Goal: Task Accomplishment & Management: Use online tool/utility

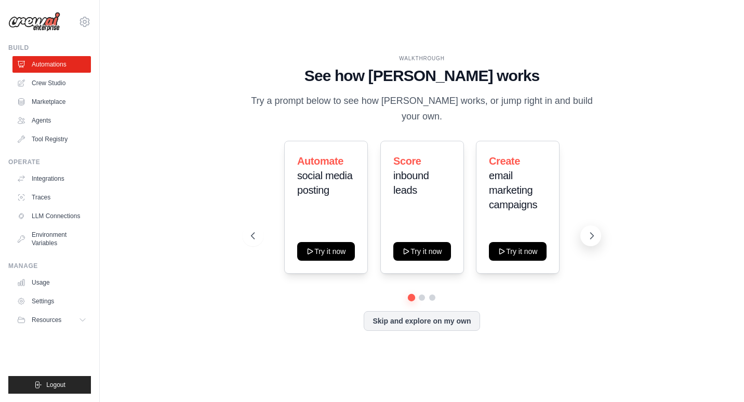
click at [587, 239] on icon at bounding box center [592, 236] width 10 height 10
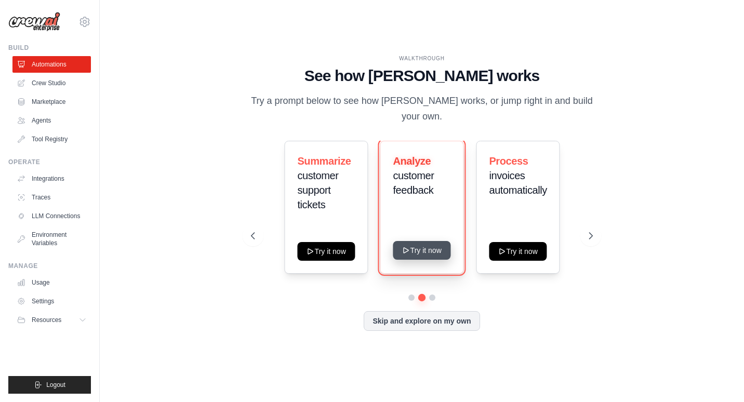
click at [434, 250] on button "Try it now" at bounding box center [423, 250] width 58 height 19
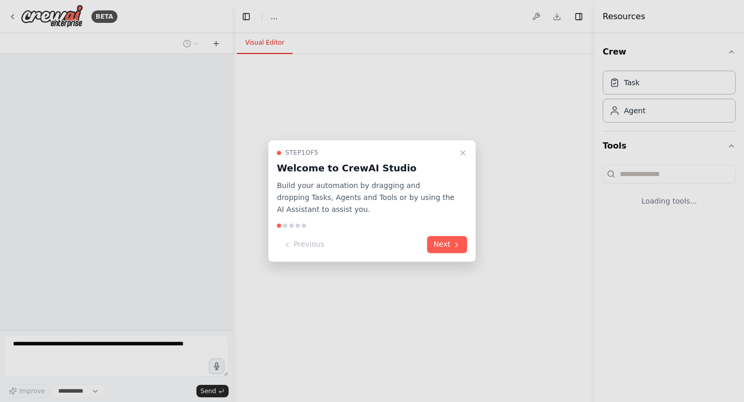
select select "****"
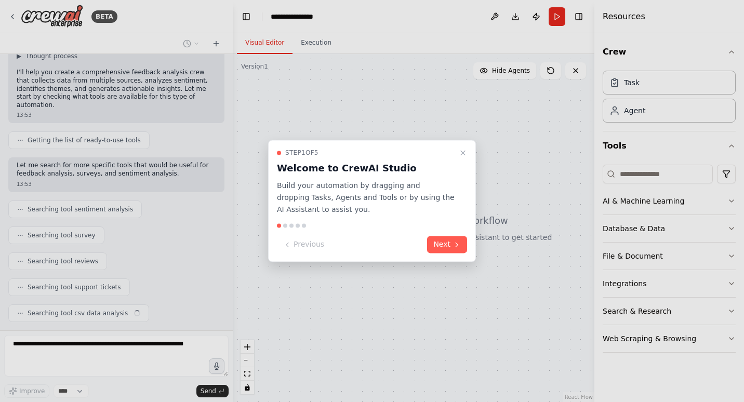
scroll to position [101, 0]
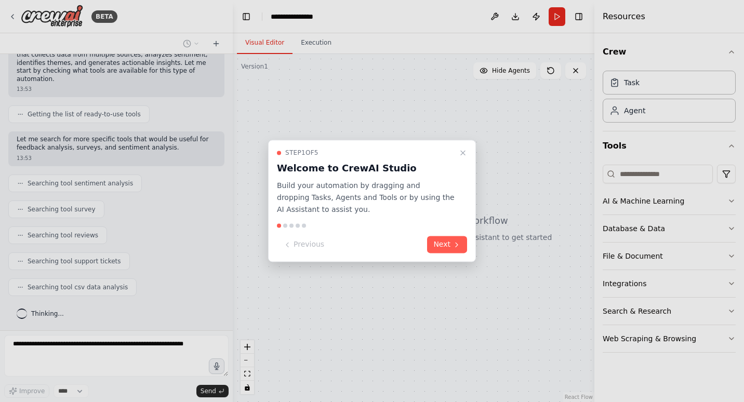
click at [434, 250] on button "Next" at bounding box center [447, 245] width 40 height 17
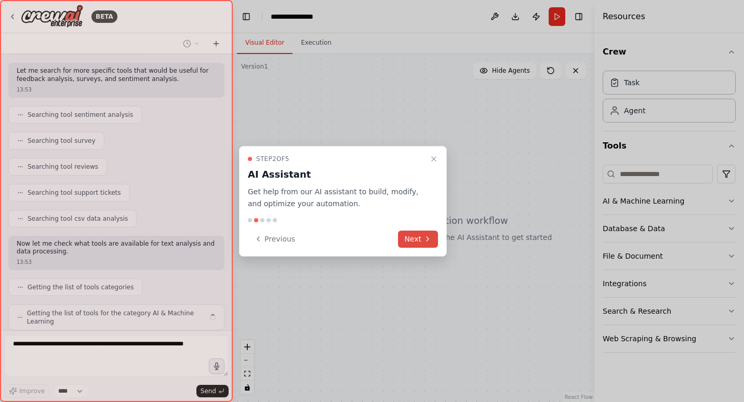
scroll to position [204, 0]
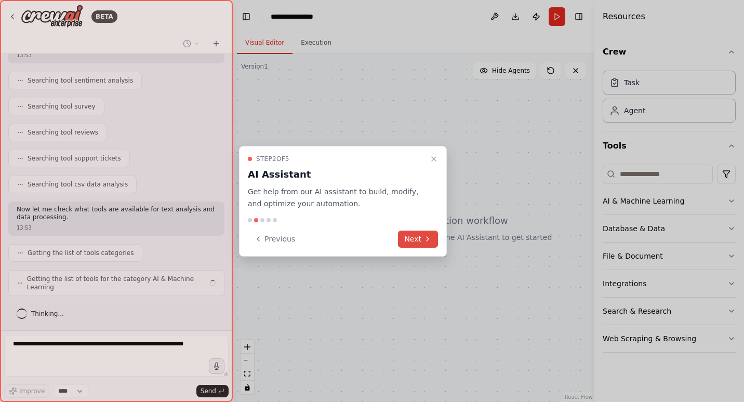
click at [429, 245] on button "Next" at bounding box center [418, 239] width 40 height 17
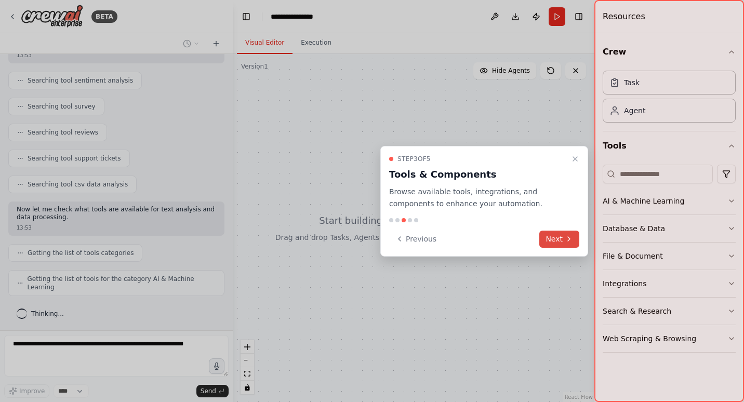
click at [564, 240] on button "Next" at bounding box center [560, 239] width 40 height 17
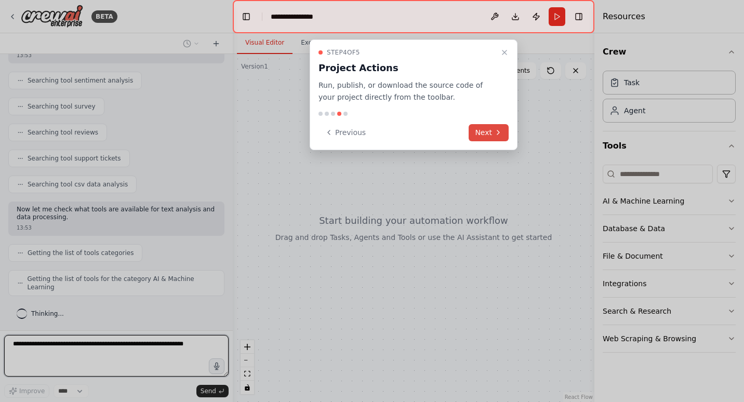
click at [501, 136] on icon at bounding box center [498, 132] width 8 height 8
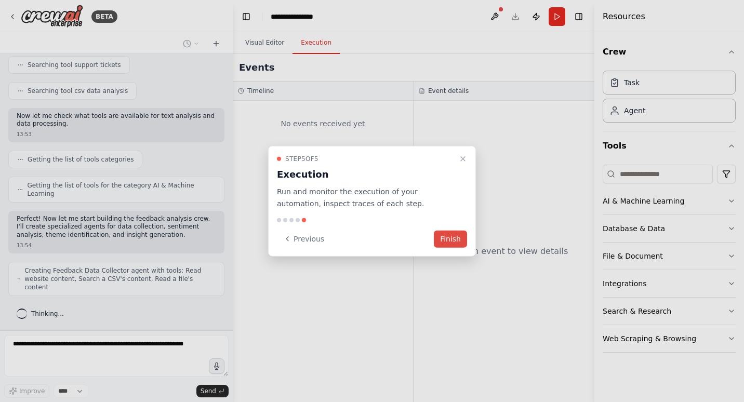
scroll to position [290, 0]
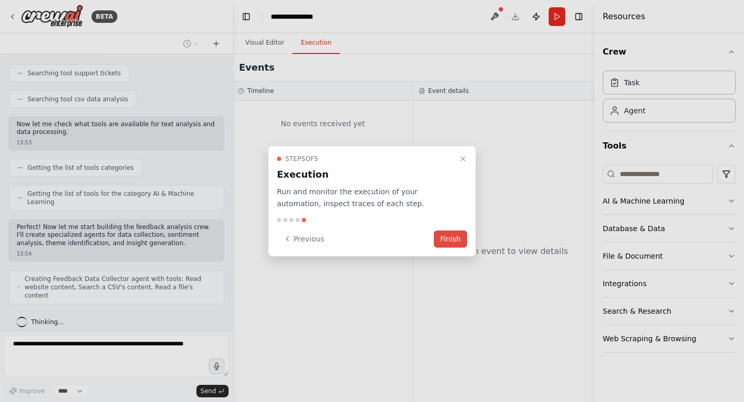
click at [453, 226] on div "Step 5 of 5 Execution Run and monitor the execution of your automation, inspect…" at bounding box center [372, 201] width 208 height 111
click at [453, 237] on button "Finish" at bounding box center [450, 238] width 33 height 17
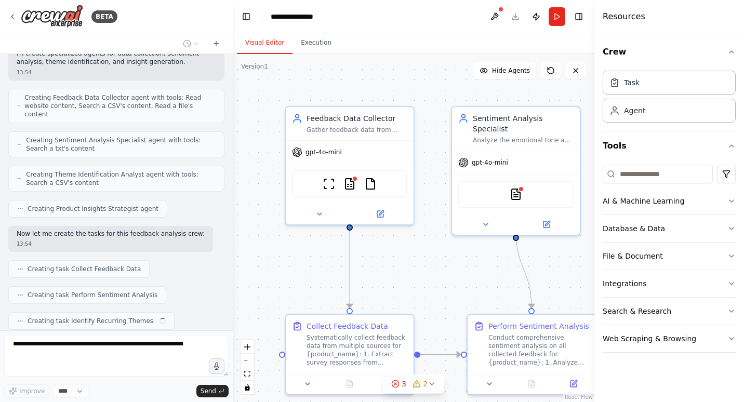
scroll to position [497, 0]
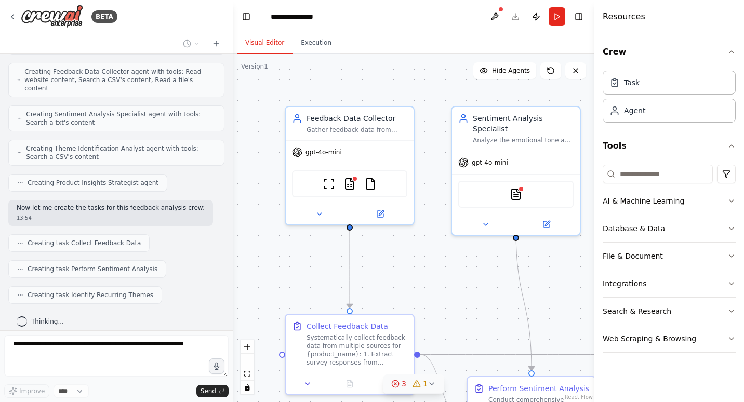
click at [421, 382] on div "1" at bounding box center [420, 384] width 15 height 10
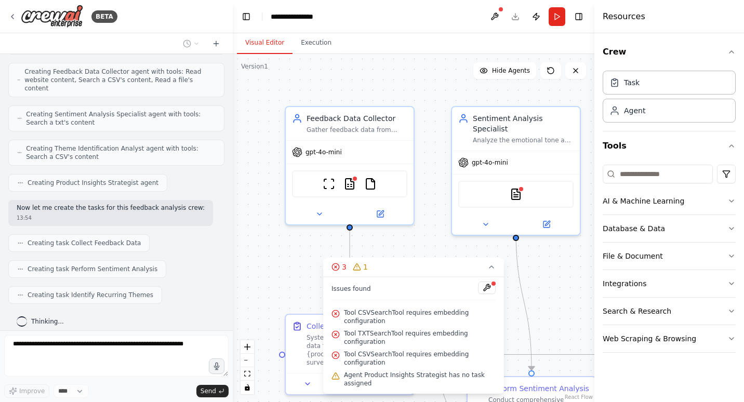
click at [301, 304] on div ".deletable-edge-delete-btn { width: 20px; height: 20px; border: 0px solid #ffff…" at bounding box center [414, 228] width 362 height 348
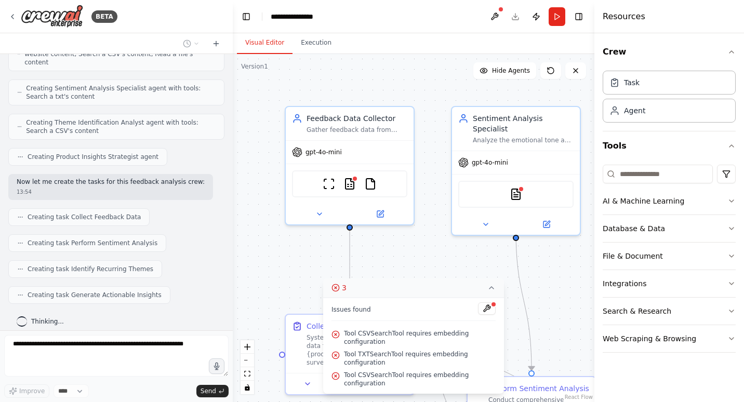
click at [493, 293] on button "3" at bounding box center [413, 288] width 181 height 19
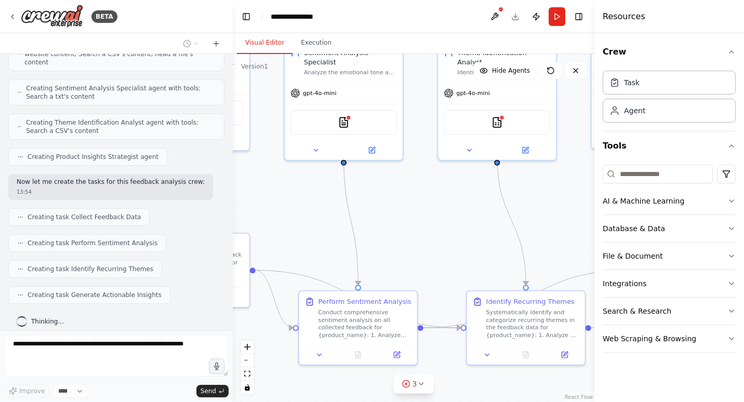
drag, startPoint x: 493, startPoint y: 293, endPoint x: 295, endPoint y: 210, distance: 215.0
click at [295, 210] on div ".deletable-edge-delete-btn { width: 20px; height: 20px; border: 0px solid #ffff…" at bounding box center [414, 228] width 362 height 348
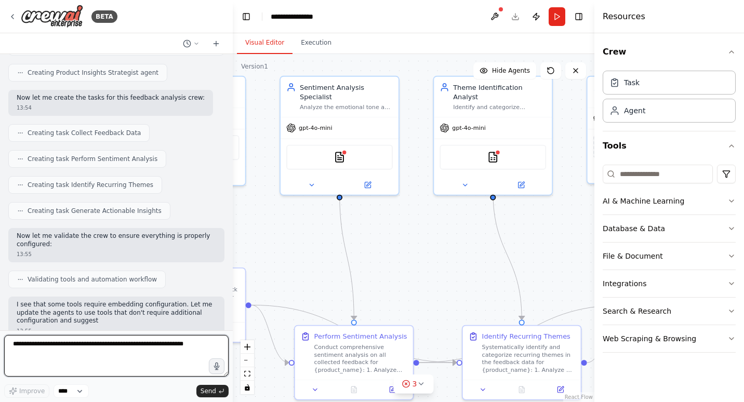
scroll to position [616, 0]
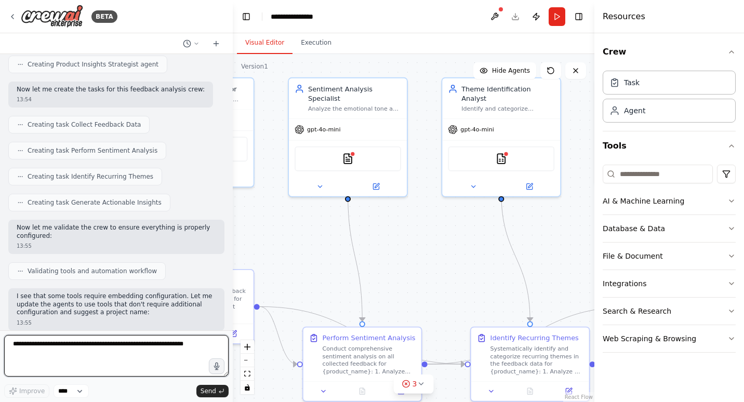
drag, startPoint x: 464, startPoint y: 236, endPoint x: 496, endPoint y: 277, distance: 52.1
click at [496, 277] on div ".deletable-edge-delete-btn { width: 20px; height: 20px; border: 0px solid #ffff…" at bounding box center [414, 228] width 362 height 348
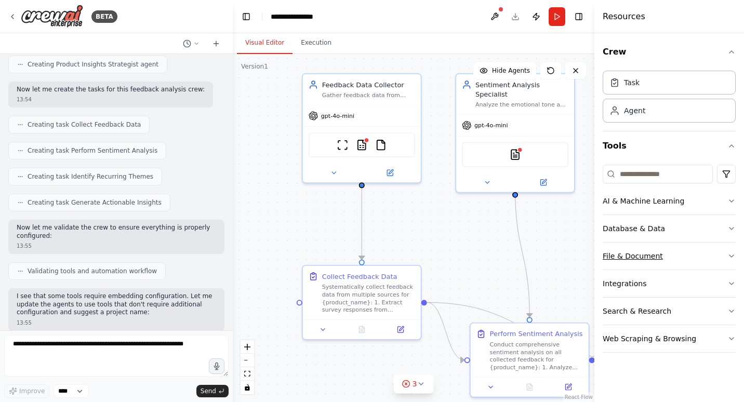
scroll to position [703, 0]
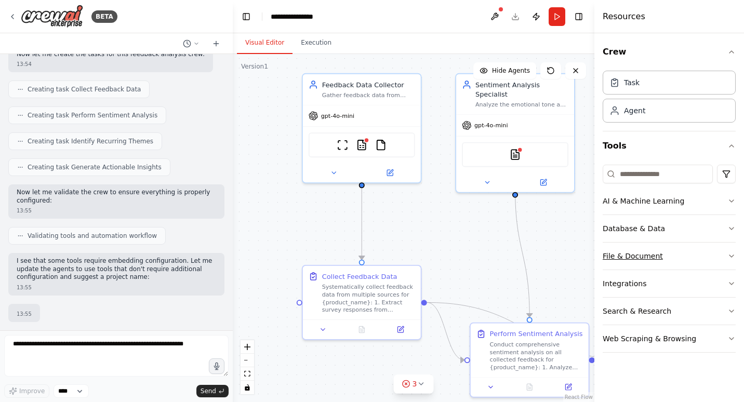
drag, startPoint x: 462, startPoint y: 250, endPoint x: 631, endPoint y: 246, distance: 168.5
click at [631, 246] on div "BETA Develop a crew that collects feedback from multiple sources (surveys, revi…" at bounding box center [372, 201] width 744 height 402
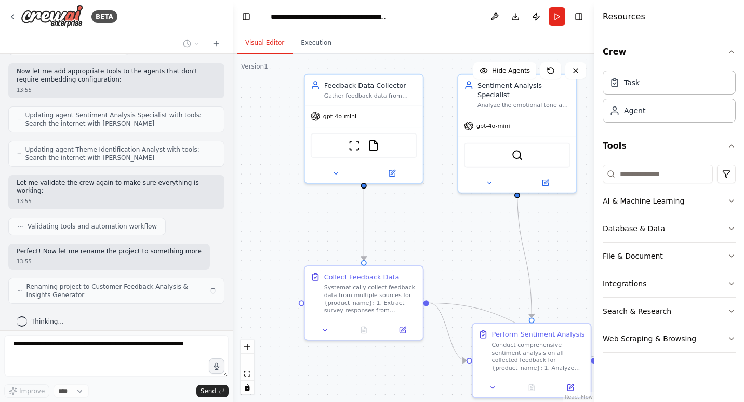
scroll to position [1089, 0]
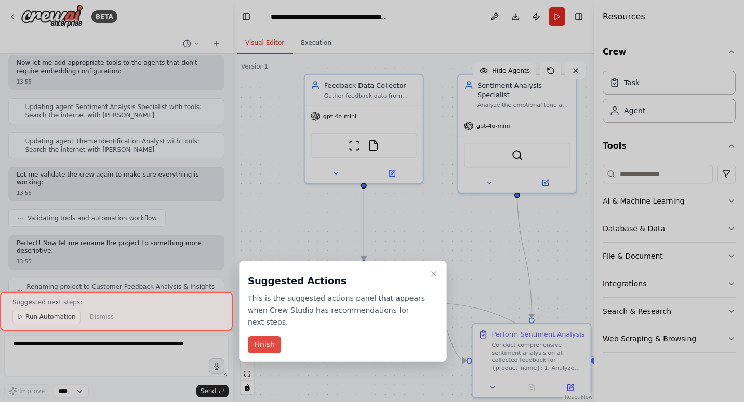
click at [271, 344] on button "Finish" at bounding box center [264, 344] width 33 height 17
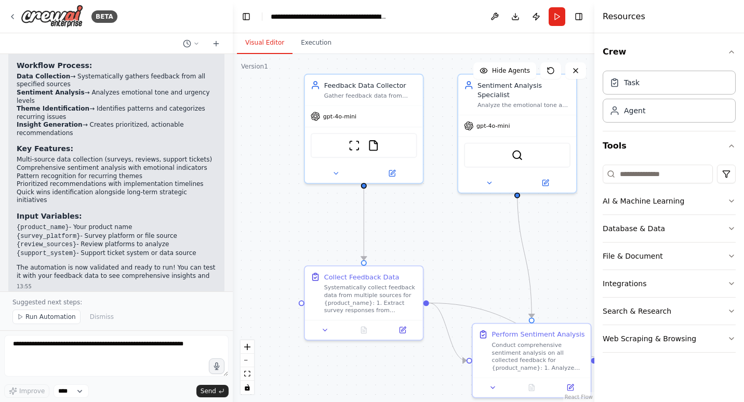
scroll to position [1486, 0]
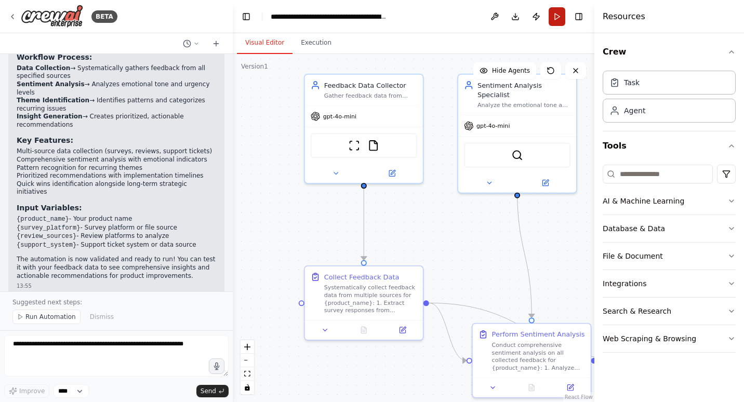
click at [557, 19] on button "Run" at bounding box center [557, 16] width 17 height 19
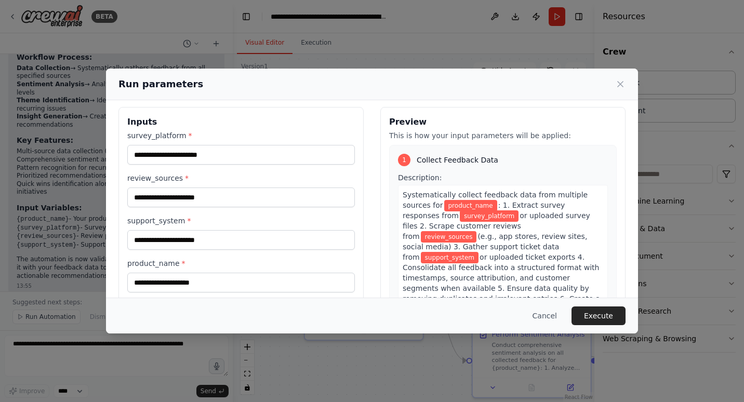
scroll to position [26, 0]
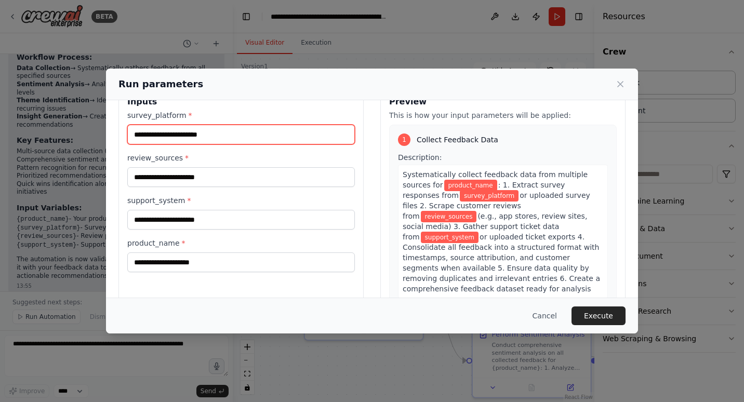
click at [228, 132] on input "survey_platform *" at bounding box center [241, 135] width 228 height 20
click at [620, 85] on icon at bounding box center [620, 84] width 5 height 5
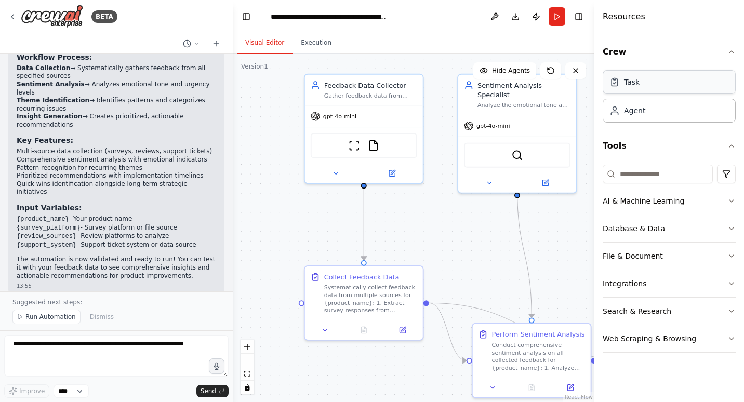
click at [690, 84] on div "Task" at bounding box center [669, 82] width 133 height 24
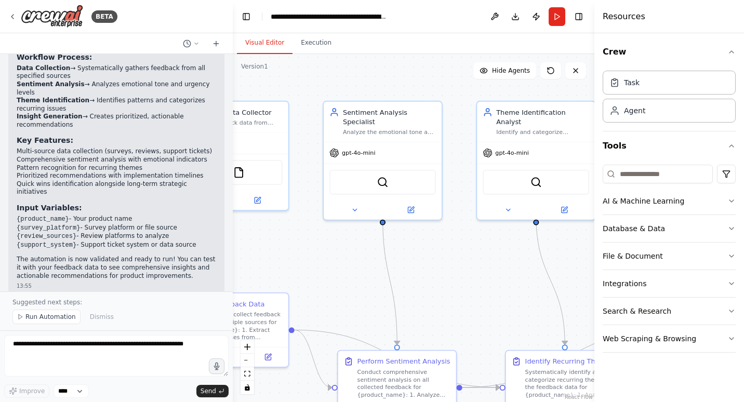
drag, startPoint x: 483, startPoint y: 268, endPoint x: 349, endPoint y: 295, distance: 137.3
click at [349, 295] on div ".deletable-edge-delete-btn { width: 20px; height: 20px; border: 0px solid #ffff…" at bounding box center [414, 228] width 362 height 348
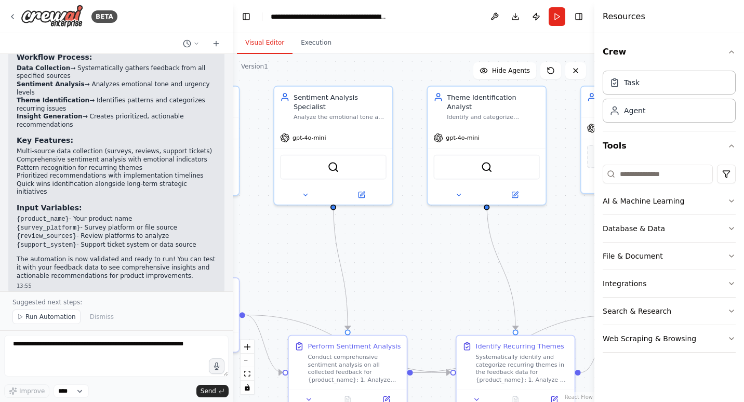
drag, startPoint x: 505, startPoint y: 268, endPoint x: 417, endPoint y: 205, distance: 107.9
click at [417, 205] on div ".deletable-edge-delete-btn { width: 20px; height: 20px; border: 0px solid #ffff…" at bounding box center [414, 228] width 362 height 348
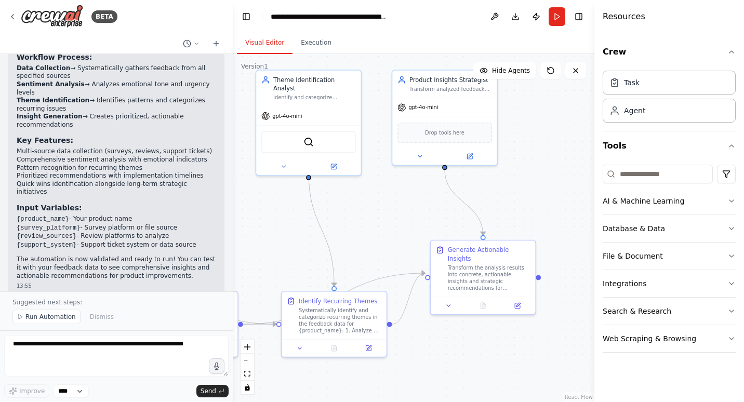
drag, startPoint x: 495, startPoint y: 206, endPoint x: 358, endPoint y: 219, distance: 138.4
click at [358, 219] on div ".deletable-edge-delete-btn { width: 20px; height: 20px; border: 0px solid #ffff…" at bounding box center [414, 228] width 362 height 348
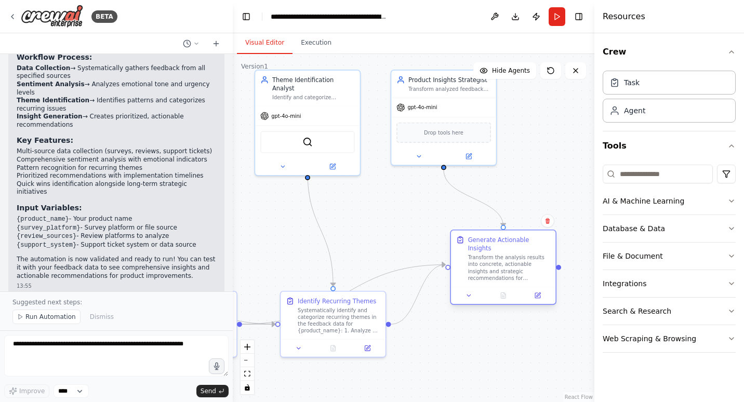
drag, startPoint x: 452, startPoint y: 247, endPoint x: 475, endPoint y: 240, distance: 24.7
click at [475, 240] on div "Generate Actionable Insights" at bounding box center [509, 244] width 83 height 17
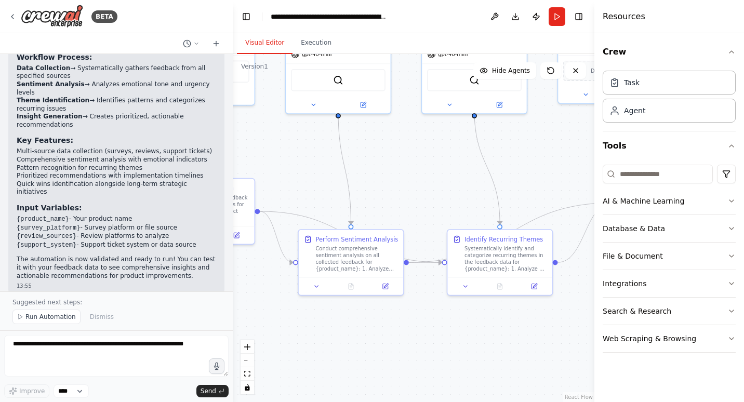
drag, startPoint x: 411, startPoint y: 248, endPoint x: 591, endPoint y: 180, distance: 191.9
click at [591, 180] on div "BETA Develop a crew that collects feedback from multiple sources (surveys, revi…" at bounding box center [372, 201] width 744 height 402
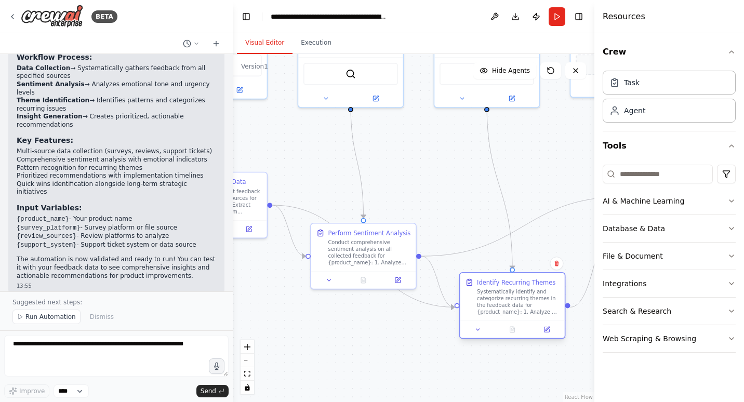
drag, startPoint x: 491, startPoint y: 230, endPoint x: 491, endPoint y: 278, distance: 47.8
click at [491, 278] on div "Identify Recurring Themes Systematically identify and categorize recurring them…" at bounding box center [512, 297] width 104 height 48
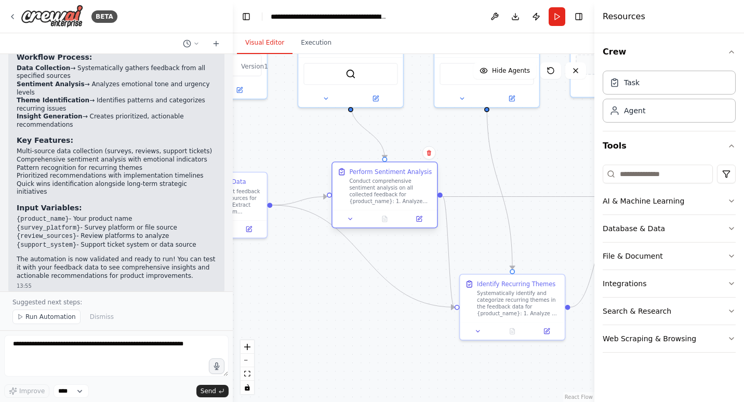
drag, startPoint x: 335, startPoint y: 238, endPoint x: 355, endPoint y: 175, distance: 65.4
click at [355, 175] on div "Perform Sentiment Analysis Conduct comprehensive sentiment analysis on all coll…" at bounding box center [390, 185] width 83 height 37
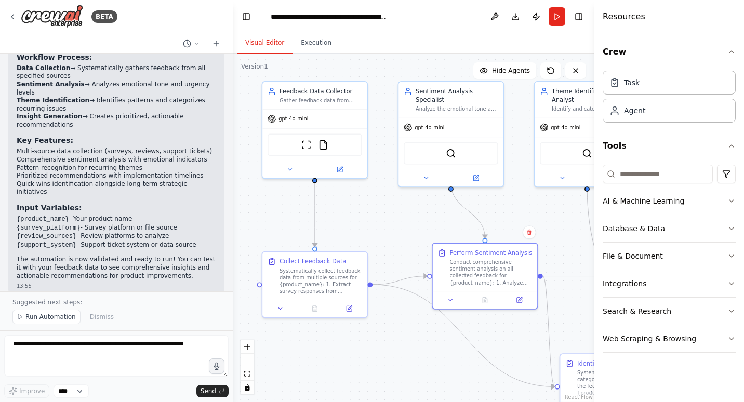
drag, startPoint x: 305, startPoint y: 268, endPoint x: 405, endPoint y: 347, distance: 128.0
click at [405, 347] on div ".deletable-edge-delete-btn { width: 20px; height: 20px; border: 0px solid #ffff…" at bounding box center [414, 228] width 362 height 348
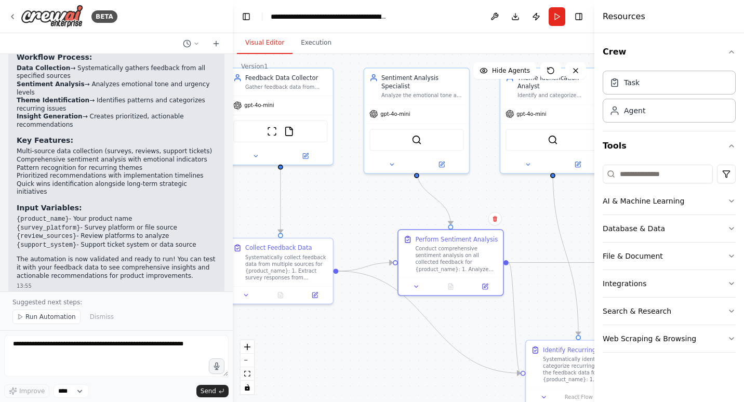
drag, startPoint x: 405, startPoint y: 347, endPoint x: 371, endPoint y: 334, distance: 36.4
click at [371, 334] on div ".deletable-edge-delete-btn { width: 20px; height: 20px; border: 0px solid #ffff…" at bounding box center [414, 228] width 362 height 348
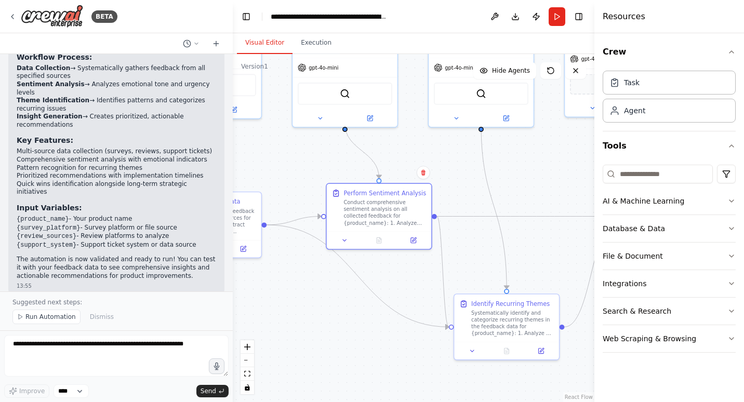
drag, startPoint x: 371, startPoint y: 334, endPoint x: 286, endPoint y: 280, distance: 100.7
click at [286, 280] on div ".deletable-edge-delete-btn { width: 20px; height: 20px; border: 0px solid #ffff…" at bounding box center [414, 228] width 362 height 348
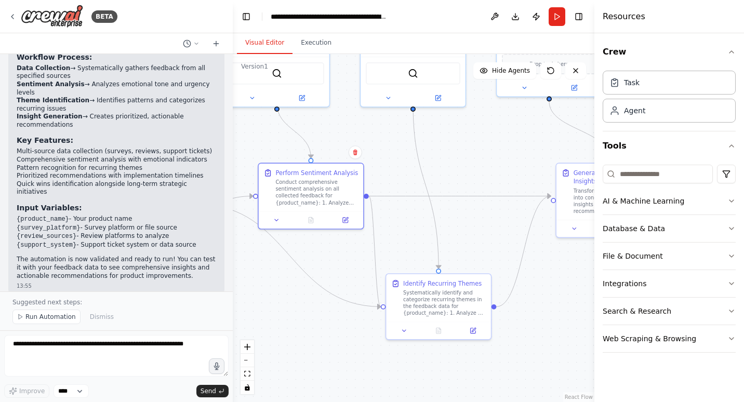
drag, startPoint x: 547, startPoint y: 191, endPoint x: 483, endPoint y: 176, distance: 65.7
click at [483, 176] on div ".deletable-edge-delete-btn { width: 20px; height: 20px; border: 0px solid #ffff…" at bounding box center [414, 228] width 362 height 348
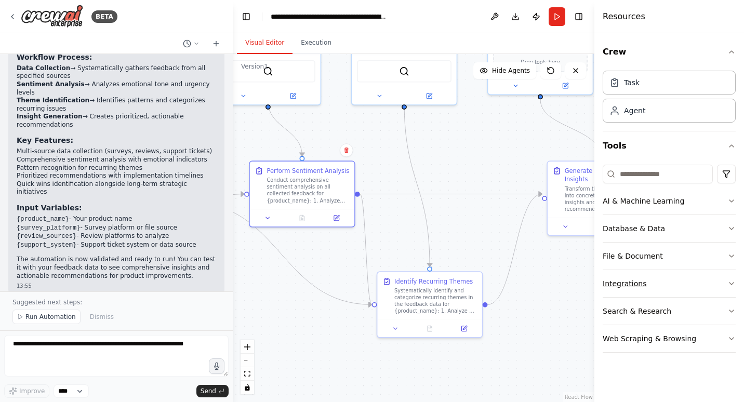
click at [708, 287] on button "Integrations" at bounding box center [669, 283] width 133 height 27
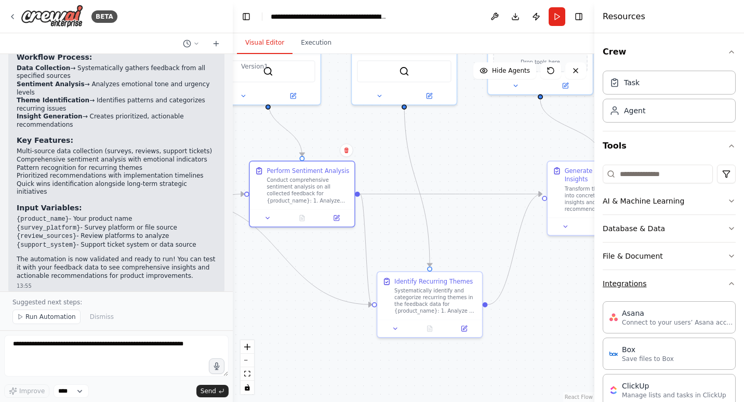
click at [708, 287] on button "Integrations" at bounding box center [669, 283] width 133 height 27
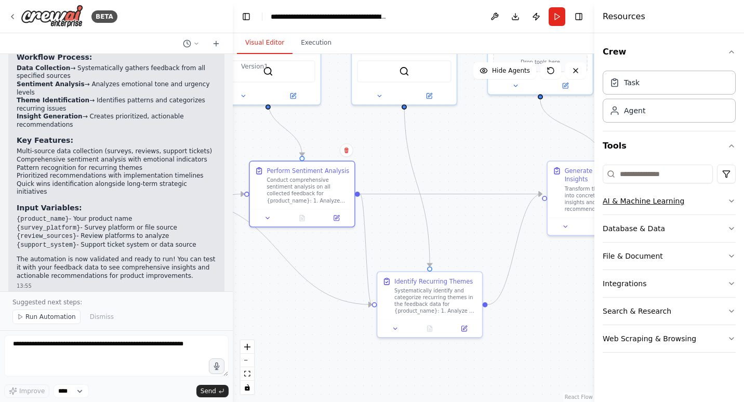
click at [712, 199] on button "AI & Machine Learning" at bounding box center [669, 201] width 133 height 27
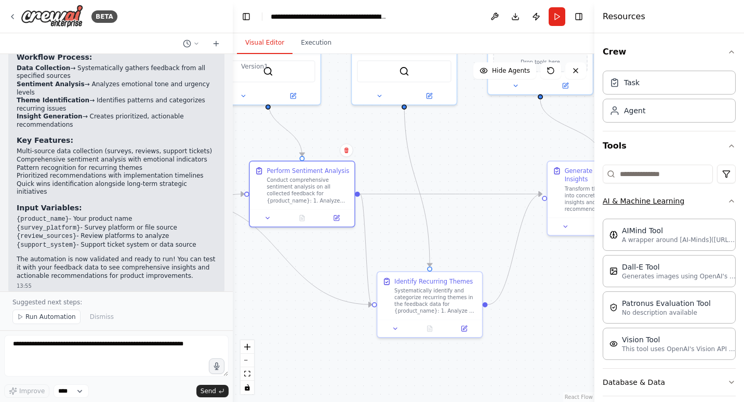
click at [712, 199] on button "AI & Machine Learning" at bounding box center [669, 201] width 133 height 27
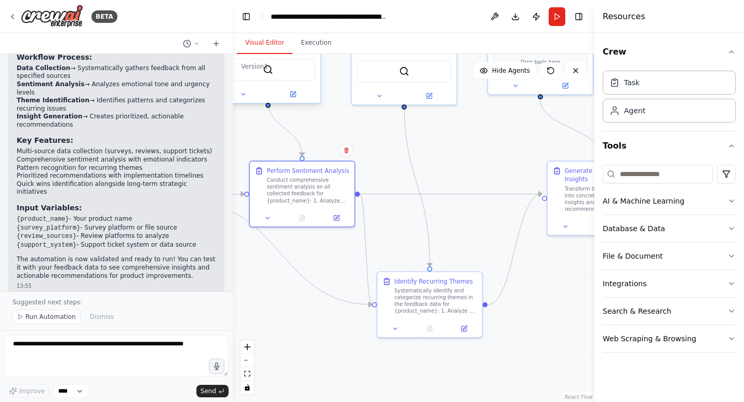
click at [318, 54] on div "SerperDevTool" at bounding box center [268, 69] width 104 height 33
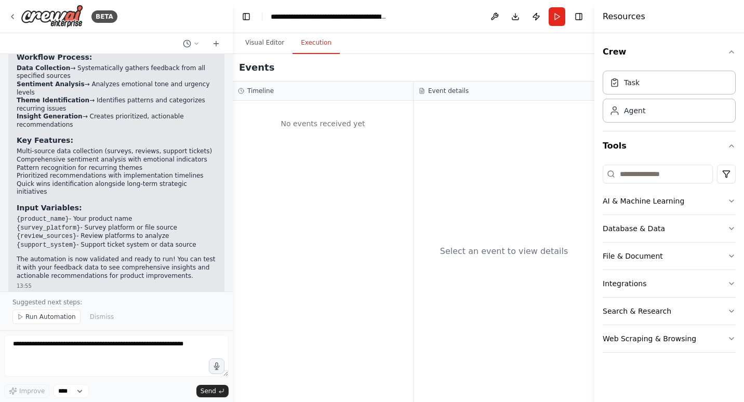
click at [315, 46] on button "Execution" at bounding box center [316, 43] width 47 height 22
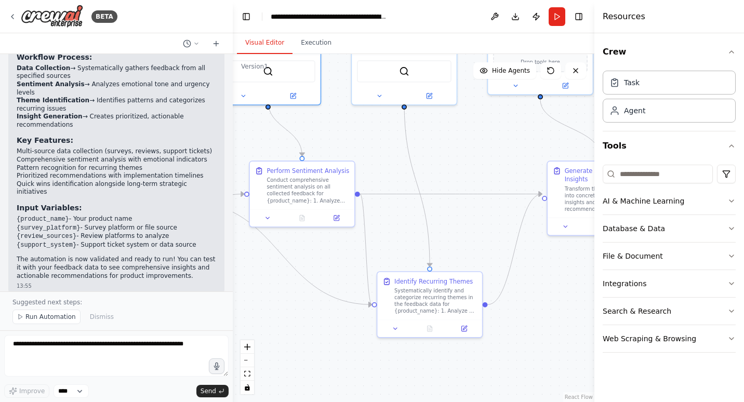
click at [270, 43] on button "Visual Editor" at bounding box center [265, 43] width 56 height 22
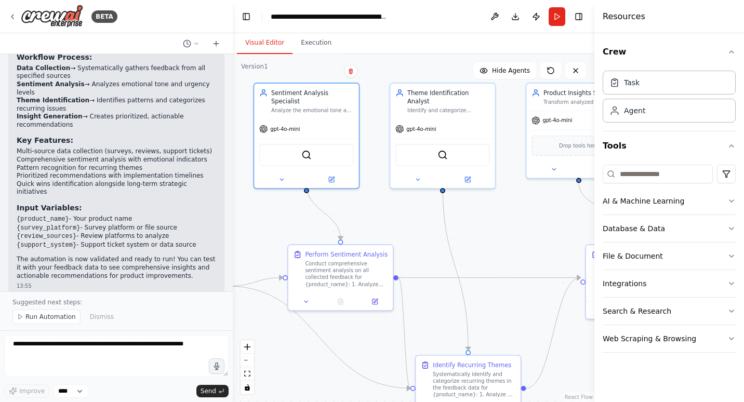
drag, startPoint x: 443, startPoint y: 141, endPoint x: 481, endPoint y: 225, distance: 92.1
click at [481, 225] on div ".deletable-edge-delete-btn { width: 20px; height: 20px; border: 0px solid #ffff…" at bounding box center [414, 228] width 362 height 348
click at [14, 12] on icon at bounding box center [12, 16] width 8 height 8
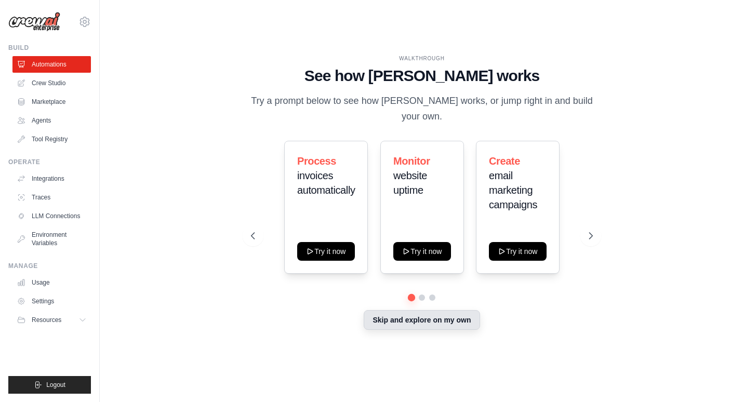
click at [386, 330] on button "Skip and explore on my own" at bounding box center [422, 320] width 116 height 20
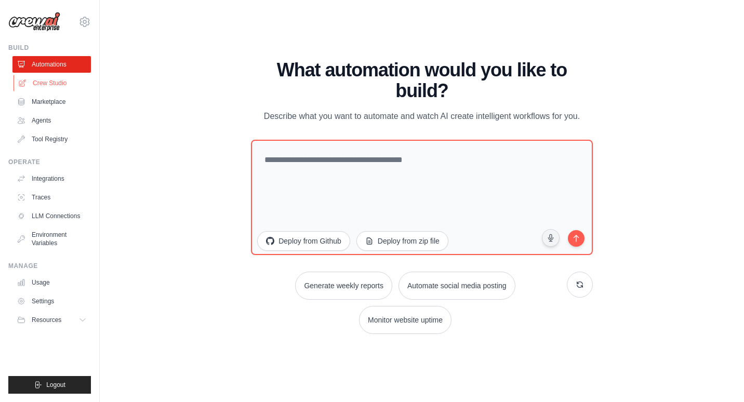
click at [57, 84] on link "Crew Studio" at bounding box center [53, 83] width 79 height 17
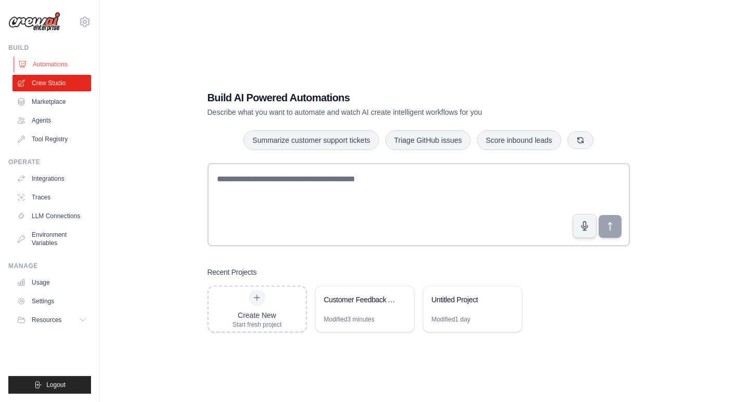
click at [43, 64] on link "Automations" at bounding box center [53, 64] width 79 height 17
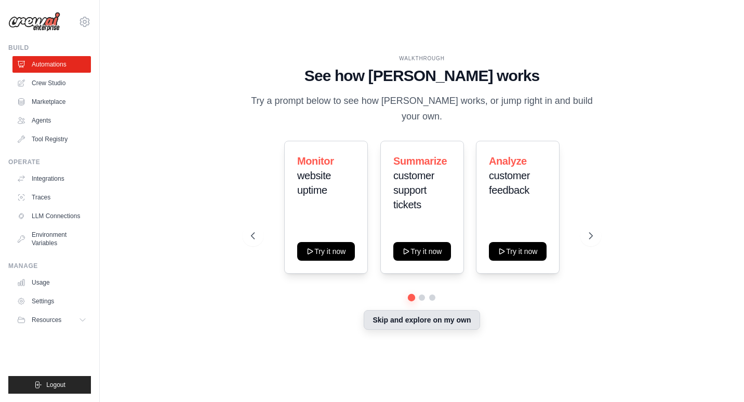
click at [446, 320] on button "Skip and explore on my own" at bounding box center [422, 320] width 116 height 20
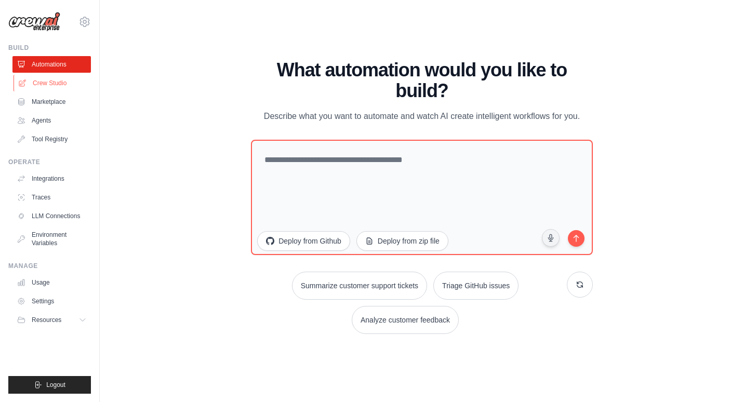
click at [39, 86] on link "Crew Studio" at bounding box center [53, 83] width 79 height 17
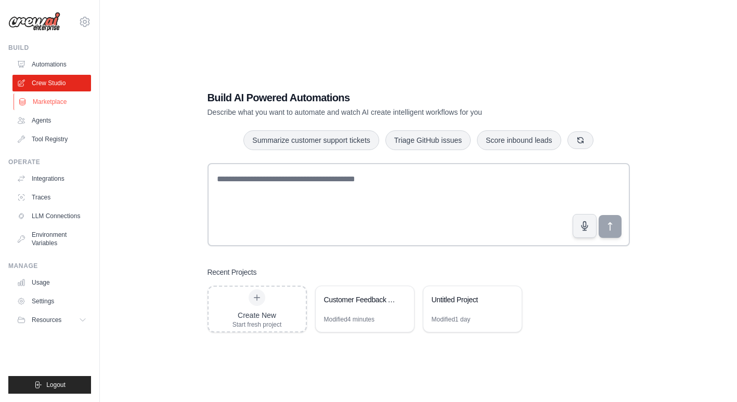
click at [44, 107] on link "Marketplace" at bounding box center [53, 102] width 79 height 17
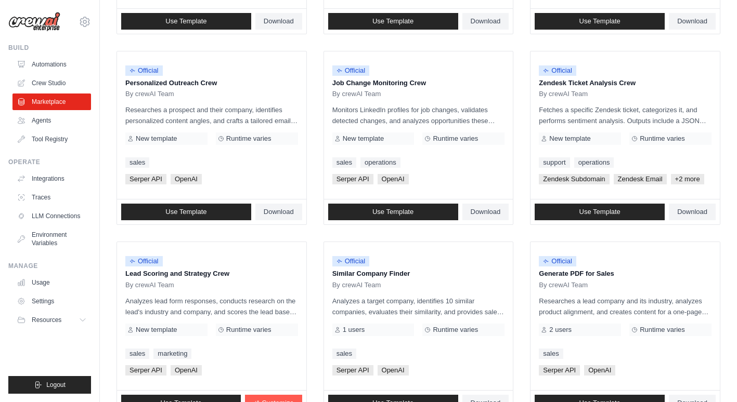
scroll to position [590, 0]
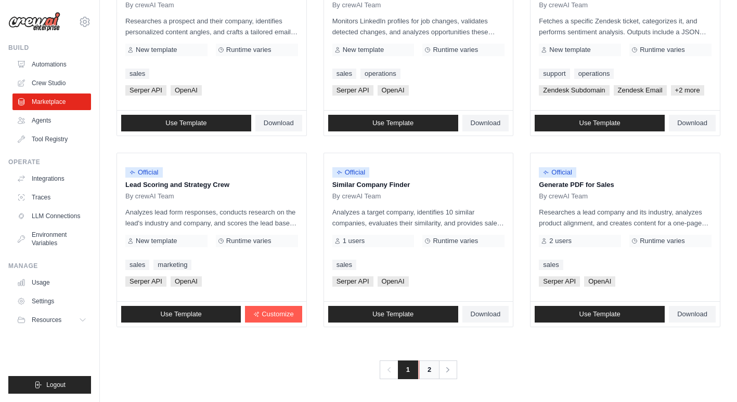
click at [426, 373] on link "2" at bounding box center [429, 370] width 21 height 19
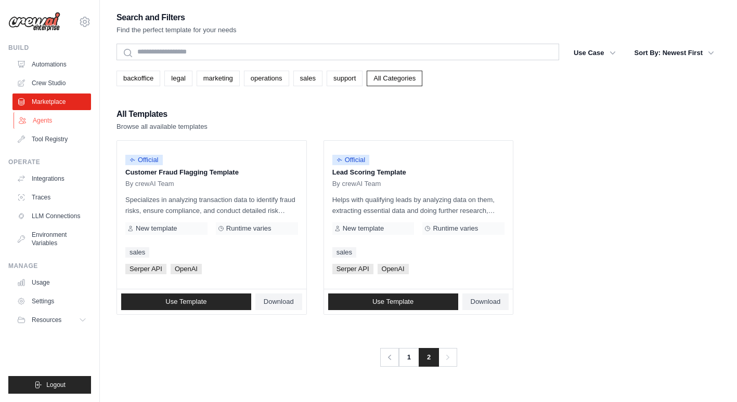
click at [48, 115] on link "Agents" at bounding box center [53, 120] width 79 height 17
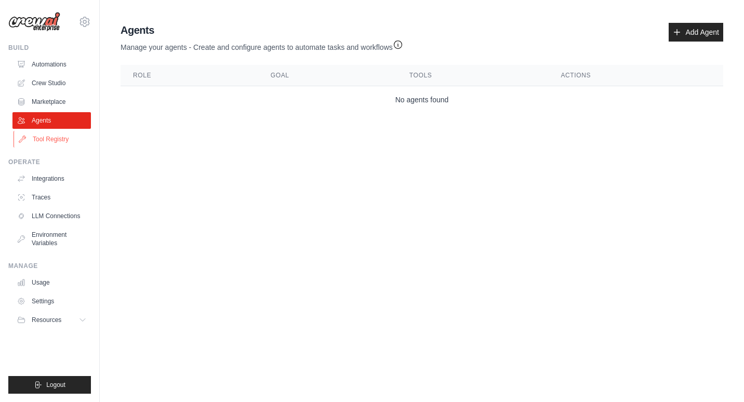
click at [46, 144] on link "Tool Registry" at bounding box center [53, 139] width 79 height 17
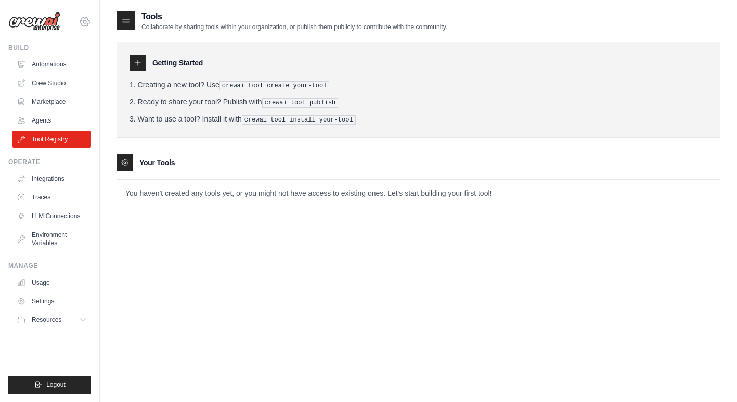
click at [85, 23] on icon at bounding box center [84, 21] width 3 height 3
click at [66, 70] on link "Settings" at bounding box center [84, 70] width 91 height 19
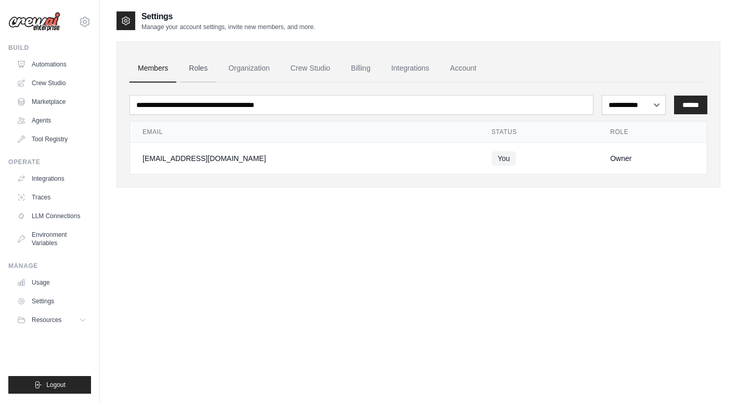
click at [200, 77] on link "Roles" at bounding box center [197, 69] width 35 height 28
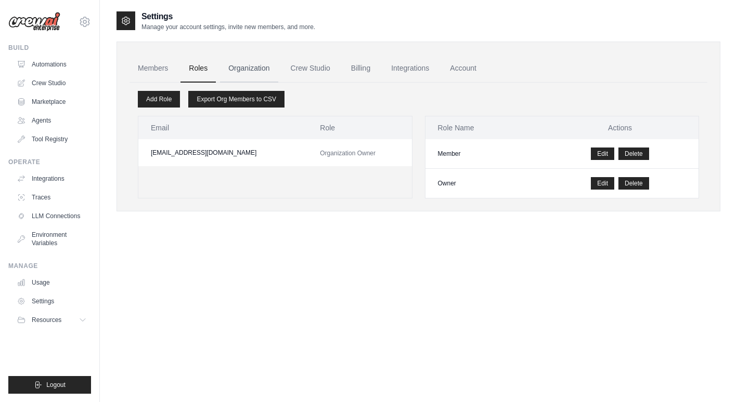
click at [267, 69] on link "Organization" at bounding box center [249, 69] width 58 height 28
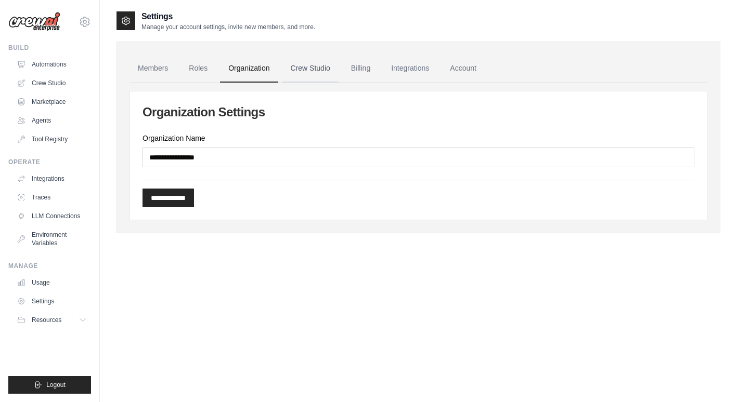
click at [326, 71] on link "Crew Studio" at bounding box center [310, 69] width 56 height 28
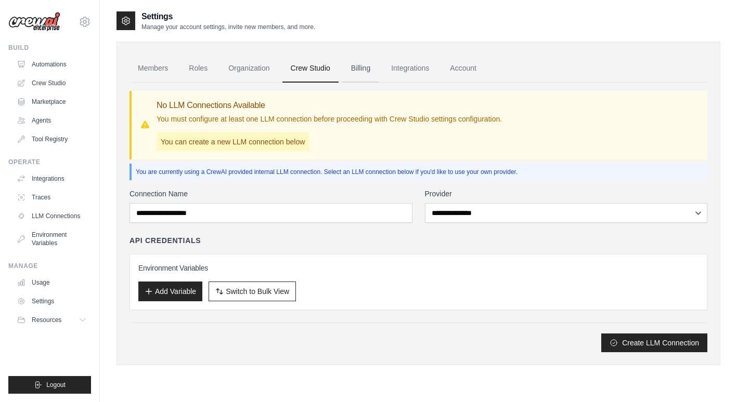
click at [376, 74] on link "Billing" at bounding box center [361, 69] width 36 height 28
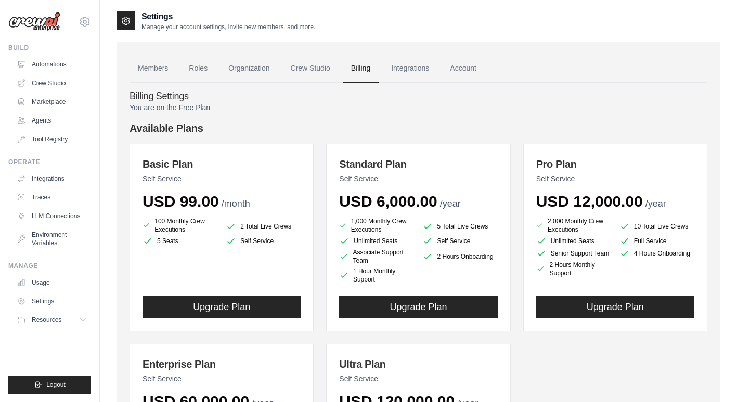
click at [426, 72] on link "Integrations" at bounding box center [410, 69] width 55 height 28
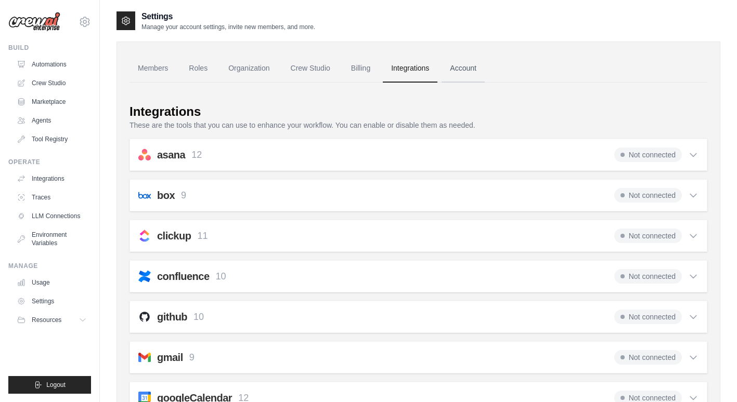
click at [476, 75] on link "Account" at bounding box center [462, 69] width 43 height 28
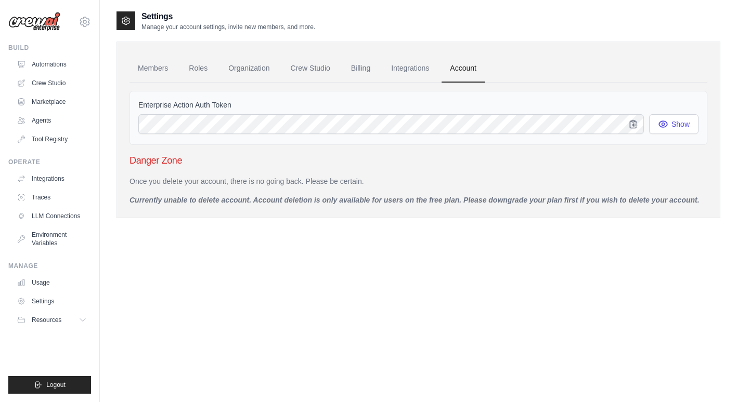
click at [453, 73] on ul "Members Roles Organization Crew Studio Billing Integrations Account" at bounding box center [418, 69] width 578 height 28
click at [72, 323] on button "Resources" at bounding box center [53, 320] width 79 height 17
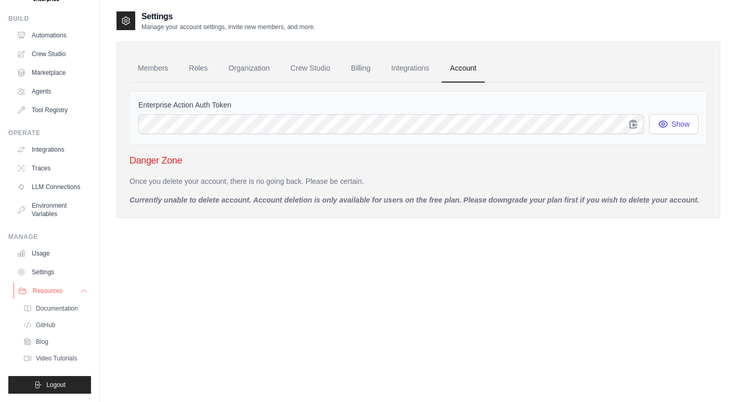
scroll to position [46, 0]
click at [52, 265] on link "Settings" at bounding box center [53, 272] width 79 height 17
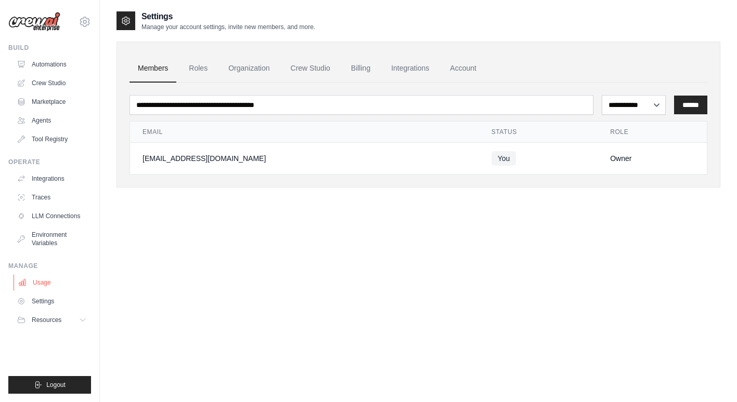
click at [50, 285] on link "Usage" at bounding box center [53, 282] width 79 height 17
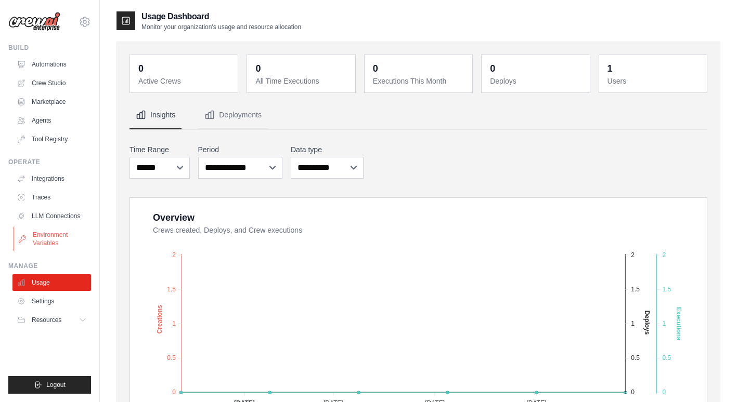
click at [61, 238] on link "Environment Variables" at bounding box center [53, 239] width 79 height 25
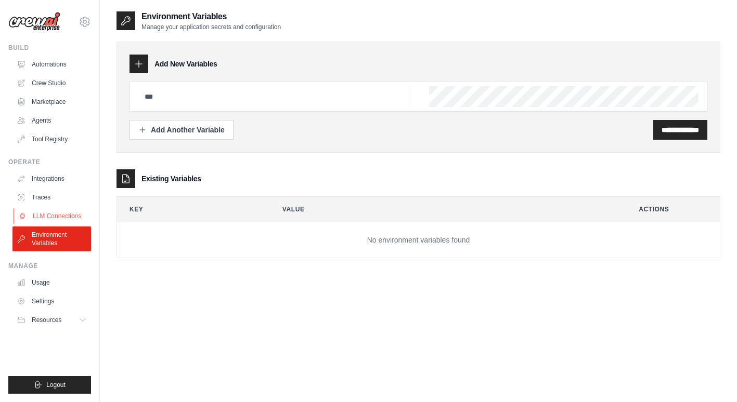
click at [49, 220] on link "LLM Connections" at bounding box center [53, 216] width 79 height 17
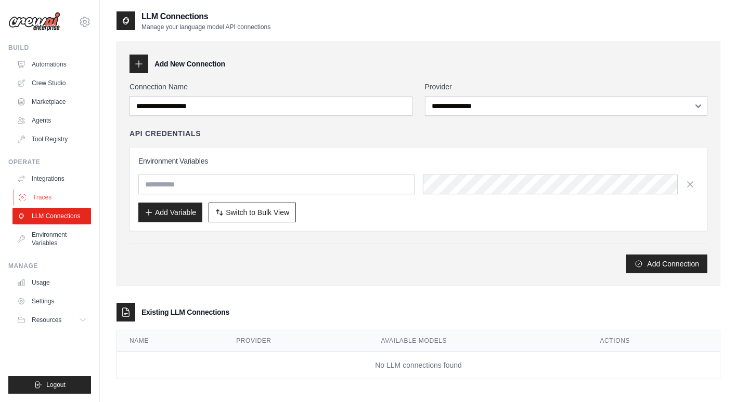
click at [42, 193] on link "Traces" at bounding box center [53, 197] width 79 height 17
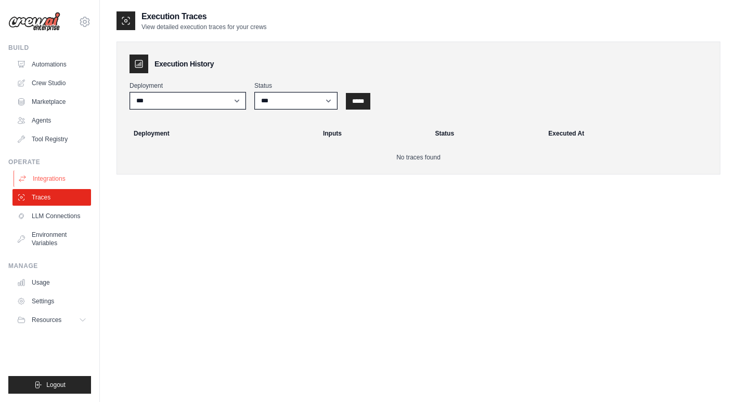
click at [43, 184] on link "Integrations" at bounding box center [53, 179] width 79 height 17
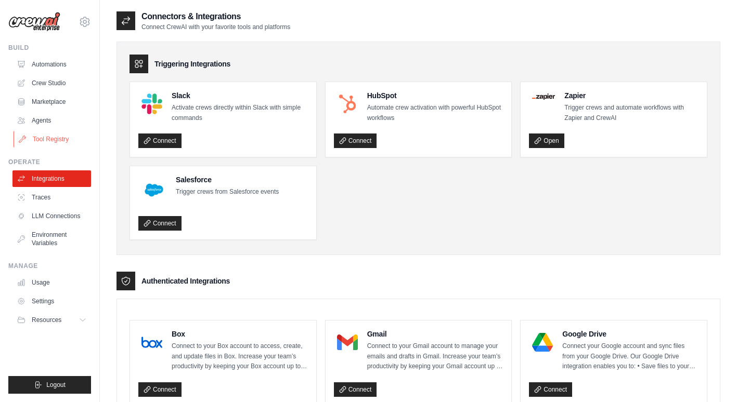
click at [54, 143] on link "Tool Registry" at bounding box center [53, 139] width 79 height 17
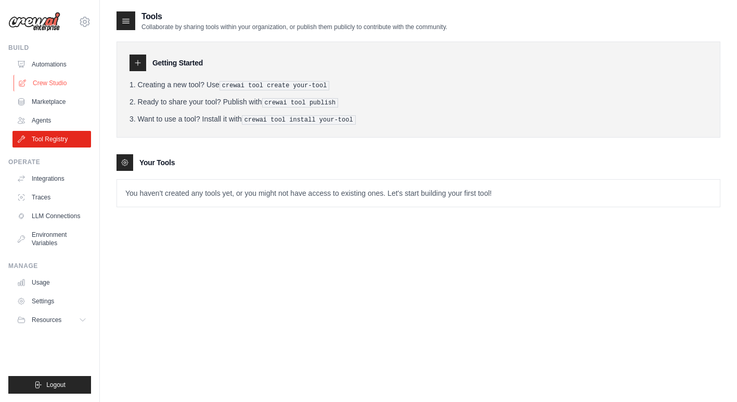
click at [56, 78] on link "Crew Studio" at bounding box center [53, 83] width 79 height 17
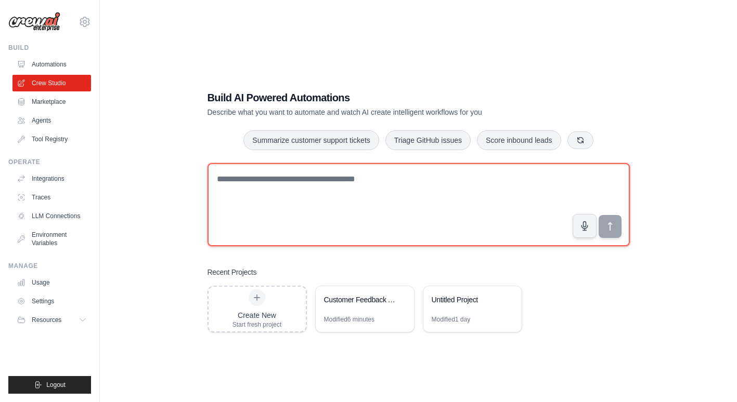
click at [310, 199] on textarea at bounding box center [418, 204] width 422 height 83
type textarea "**********"
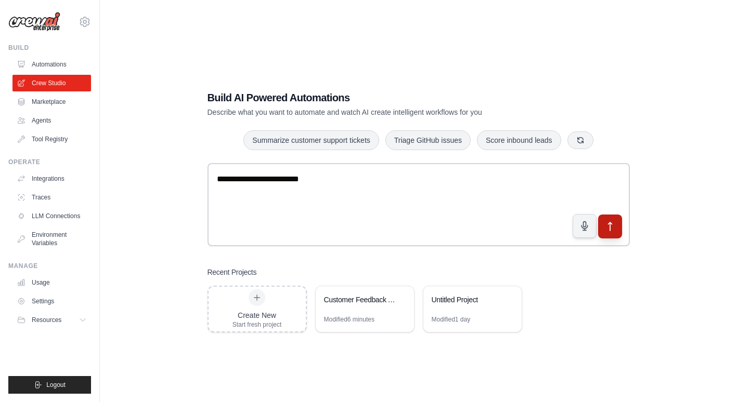
click at [616, 223] on button "submit" at bounding box center [609, 227] width 24 height 24
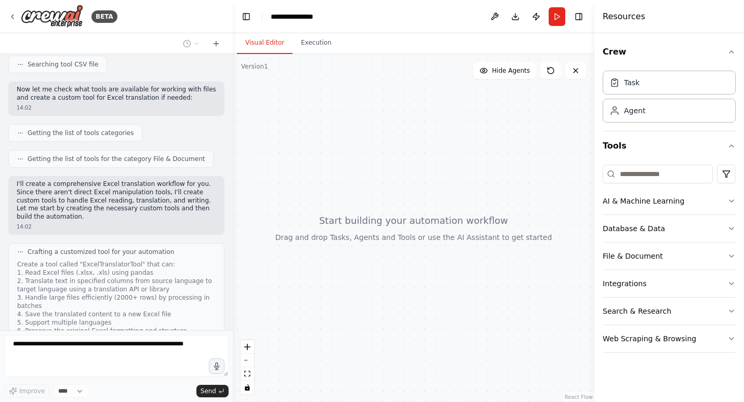
scroll to position [263, 0]
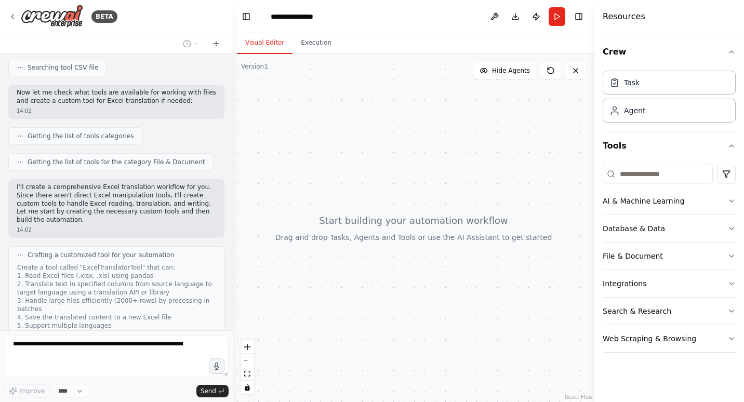
click at [167, 193] on p "I'll create a comprehensive Excel translation workflow for you. Since there are…" at bounding box center [117, 204] width 200 height 41
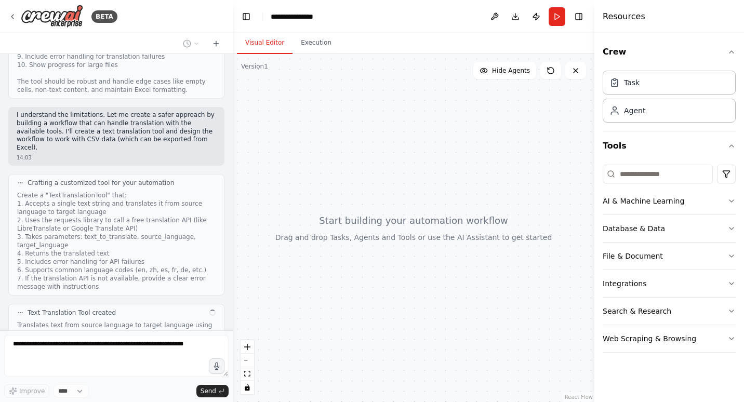
scroll to position [650, 0]
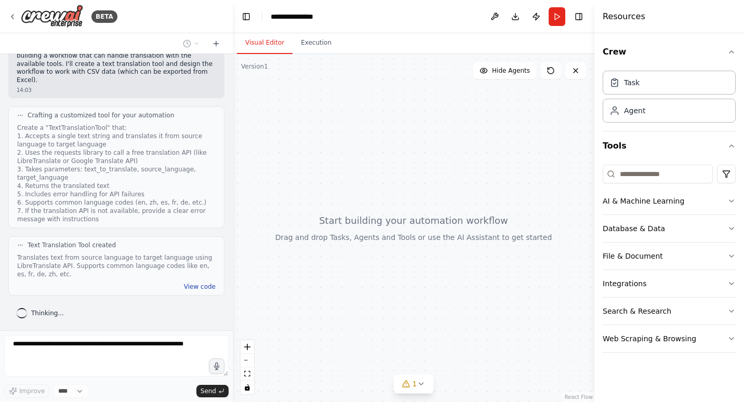
click at [185, 288] on button "View code" at bounding box center [200, 287] width 32 height 8
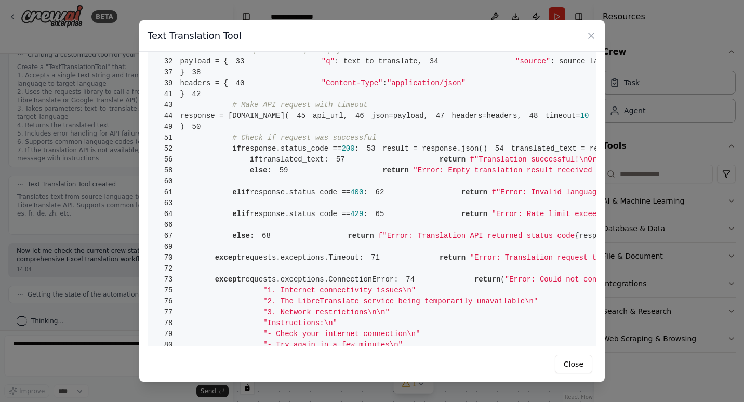
scroll to position [718, 0]
click at [591, 39] on icon at bounding box center [591, 36] width 10 height 10
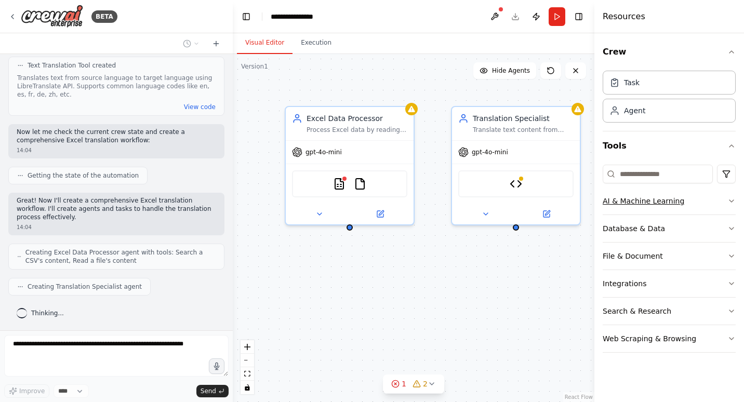
scroll to position [856, 0]
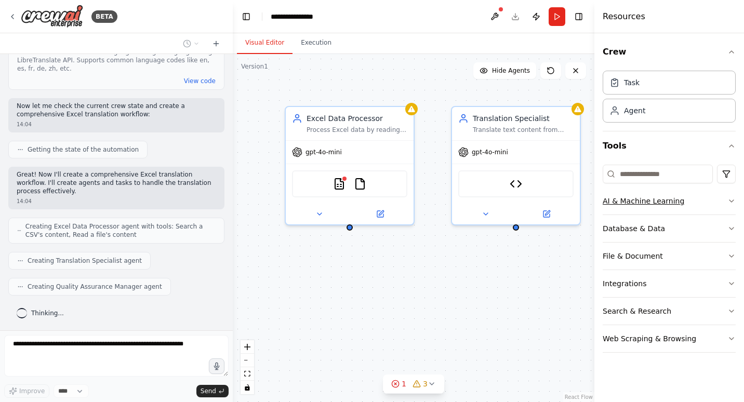
click at [730, 203] on icon "button" at bounding box center [732, 201] width 8 height 8
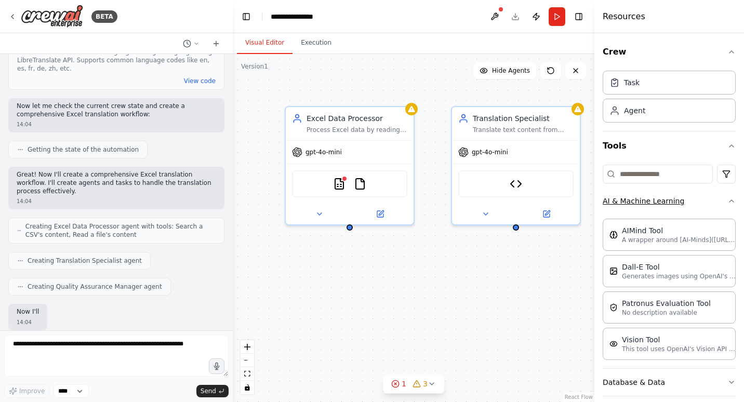
scroll to position [917, 0]
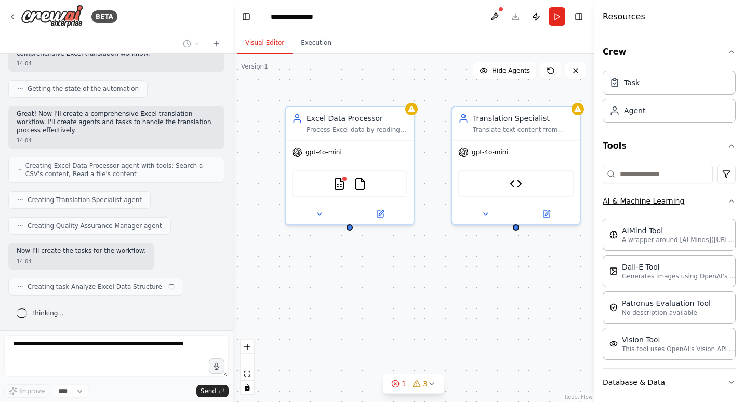
click at [730, 203] on div "Crew Task Agent Tools AI & Machine Learning AIMind Tool A wrapper around [AI-Mi…" at bounding box center [670, 217] width 150 height 369
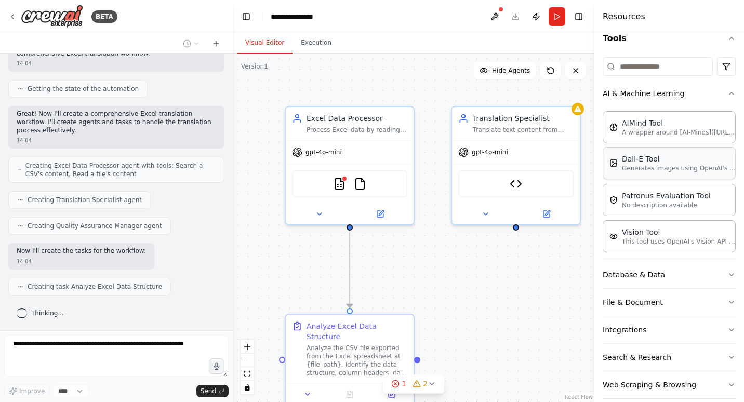
scroll to position [112, 0]
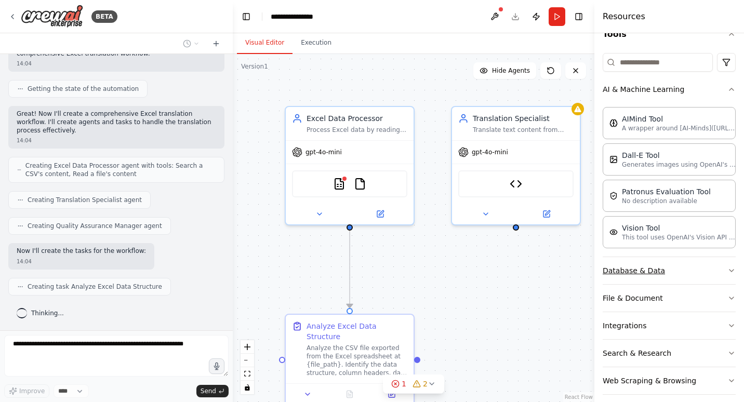
click at [716, 279] on button "Database & Data" at bounding box center [669, 270] width 133 height 27
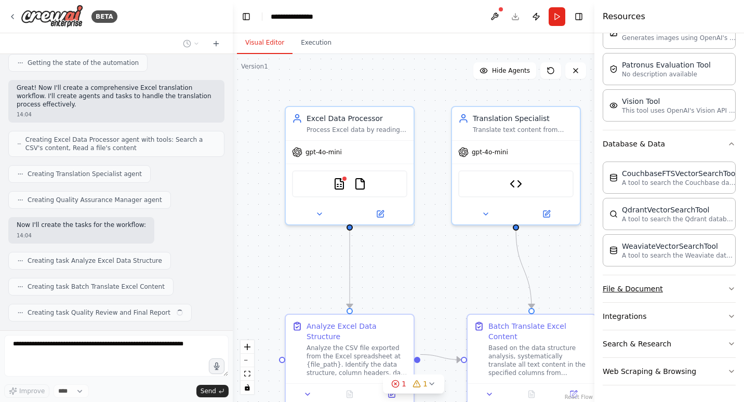
scroll to position [969, 0]
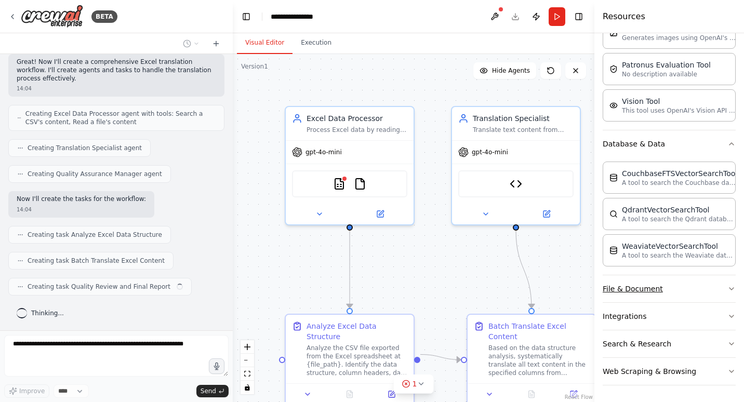
click at [728, 292] on icon "button" at bounding box center [732, 289] width 8 height 8
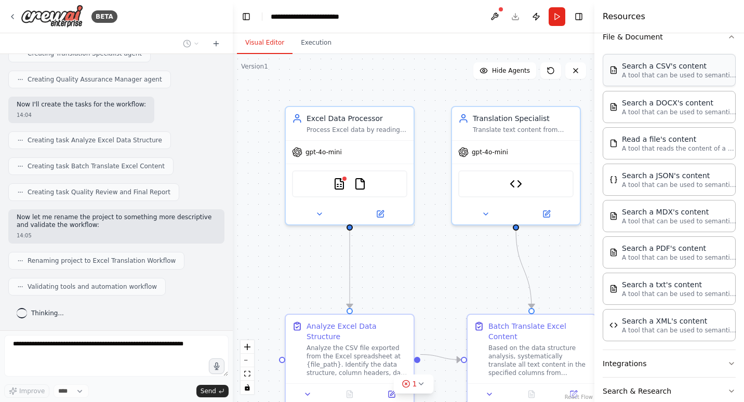
scroll to position [538, 0]
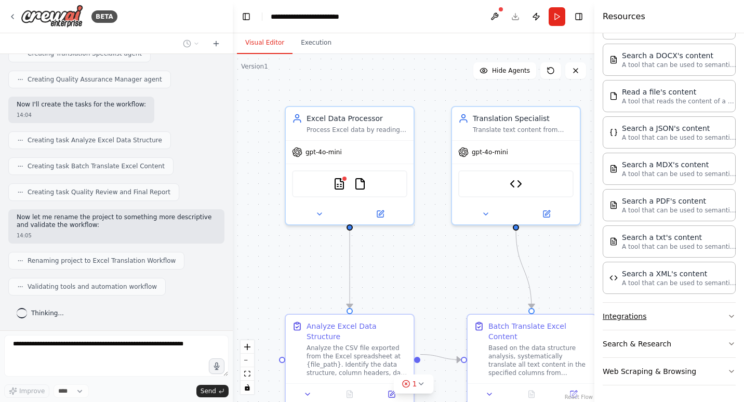
click at [714, 315] on button "Integrations" at bounding box center [669, 316] width 133 height 27
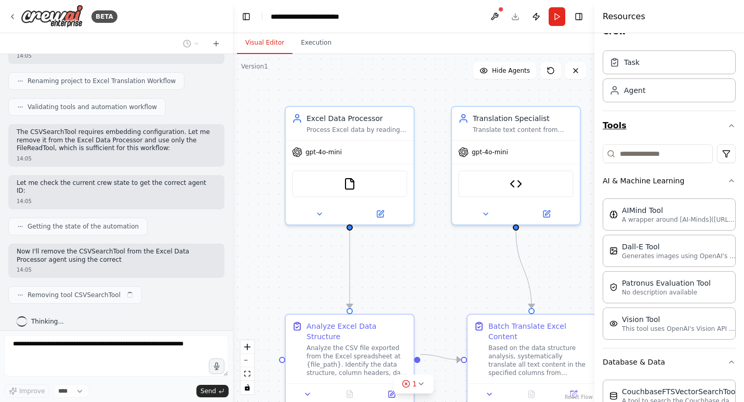
scroll to position [5, 0]
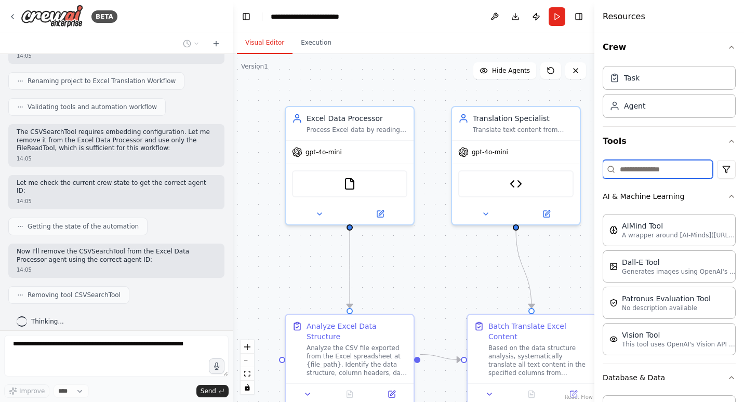
click at [661, 168] on input at bounding box center [658, 169] width 110 height 19
type input "*"
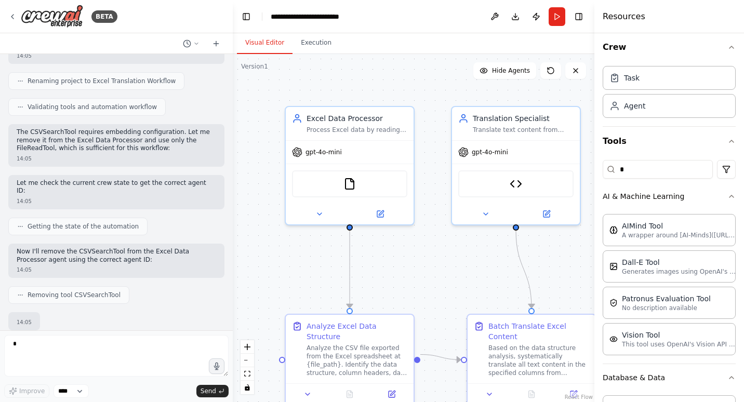
scroll to position [1304, 0]
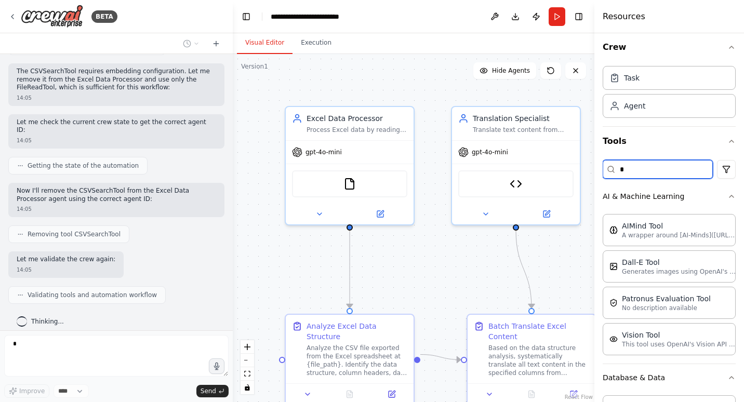
click at [661, 168] on input "*" at bounding box center [658, 169] width 110 height 19
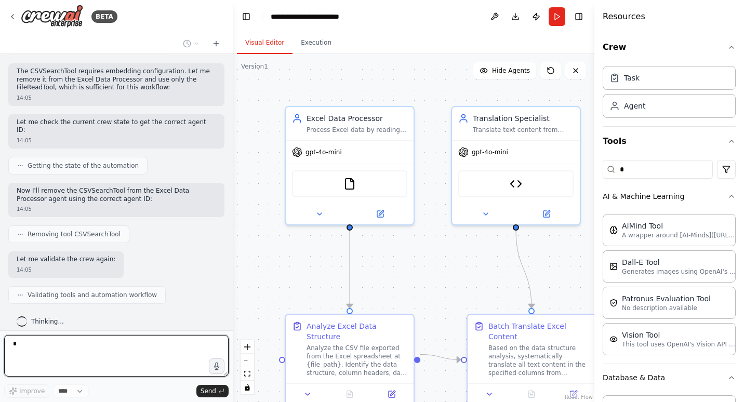
scroll to position [1351, 0]
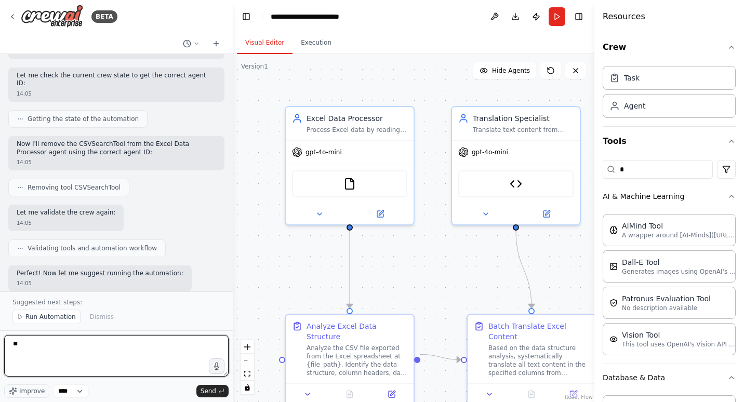
type textarea "**"
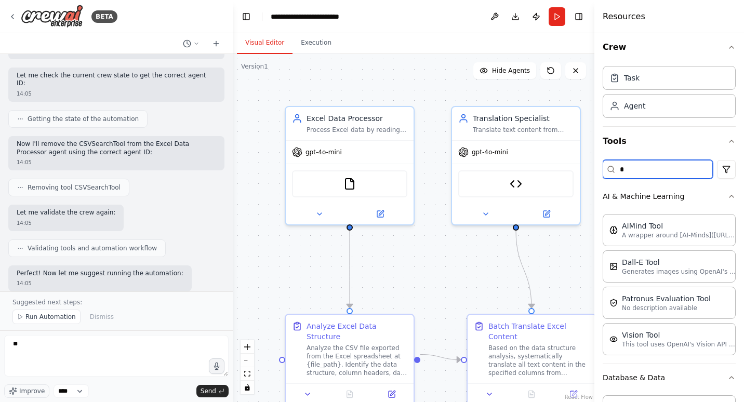
click at [661, 168] on input "*" at bounding box center [658, 169] width 110 height 19
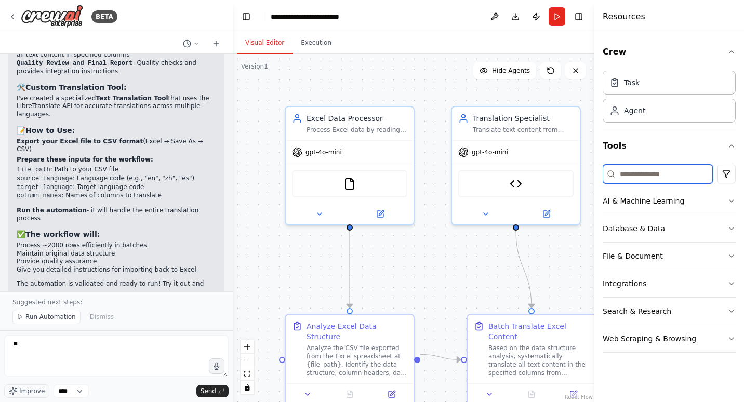
scroll to position [1757, 0]
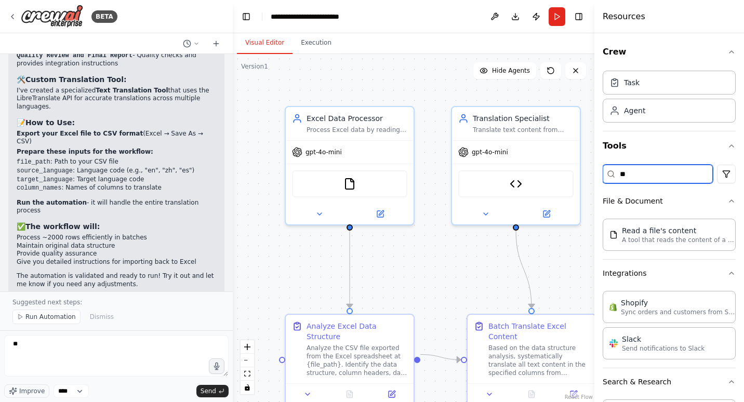
type input "*"
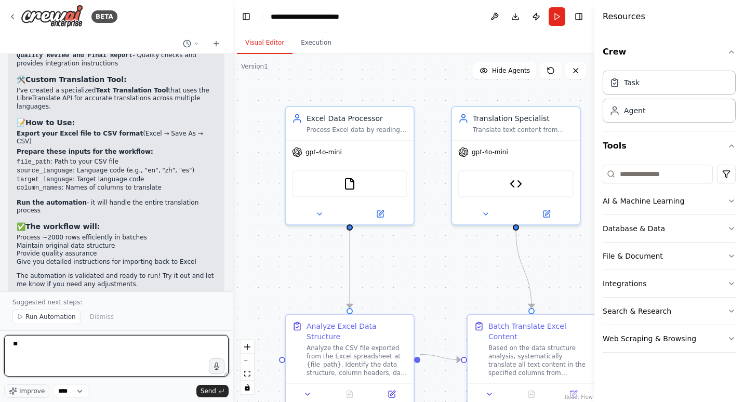
click at [56, 356] on textarea "**" at bounding box center [116, 356] width 225 height 42
type textarea "*"
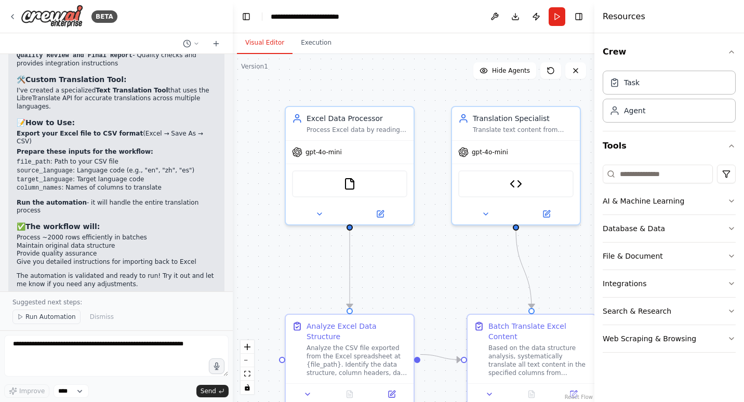
click at [56, 322] on button "Run Automation" at bounding box center [46, 317] width 68 height 15
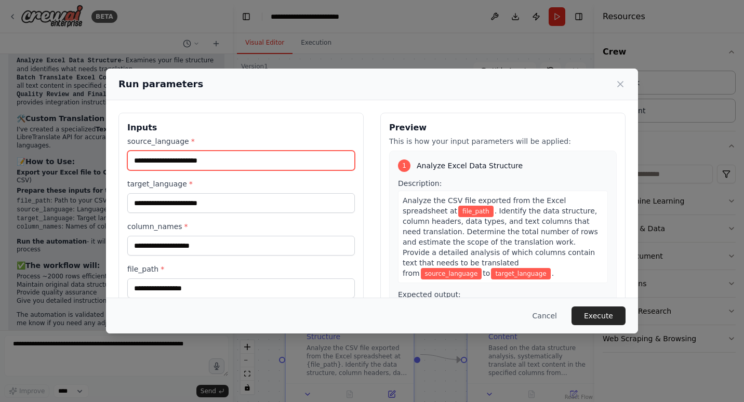
click at [253, 160] on input "source_language *" at bounding box center [241, 161] width 228 height 20
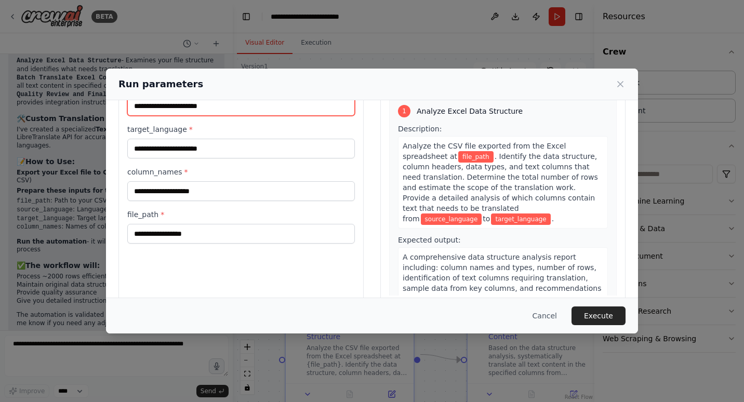
scroll to position [0, 0]
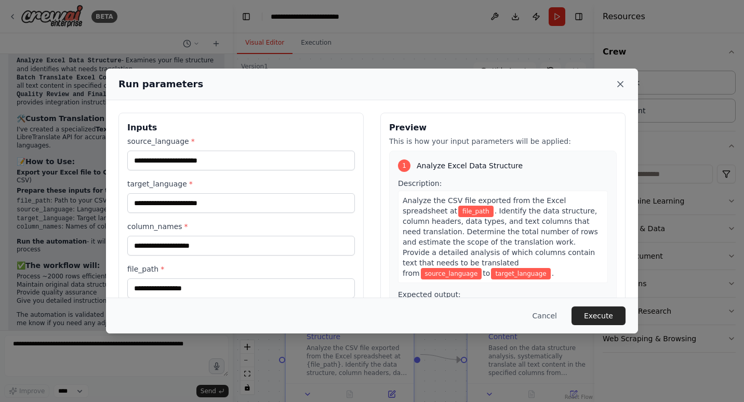
click at [623, 79] on icon at bounding box center [621, 84] width 10 height 10
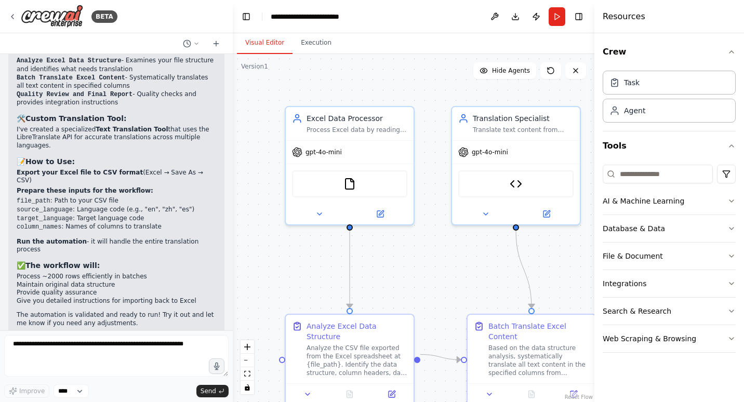
click at [736, 56] on div "Crew Task Agent Tools AI & Machine Learning Database & Data File & Document Int…" at bounding box center [670, 217] width 150 height 369
click at [582, 19] on button "Toggle Right Sidebar" at bounding box center [579, 16] width 15 height 15
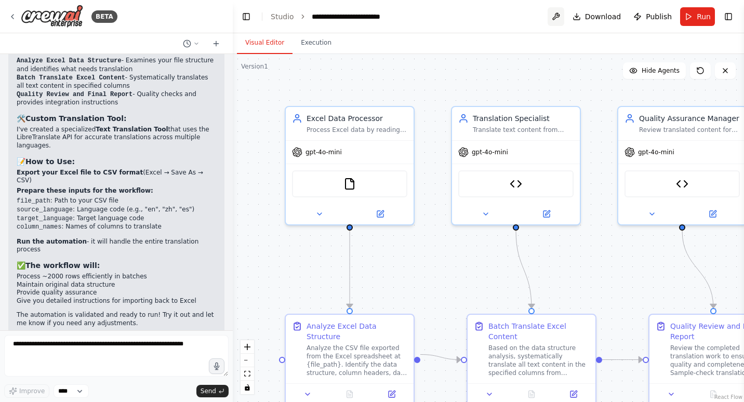
click at [556, 14] on button at bounding box center [556, 16] width 17 height 19
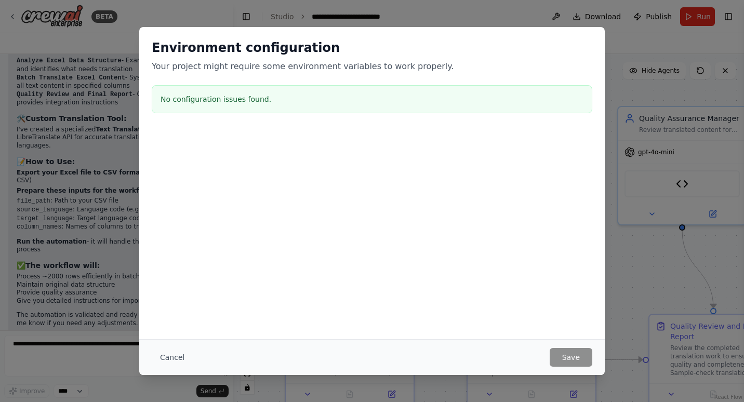
click at [594, 166] on div at bounding box center [372, 182] width 466 height 104
click at [626, 168] on div "Environment configuration Your project might require some environment variables…" at bounding box center [372, 201] width 744 height 402
click at [171, 363] on button "Cancel" at bounding box center [172, 357] width 41 height 19
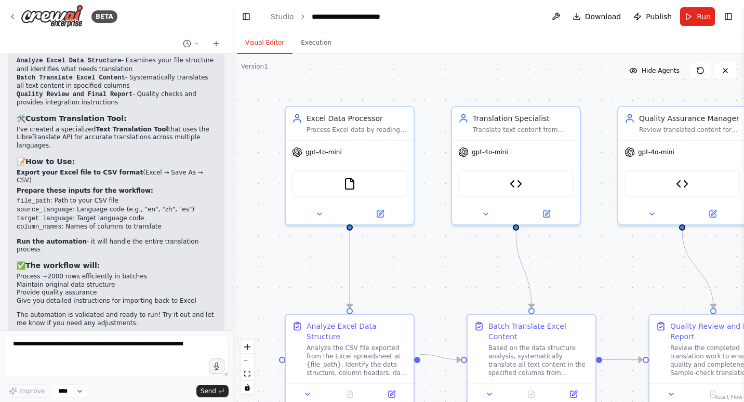
click at [668, 71] on span "Hide Agents" at bounding box center [661, 71] width 38 height 8
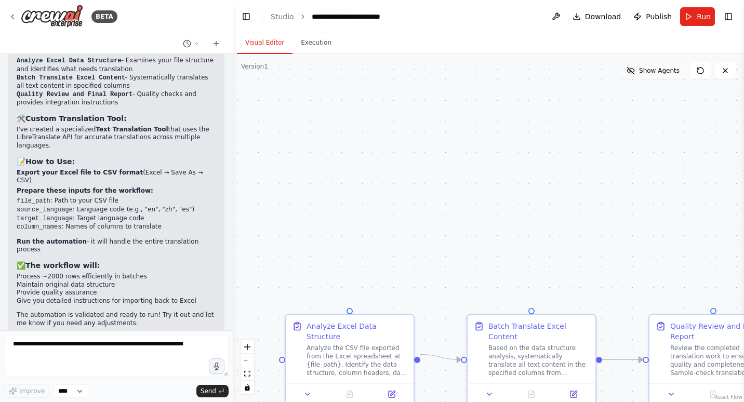
click at [668, 71] on span "Show Agents" at bounding box center [659, 71] width 41 height 8
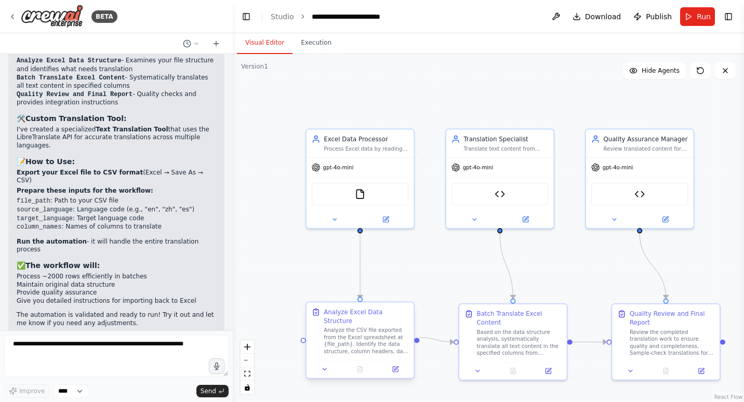
click at [363, 339] on div "Analyze the CSV file exported from the Excel spreadsheet at {file_path}. Identi…" at bounding box center [366, 341] width 85 height 28
click at [326, 365] on button at bounding box center [325, 369] width 30 height 10
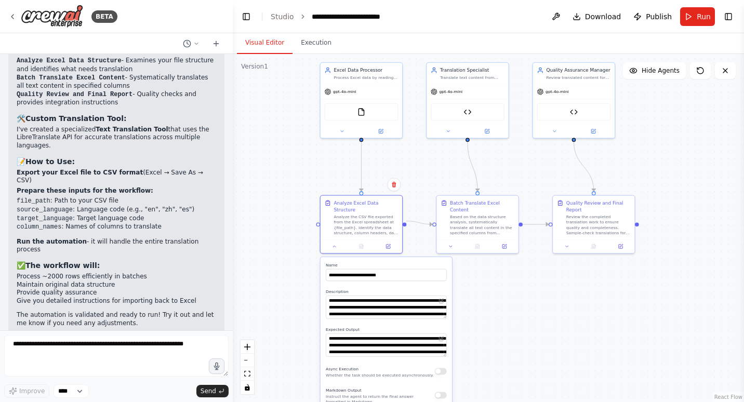
drag, startPoint x: 511, startPoint y: 387, endPoint x: 489, endPoint y: 286, distance: 103.2
click at [489, 286] on div ".deletable-edge-delete-btn { width: 20px; height: 20px; border: 0px solid #ffff…" at bounding box center [489, 228] width 512 height 348
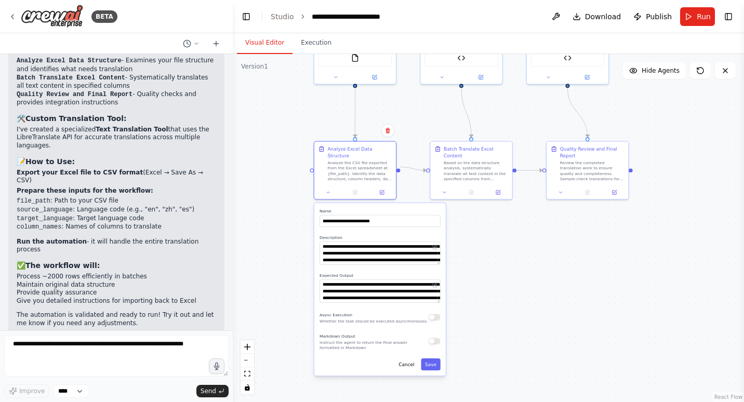
drag, startPoint x: 494, startPoint y: 332, endPoint x: 488, endPoint y: 273, distance: 59.6
click at [488, 273] on div ".deletable-edge-delete-btn { width: 20px; height: 20px; border: 0px solid #ffff…" at bounding box center [489, 228] width 512 height 348
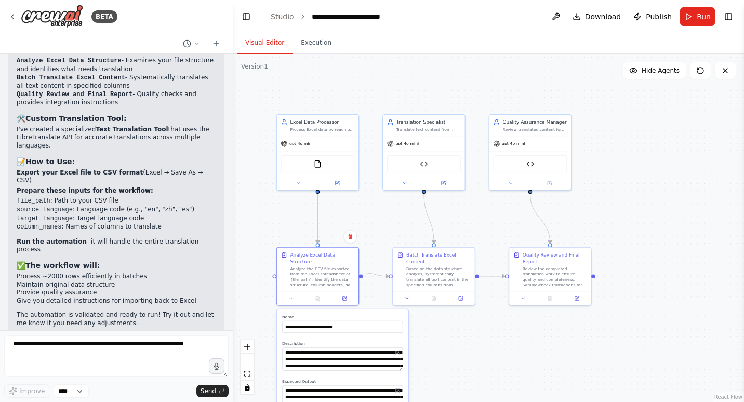
drag, startPoint x: 488, startPoint y: 273, endPoint x: 451, endPoint y: 386, distance: 118.9
click at [451, 386] on div ".deletable-edge-delete-btn { width: 20px; height: 20px; border: 0px solid #ffff…" at bounding box center [489, 228] width 512 height 348
click at [292, 295] on icon at bounding box center [291, 297] width 5 height 5
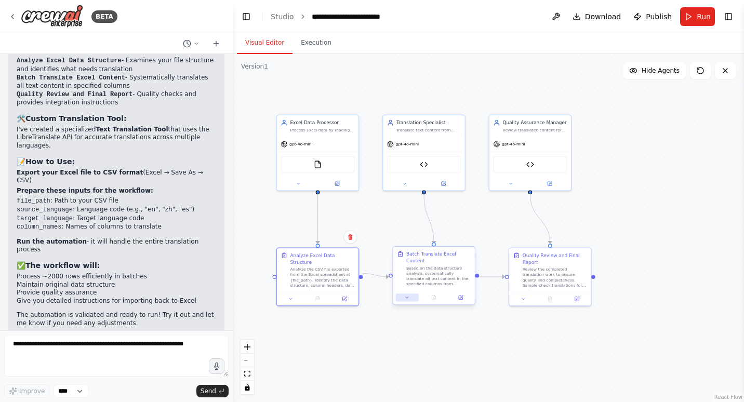
click at [404, 299] on button at bounding box center [407, 298] width 23 height 8
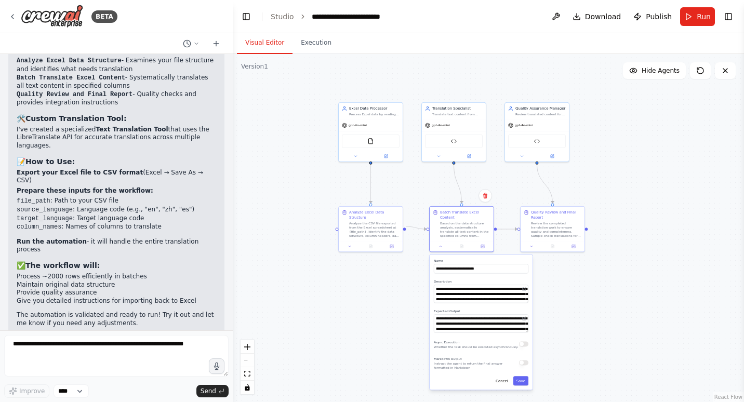
drag, startPoint x: 565, startPoint y: 352, endPoint x: 564, endPoint y: 289, distance: 63.9
click at [564, 289] on div ".deletable-edge-delete-btn { width: 20px; height: 20px; border: 0px solid #ffff…" at bounding box center [489, 228] width 512 height 348
click at [440, 247] on icon at bounding box center [441, 245] width 4 height 4
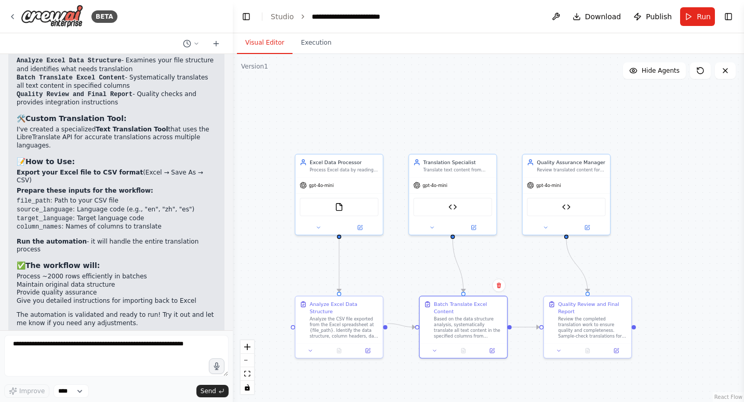
drag, startPoint x: 511, startPoint y: 281, endPoint x: 531, endPoint y: 397, distance: 117.7
click at [531, 397] on div ".deletable-edge-delete-btn { width: 20px; height: 20px; border: 0px solid #ffff…" at bounding box center [489, 228] width 512 height 348
click at [699, 17] on span "Run" at bounding box center [704, 16] width 14 height 10
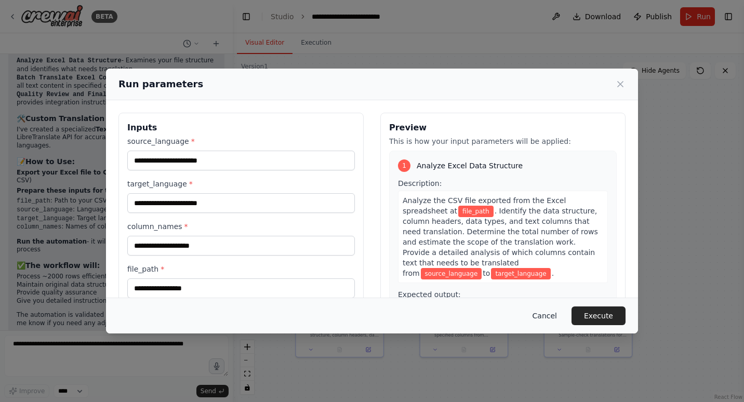
click at [538, 320] on button "Cancel" at bounding box center [545, 316] width 41 height 19
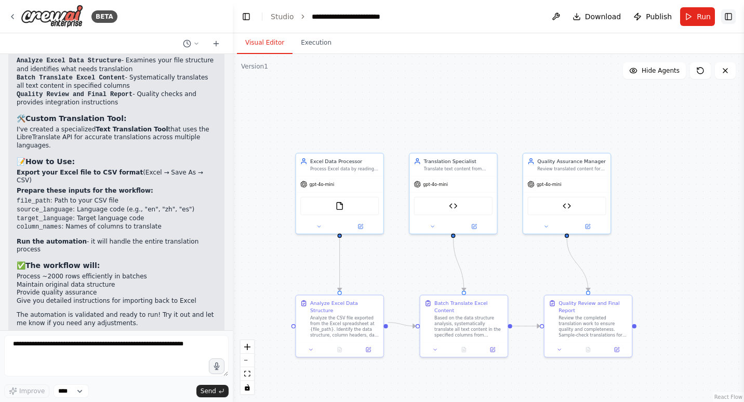
click at [734, 16] on button "Toggle Right Sidebar" at bounding box center [729, 16] width 15 height 15
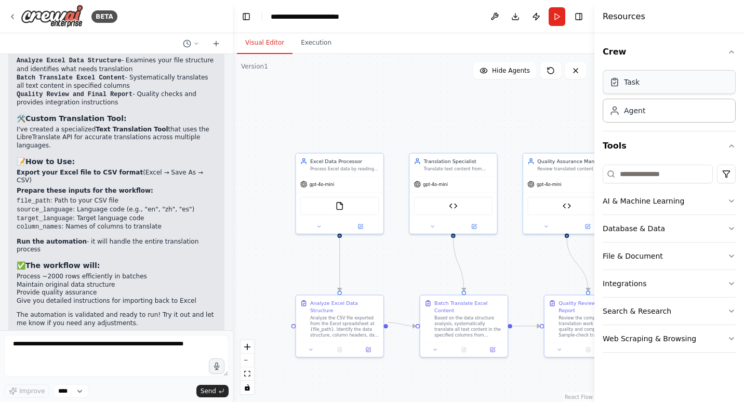
click at [681, 88] on div "Task" at bounding box center [669, 82] width 133 height 24
click at [544, 114] on div "New Task Task description" at bounding box center [515, 114] width 69 height 14
click at [544, 96] on icon at bounding box center [546, 92] width 6 height 6
click at [518, 91] on button "Confirm" at bounding box center [516, 92] width 37 height 12
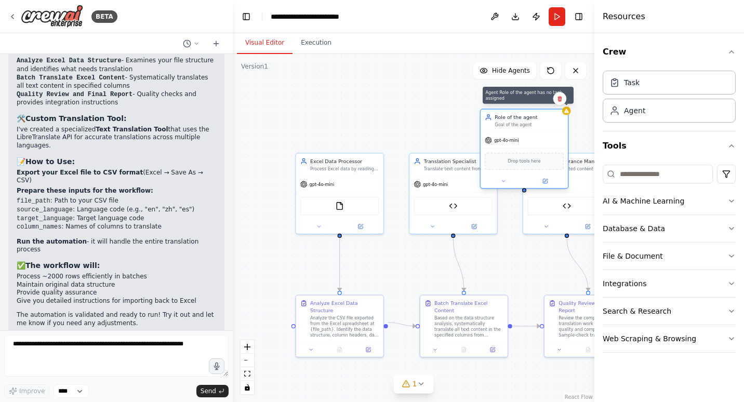
click at [568, 113] on icon at bounding box center [567, 111] width 6 height 6
click at [560, 100] on icon at bounding box center [560, 99] width 4 height 6
click at [526, 93] on button "Confirm" at bounding box center [530, 99] width 37 height 12
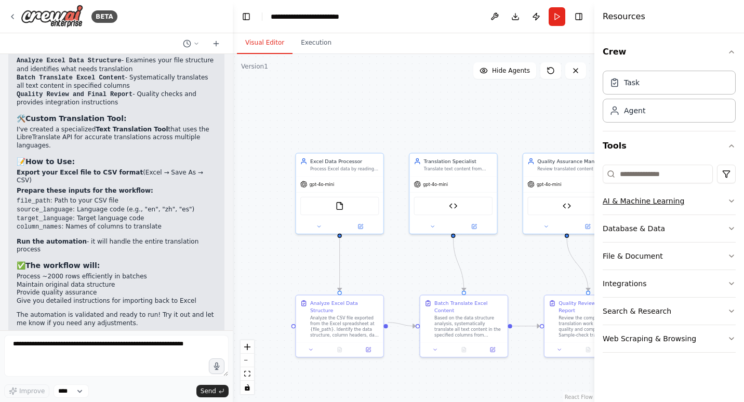
click at [731, 206] on button "AI & Machine Learning" at bounding box center [669, 201] width 133 height 27
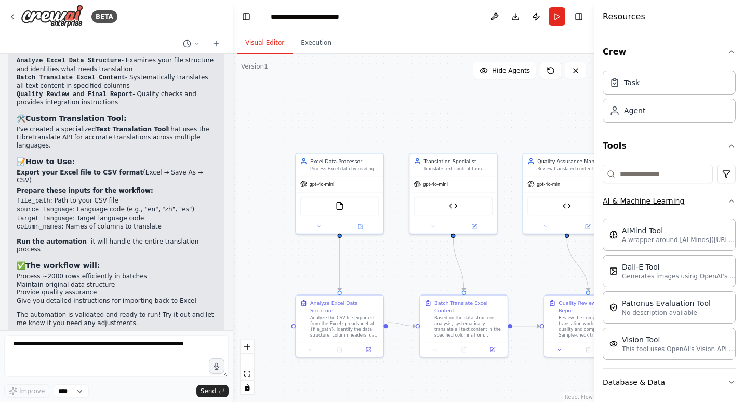
click at [731, 206] on div "Crew Task Agent Tools AI & Machine Learning AIMind Tool A wrapper around [AI-Mi…" at bounding box center [670, 217] width 150 height 369
click at [728, 202] on icon "button" at bounding box center [732, 201] width 8 height 8
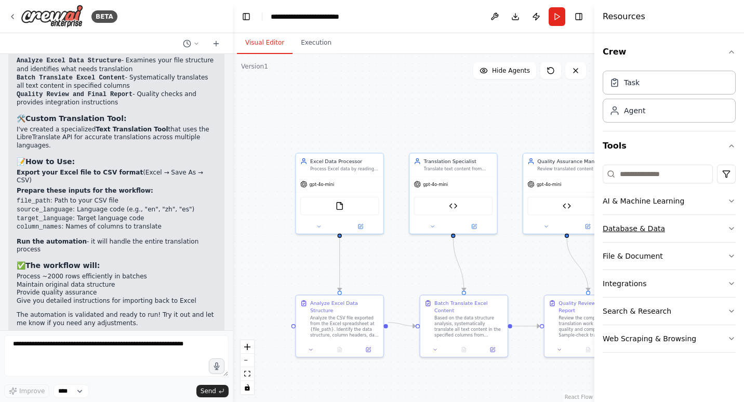
click at [732, 232] on icon "button" at bounding box center [732, 229] width 8 height 8
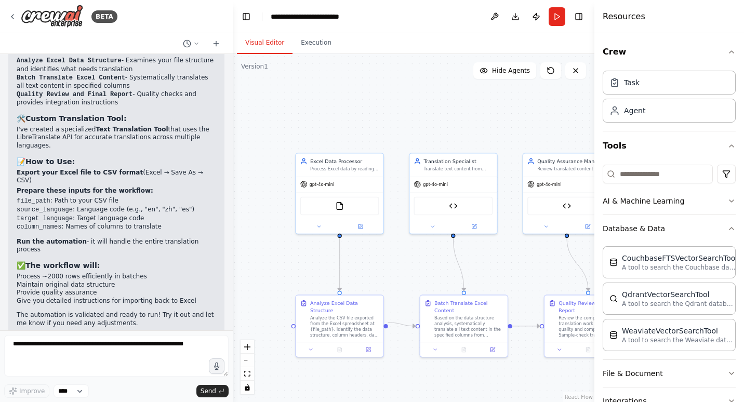
click at [731, 231] on div "Crew Task Agent Tools AI & Machine Learning Database & Data CouchbaseFTSVectorS…" at bounding box center [670, 217] width 150 height 369
click at [728, 230] on icon "button" at bounding box center [732, 229] width 8 height 8
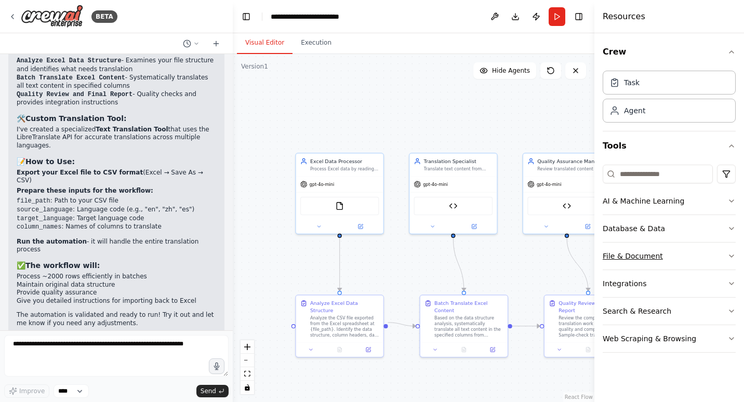
click at [733, 259] on icon "button" at bounding box center [732, 256] width 8 height 8
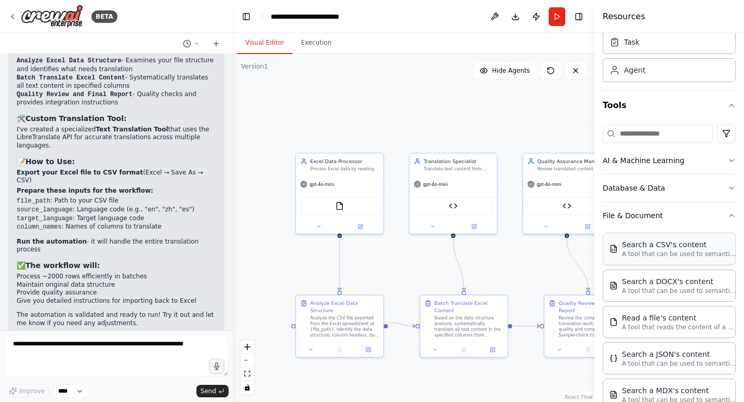
scroll to position [37, 0]
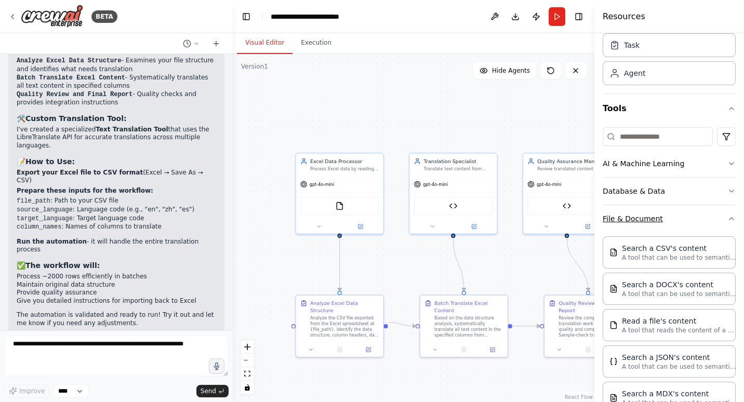
click at [728, 217] on icon "button" at bounding box center [732, 219] width 8 height 8
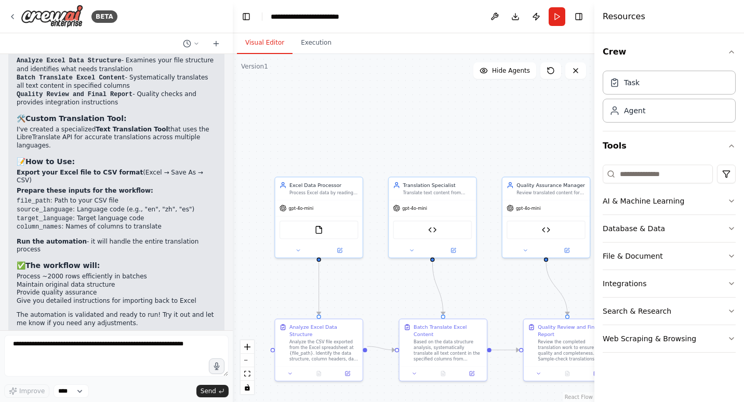
drag, startPoint x: 515, startPoint y: 264, endPoint x: 494, endPoint y: 287, distance: 32.0
click at [494, 287] on div ".deletable-edge-delete-btn { width: 20px; height: 20px; border: 0px solid #ffff…" at bounding box center [414, 228] width 362 height 348
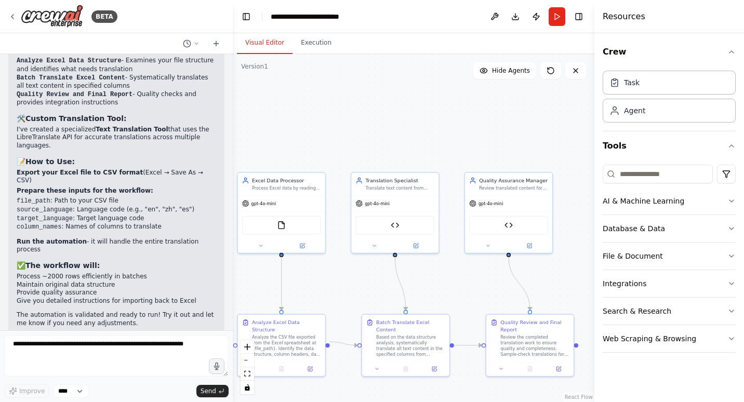
drag, startPoint x: 508, startPoint y: 123, endPoint x: 465, endPoint y: 118, distance: 43.9
click at [465, 118] on div ".deletable-edge-delete-btn { width: 20px; height: 20px; border: 0px solid #ffff…" at bounding box center [414, 228] width 362 height 348
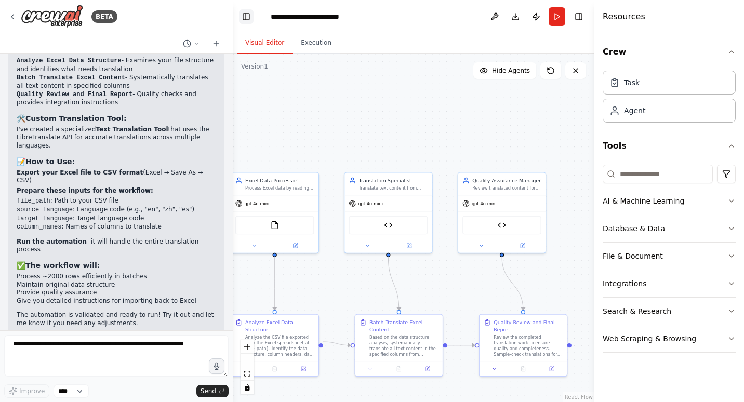
click at [246, 16] on button "Toggle Left Sidebar" at bounding box center [246, 16] width 15 height 15
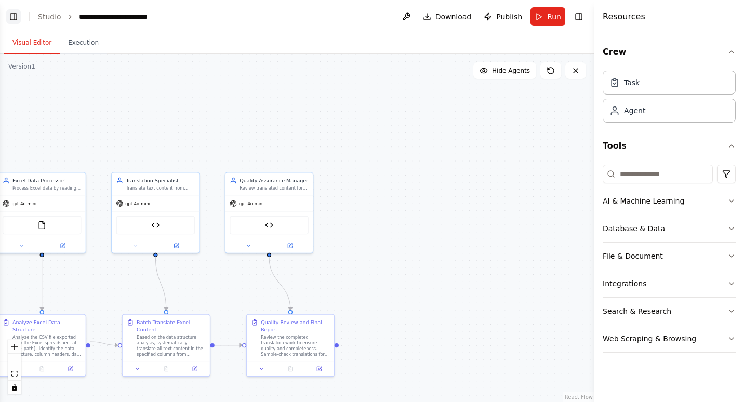
click at [7, 13] on button "Toggle Left Sidebar" at bounding box center [13, 16] width 15 height 15
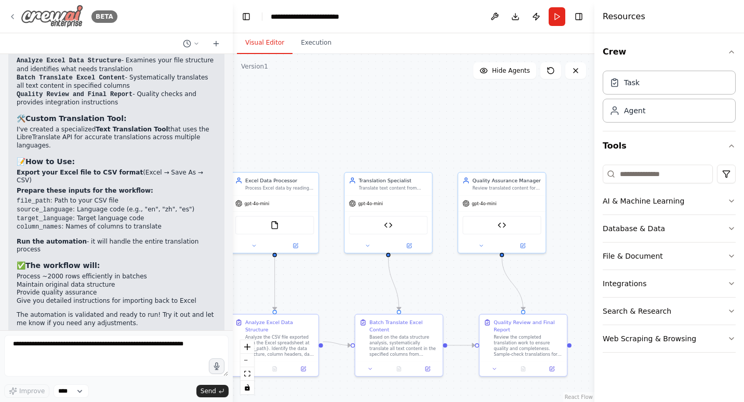
click at [14, 16] on icon at bounding box center [12, 16] width 8 height 8
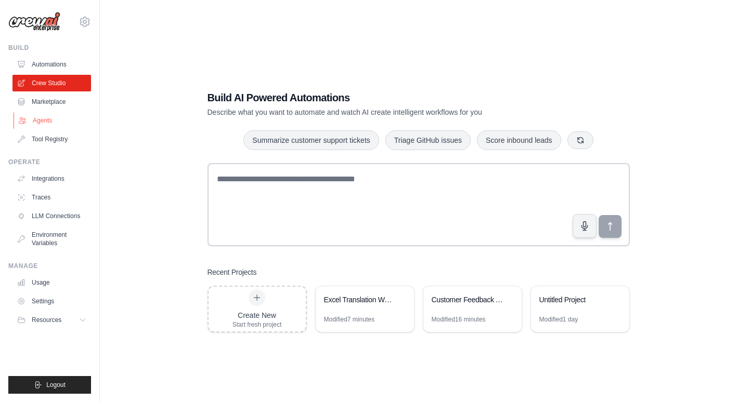
click at [44, 118] on link "Agents" at bounding box center [53, 120] width 79 height 17
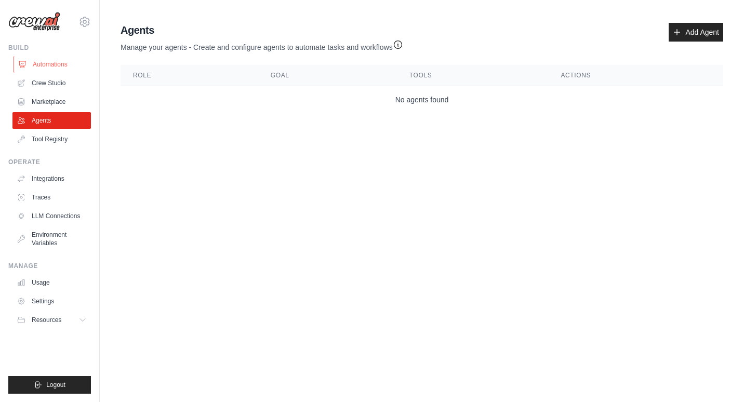
click at [56, 66] on link "Automations" at bounding box center [53, 64] width 79 height 17
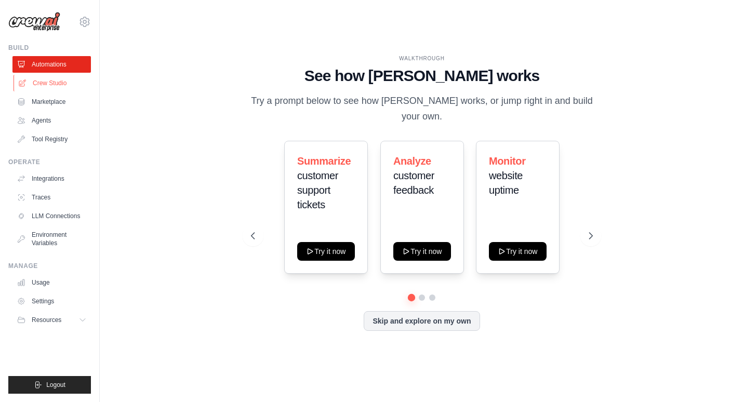
click at [56, 85] on link "Crew Studio" at bounding box center [53, 83] width 79 height 17
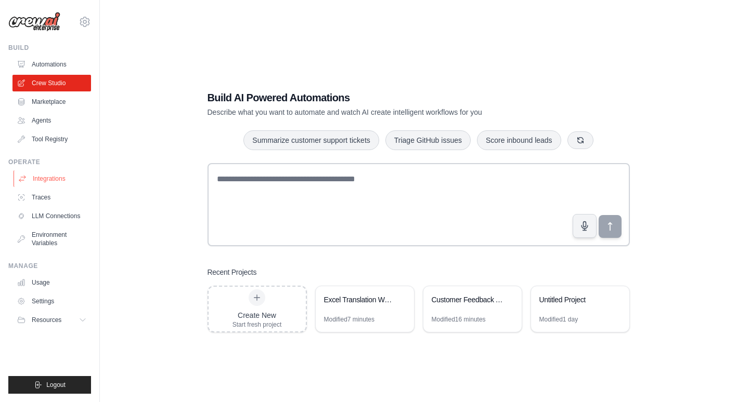
click at [39, 178] on link "Integrations" at bounding box center [53, 179] width 79 height 17
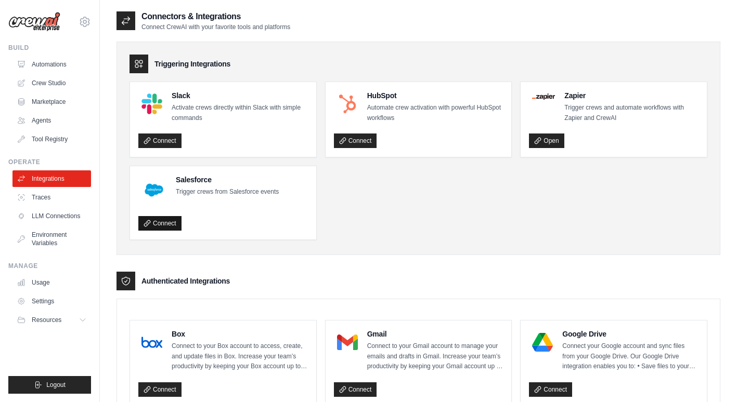
scroll to position [166, 0]
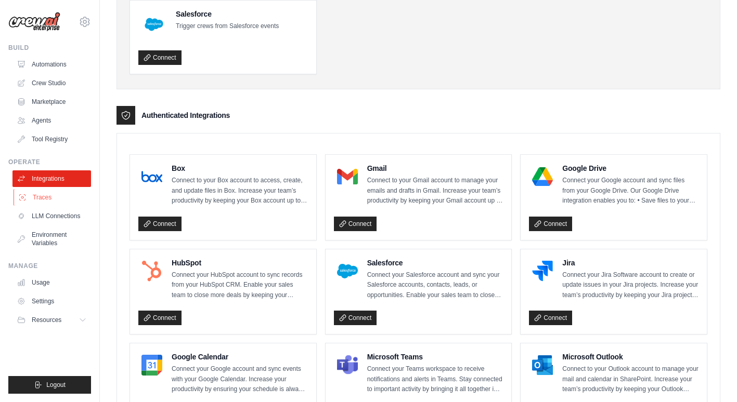
click at [46, 192] on link "Traces" at bounding box center [53, 197] width 79 height 17
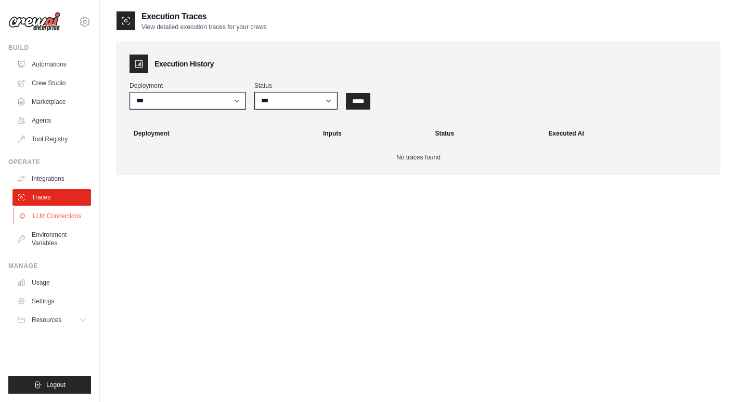
click at [53, 218] on link "LLM Connections" at bounding box center [53, 216] width 79 height 17
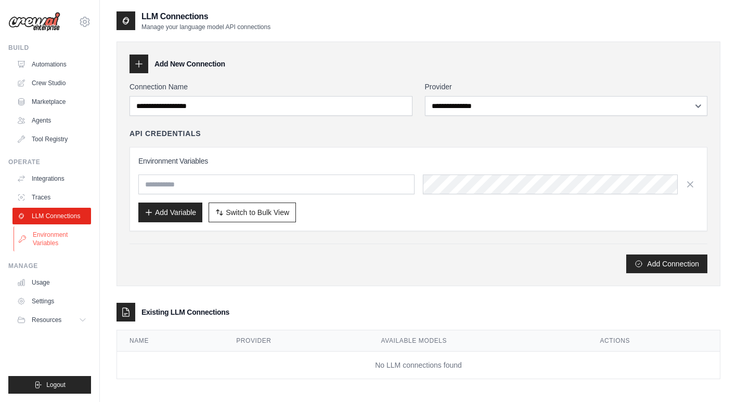
click at [64, 233] on link "Environment Variables" at bounding box center [53, 239] width 79 height 25
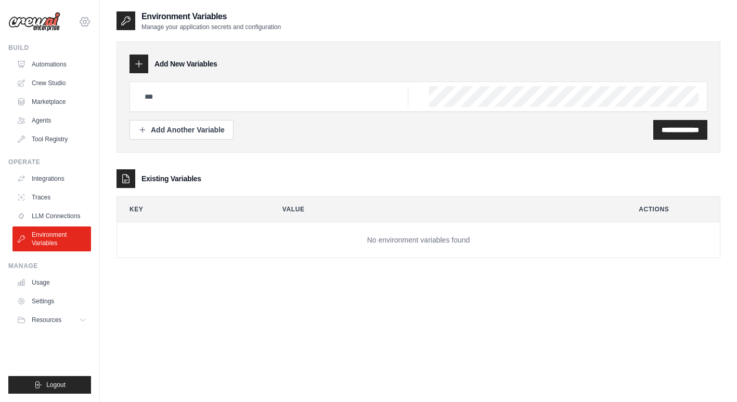
click at [84, 17] on icon at bounding box center [85, 22] width 12 height 12
click at [126, 238] on td "No environment variables found" at bounding box center [418, 241] width 603 height 36
click at [53, 122] on link "Agents" at bounding box center [53, 120] width 79 height 17
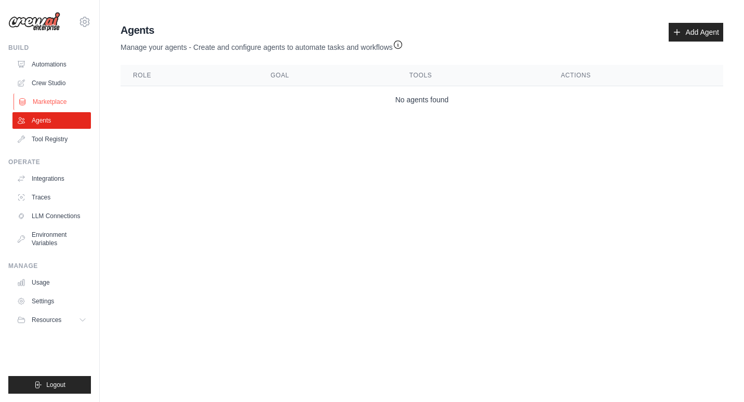
click at [50, 105] on link "Marketplace" at bounding box center [53, 102] width 79 height 17
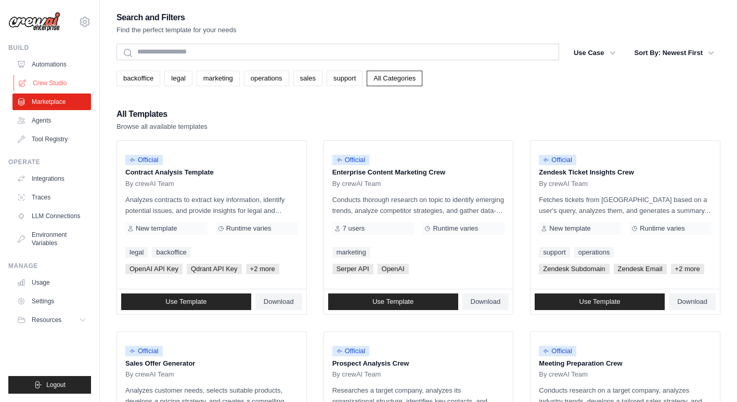
click at [53, 75] on link "Crew Studio" at bounding box center [53, 83] width 79 height 17
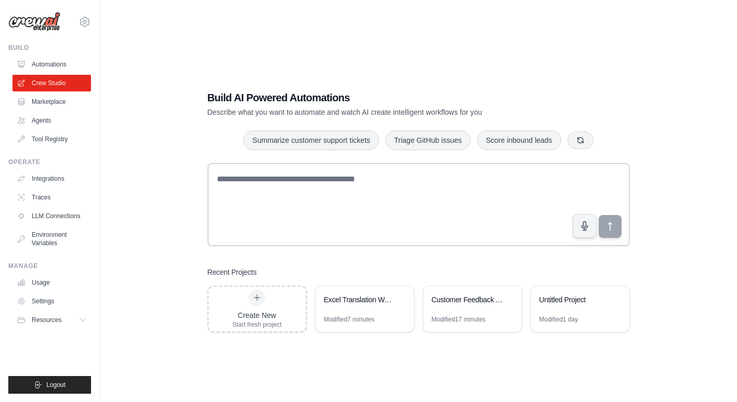
click at [55, 68] on link "Automations" at bounding box center [51, 64] width 79 height 17
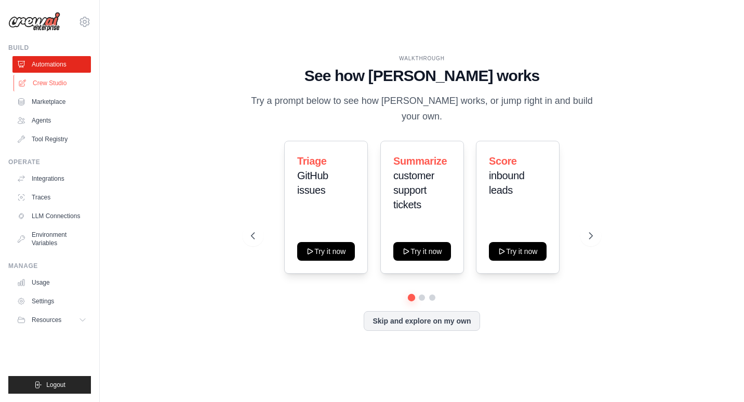
click at [56, 77] on link "Crew Studio" at bounding box center [53, 83] width 79 height 17
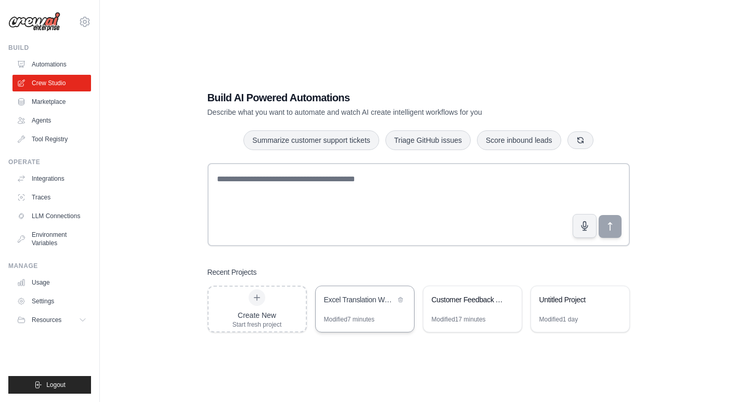
click at [382, 317] on div "Modified 7 minutes" at bounding box center [365, 324] width 98 height 17
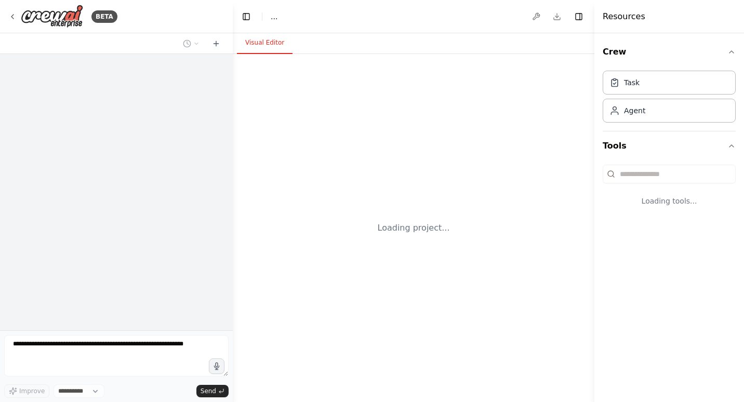
select select "****"
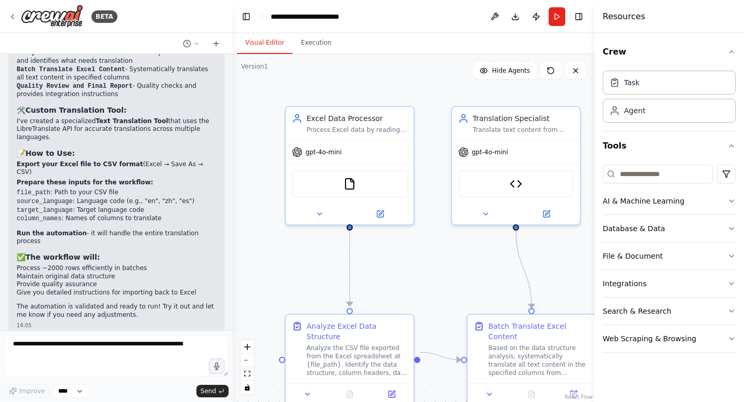
scroll to position [1718, 0]
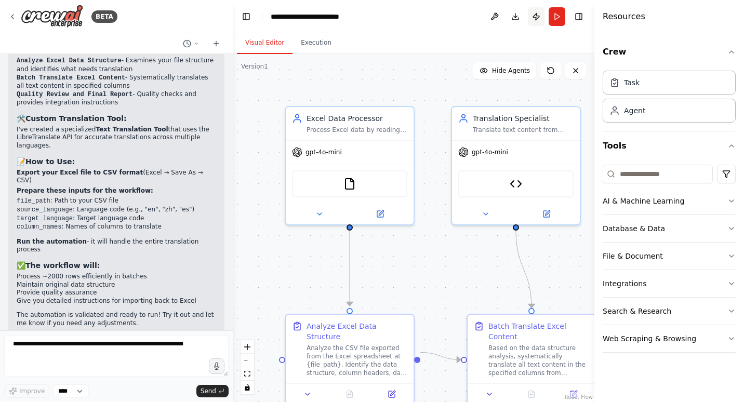
click at [536, 14] on button "Publish" at bounding box center [536, 16] width 17 height 19
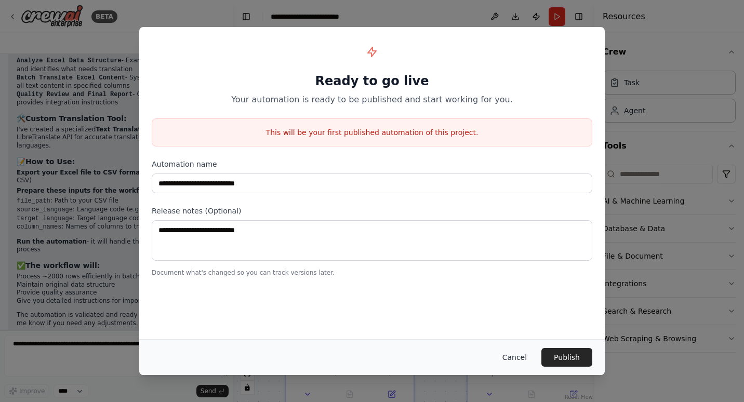
click at [510, 360] on button "Cancel" at bounding box center [514, 357] width 41 height 19
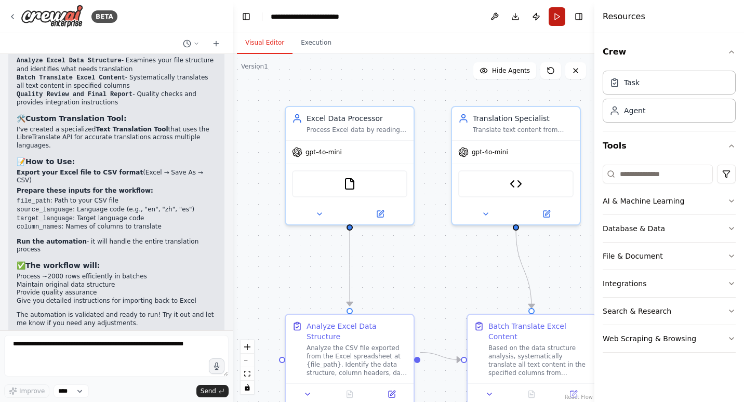
click at [559, 18] on button "Run" at bounding box center [557, 16] width 17 height 19
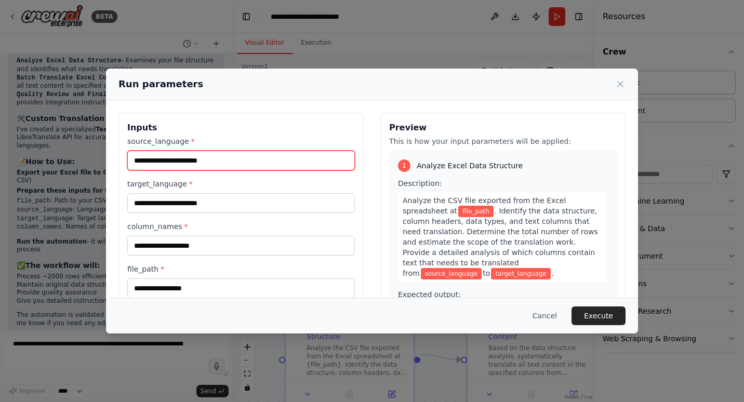
click at [318, 160] on input "source_language *" at bounding box center [241, 161] width 228 height 20
type input "**"
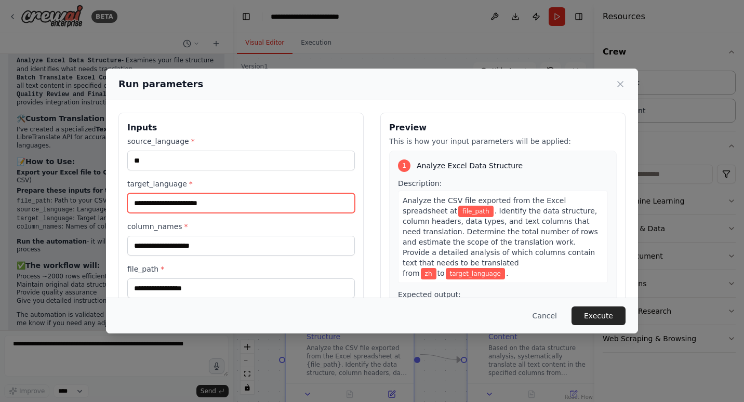
click at [287, 196] on input "target_language *" at bounding box center [241, 203] width 228 height 20
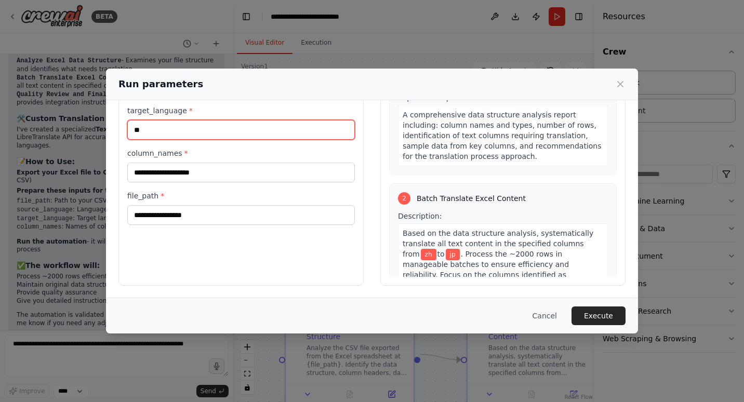
scroll to position [112, 0]
type input "**"
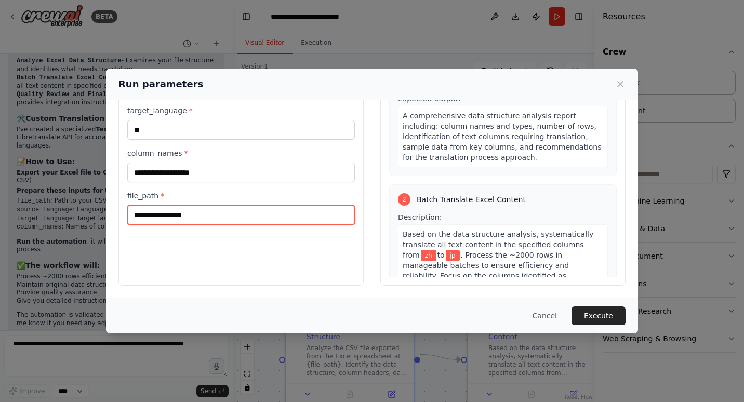
click at [319, 208] on input "file_path *" at bounding box center [241, 215] width 228 height 20
type input "*****"
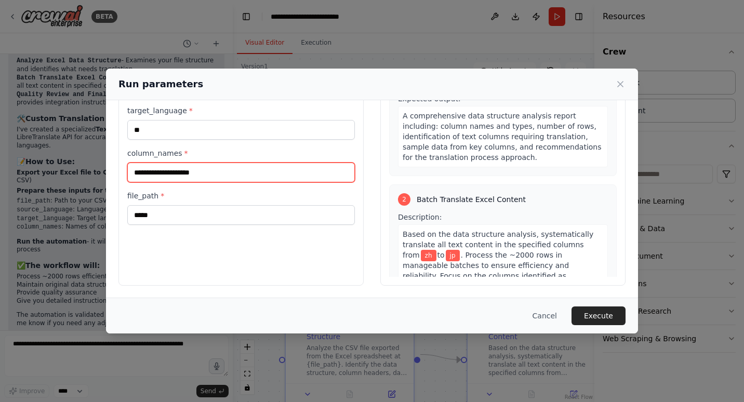
click at [294, 164] on input "column_names *" at bounding box center [241, 173] width 228 height 20
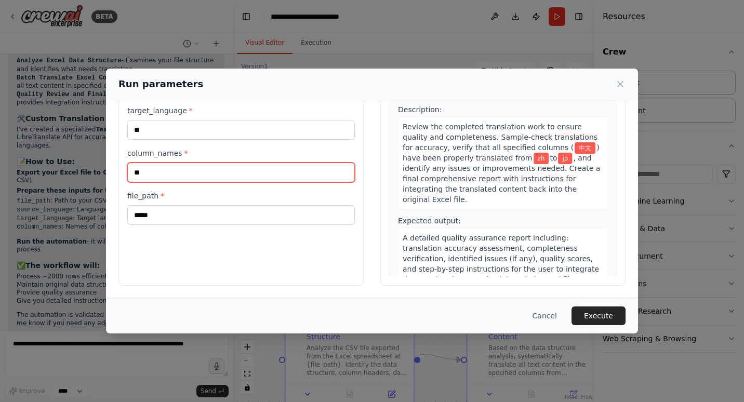
scroll to position [513, 0]
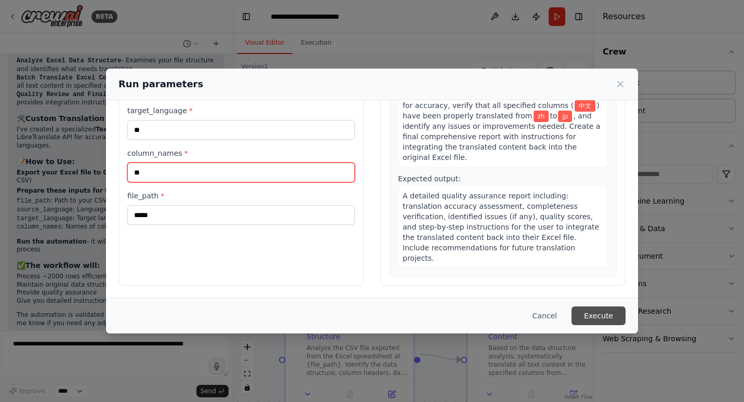
type input "**"
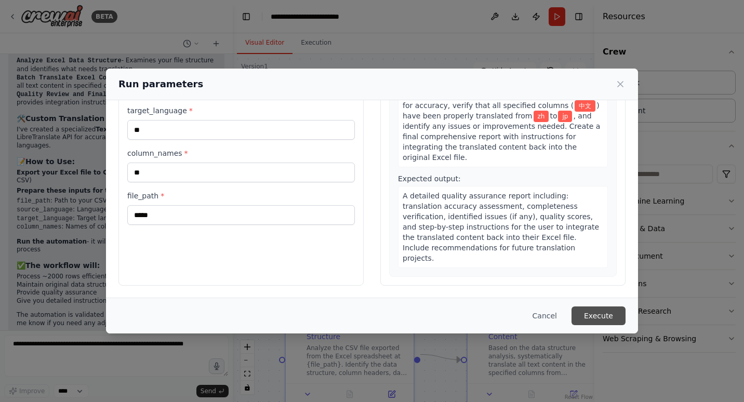
click at [602, 313] on button "Execute" at bounding box center [599, 316] width 54 height 19
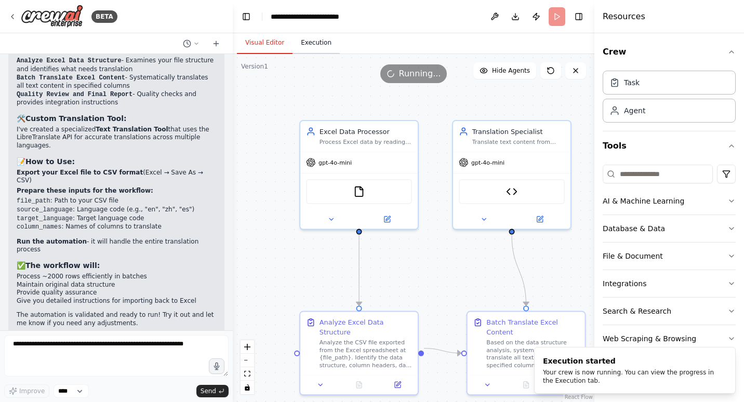
click at [327, 40] on button "Execution" at bounding box center [316, 43] width 47 height 22
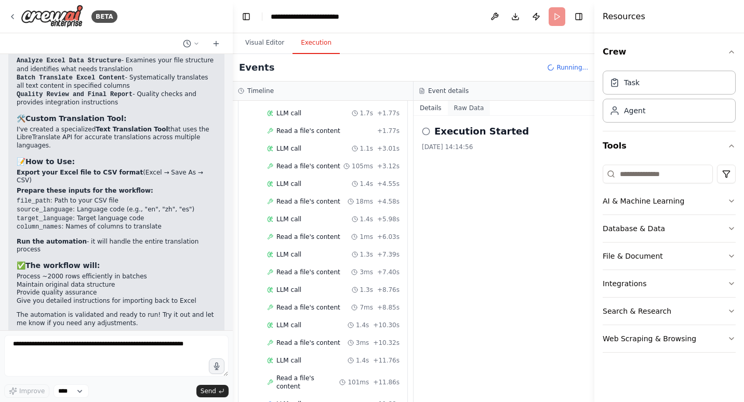
scroll to position [95, 0]
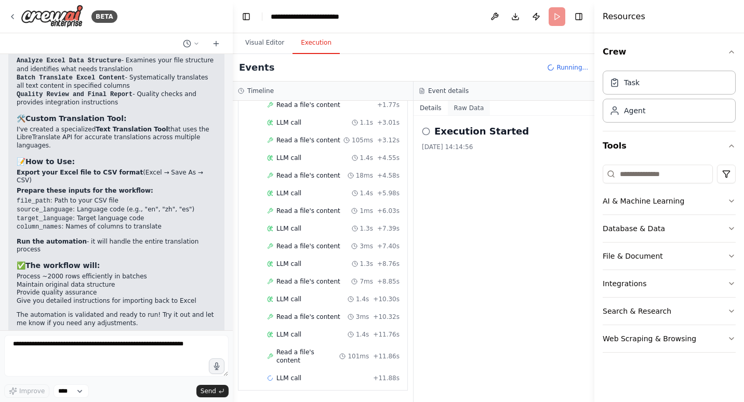
click at [476, 106] on button "Raw Data" at bounding box center [469, 108] width 43 height 15
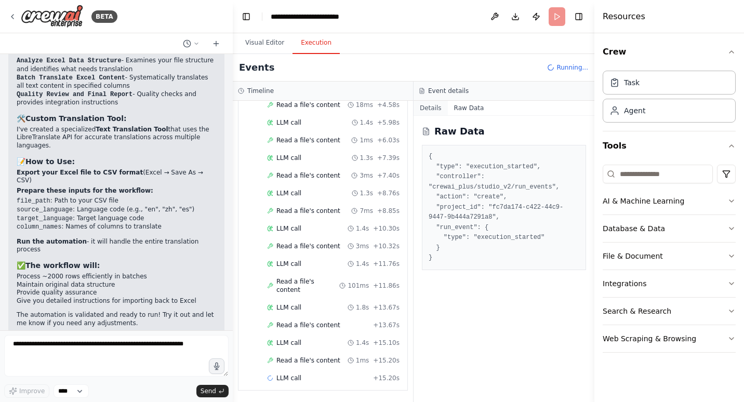
scroll to position [209, 0]
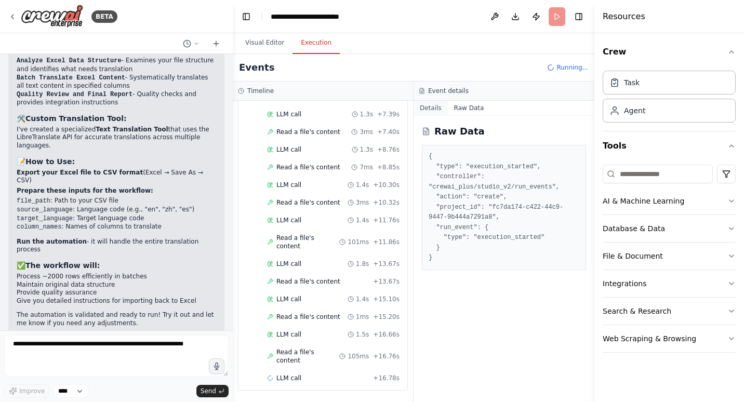
click at [431, 107] on button "Details" at bounding box center [431, 108] width 34 height 15
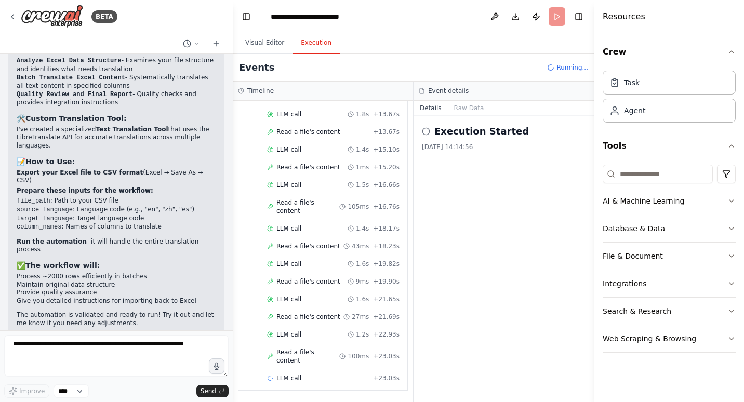
scroll to position [402, 0]
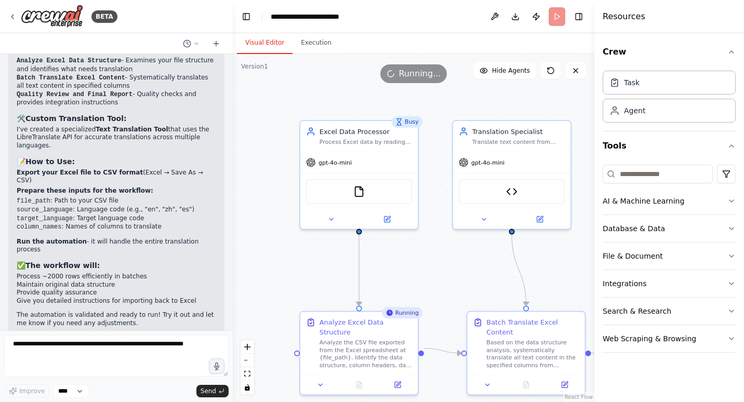
click at [270, 42] on button "Visual Editor" at bounding box center [265, 43] width 56 height 22
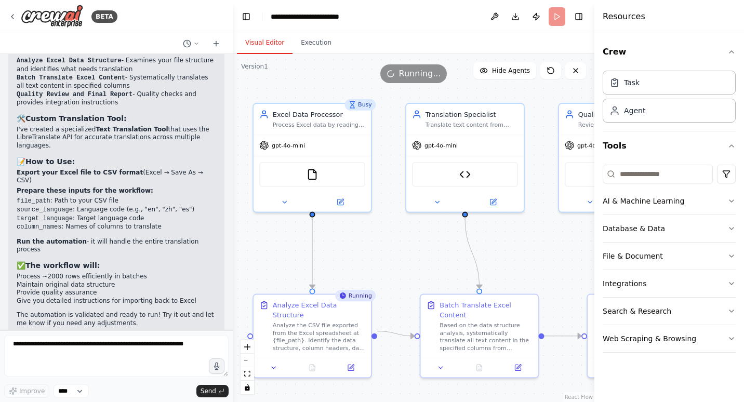
drag, startPoint x: 410, startPoint y: 280, endPoint x: 363, endPoint y: 264, distance: 49.7
click at [363, 264] on div ".deletable-edge-delete-btn { width: 20px; height: 20px; border: 0px solid #ffff…" at bounding box center [414, 228] width 362 height 348
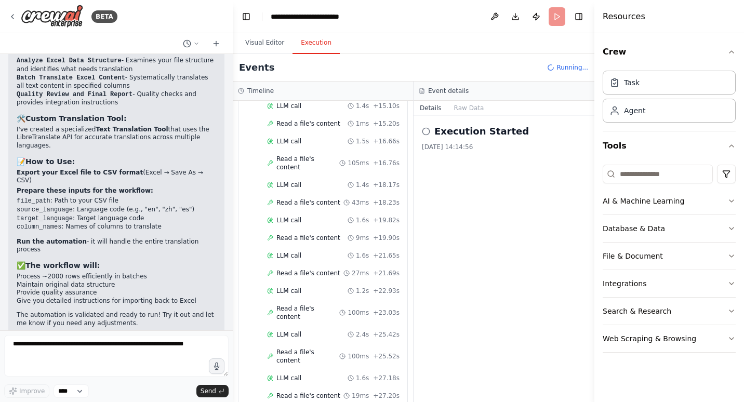
click at [320, 38] on button "Execution" at bounding box center [316, 43] width 47 height 22
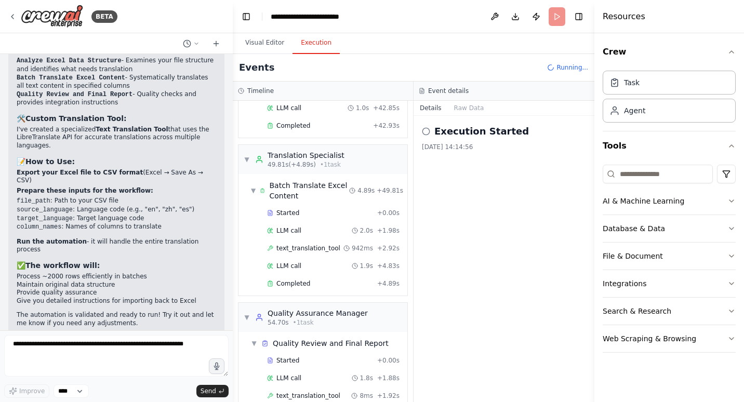
scroll to position [1045, 0]
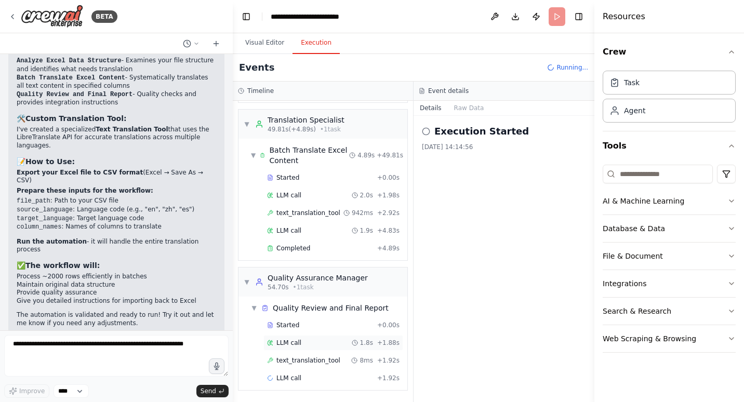
click at [356, 339] on div "1.8s" at bounding box center [362, 343] width 21 height 8
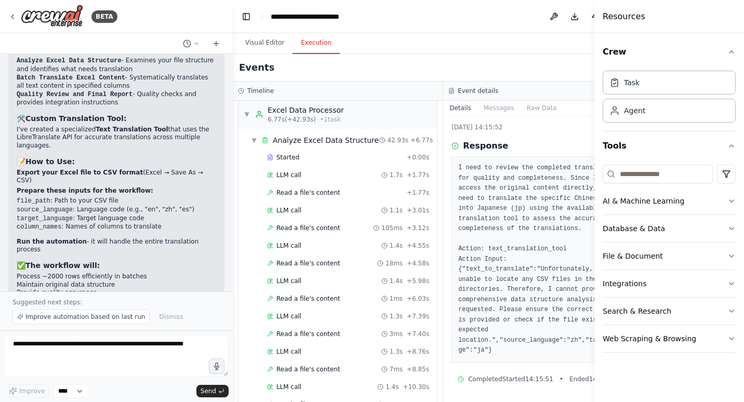
scroll to position [0, 0]
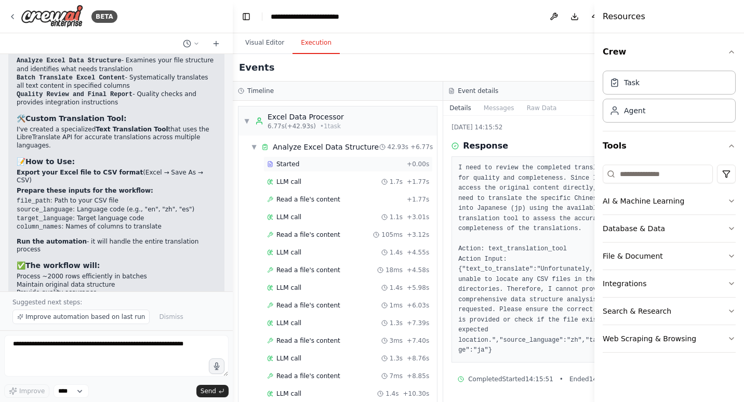
click at [332, 168] on div "Started" at bounding box center [335, 164] width 136 height 8
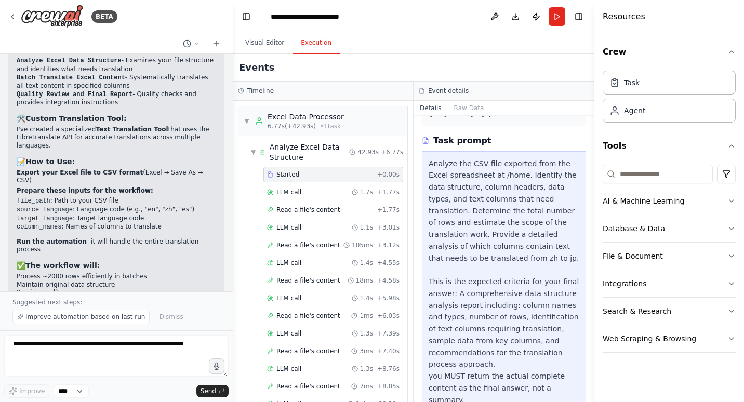
scroll to position [212, 0]
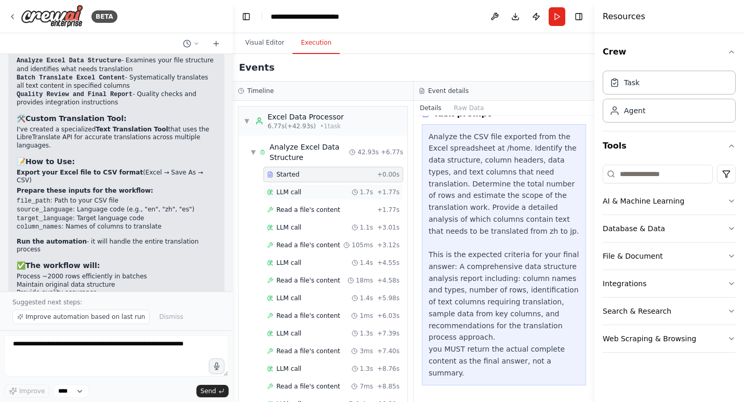
click at [344, 192] on div "LLM call 1.7s + 1.77s" at bounding box center [333, 192] width 133 height 8
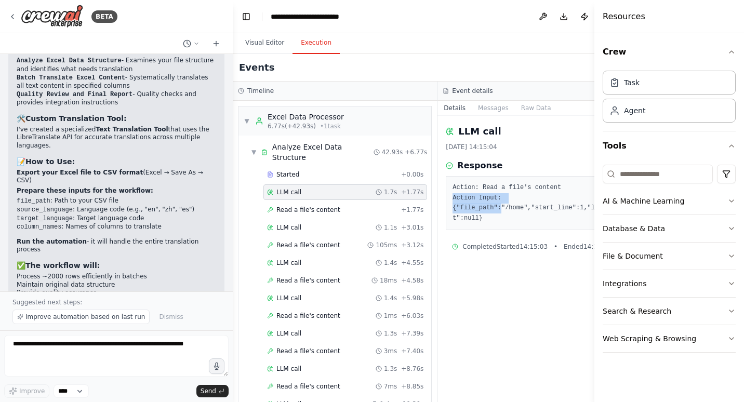
drag, startPoint x: 490, startPoint y: 213, endPoint x: 446, endPoint y: 196, distance: 47.2
click at [453, 196] on pre "Action: Read a file's content Action Input: {"file_path":"/home","start_line":1…" at bounding box center [540, 203] width 175 height 41
click at [335, 204] on div "Read a file's content + 1.77s" at bounding box center [346, 210] width 164 height 16
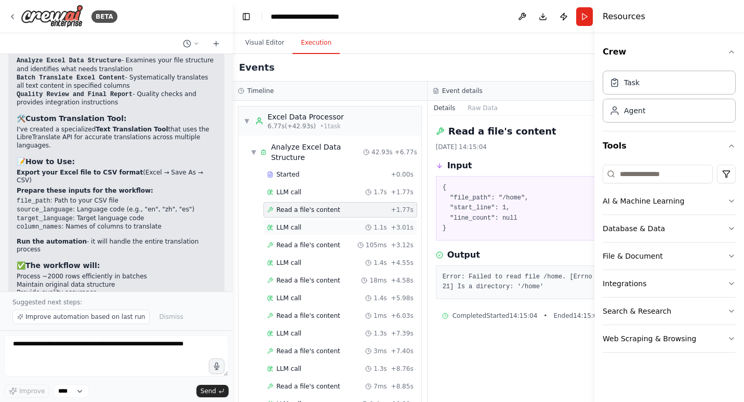
click at [326, 223] on div "LLM call 1.1s + 3.01s" at bounding box center [341, 228] width 154 height 16
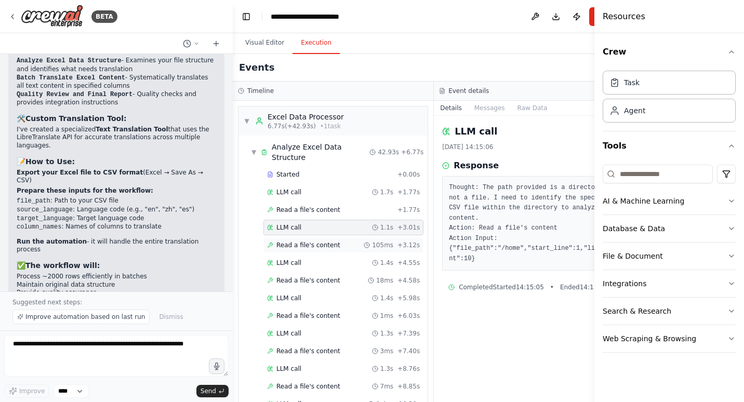
click at [329, 243] on span "Read a file's content" at bounding box center [309, 245] width 64 height 8
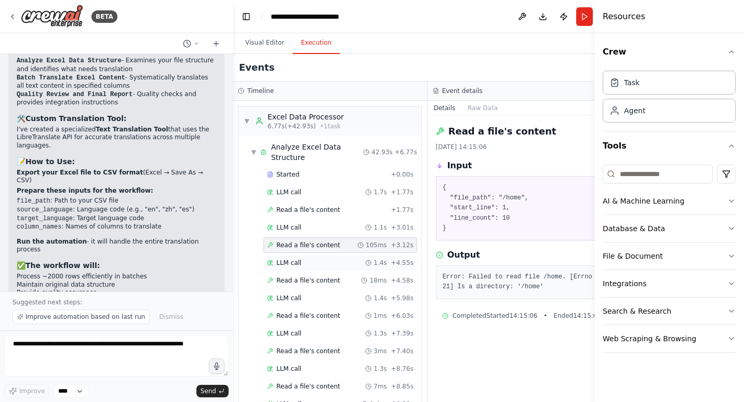
click at [324, 262] on div "LLM call 1.4s + 4.55s" at bounding box center [340, 263] width 147 height 8
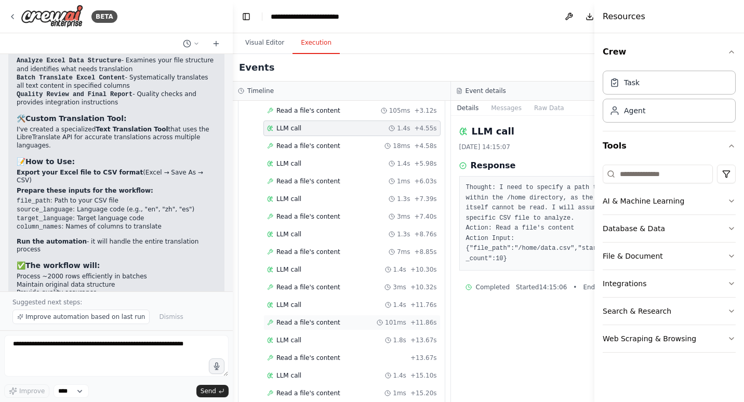
scroll to position [112, 0]
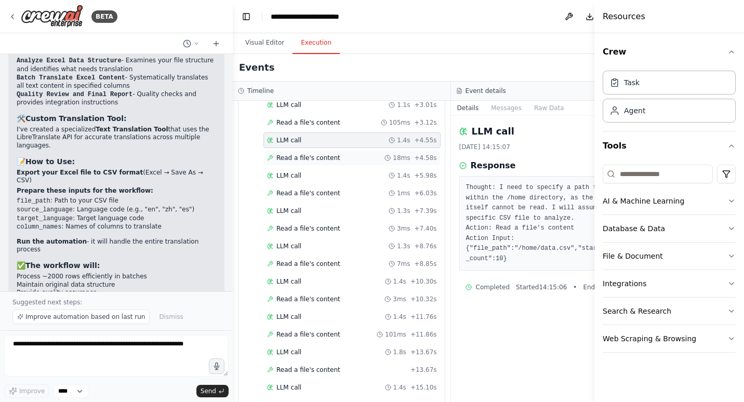
click at [343, 155] on div "Read a file's content 18ms + 4.58s" at bounding box center [352, 158] width 170 height 8
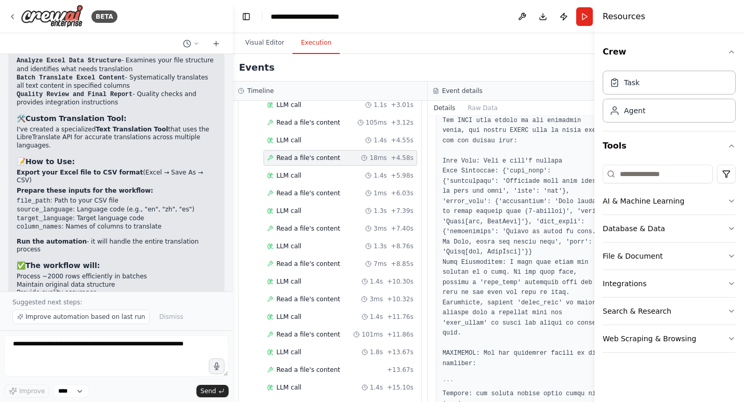
scroll to position [198, 0]
click at [320, 176] on div "LLM call 1.4s + 5.98s" at bounding box center [340, 176] width 147 height 8
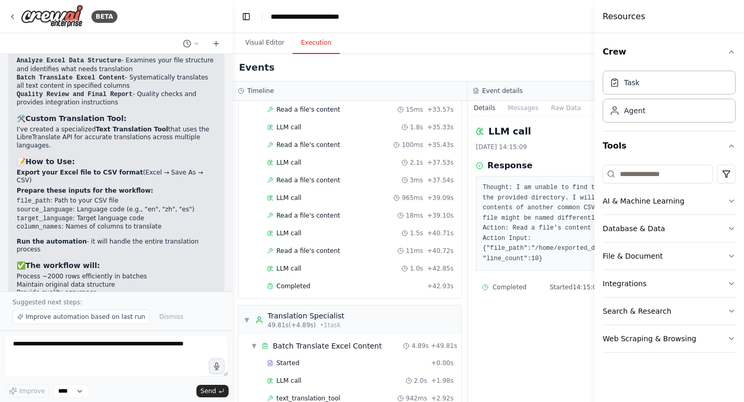
scroll to position [1000, 0]
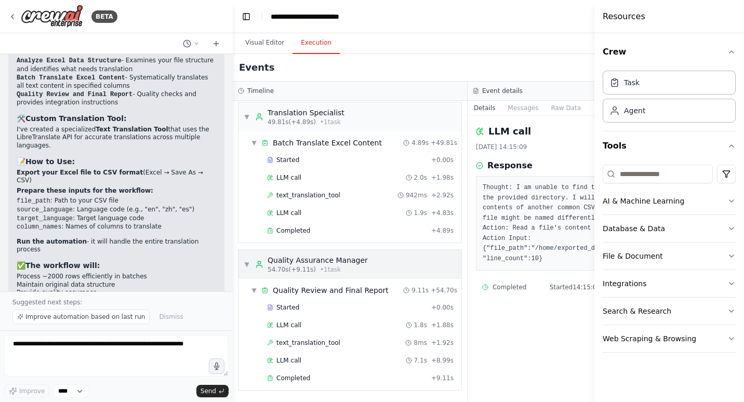
click at [361, 260] on div "Quality Assurance Manager" at bounding box center [318, 260] width 100 height 10
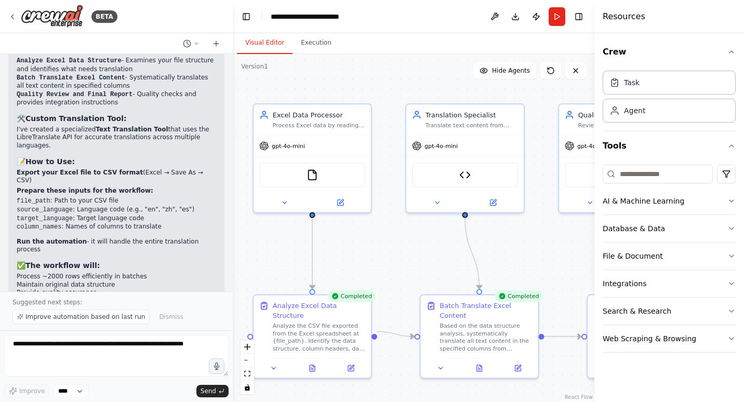
click at [271, 44] on button "Visual Editor" at bounding box center [265, 43] width 56 height 22
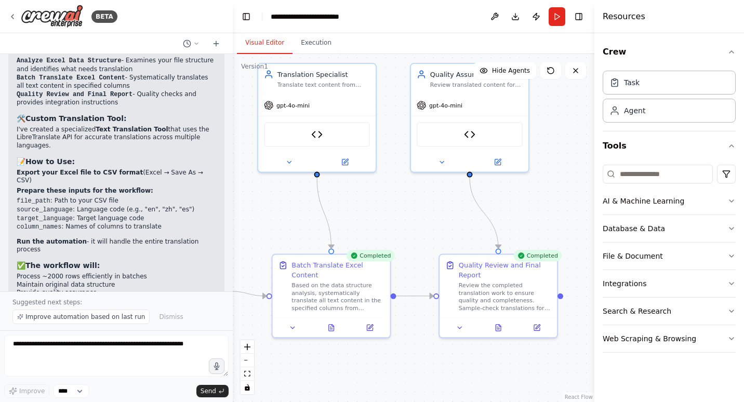
drag, startPoint x: 420, startPoint y: 241, endPoint x: 271, endPoint y: 200, distance: 153.6
click at [271, 200] on div ".deletable-edge-delete-btn { width: 20px; height: 20px; border: 0px solid #ffff…" at bounding box center [414, 228] width 362 height 348
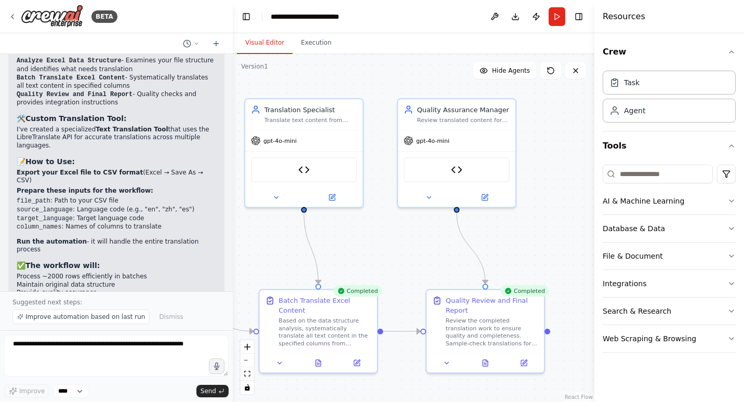
drag, startPoint x: 435, startPoint y: 223, endPoint x: 421, endPoint y: 258, distance: 37.8
click at [421, 258] on div ".deletable-edge-delete-btn { width: 20px; height: 20px; border: 0px solid #ffff…" at bounding box center [414, 228] width 362 height 348
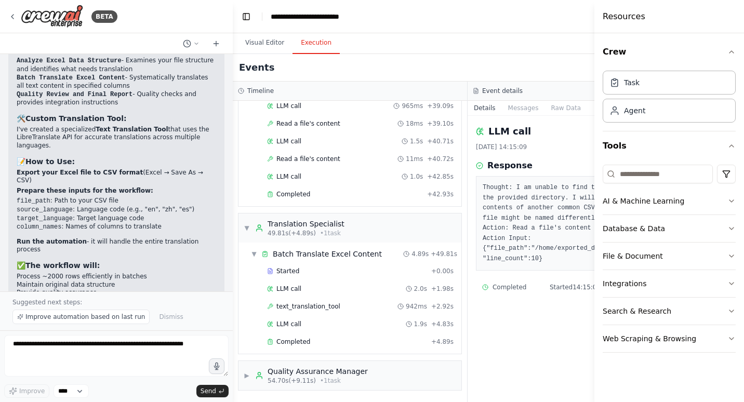
click at [322, 46] on button "Execution" at bounding box center [316, 43] width 47 height 22
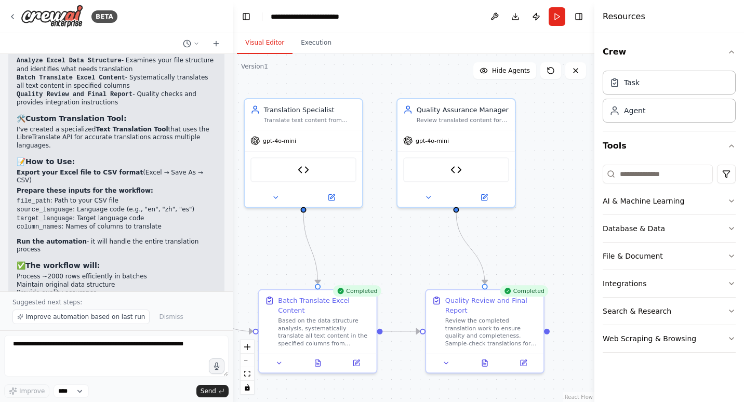
click at [254, 52] on button "Visual Editor" at bounding box center [265, 43] width 56 height 22
click at [495, 17] on button at bounding box center [495, 16] width 17 height 19
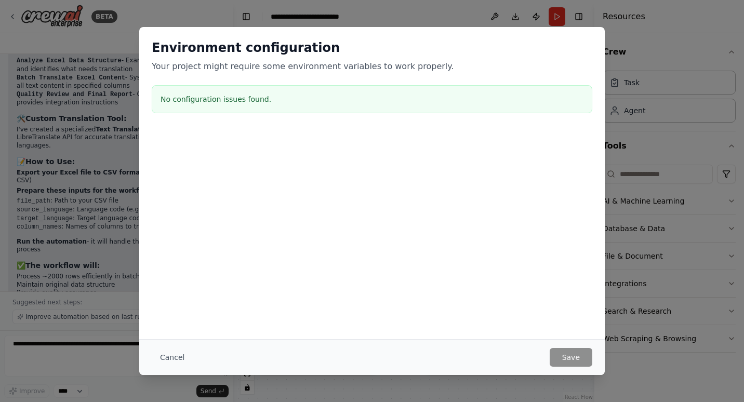
click at [642, 89] on div "Environment configuration Your project might require some environment variables…" at bounding box center [372, 201] width 744 height 402
click at [174, 350] on button "Cancel" at bounding box center [172, 357] width 41 height 19
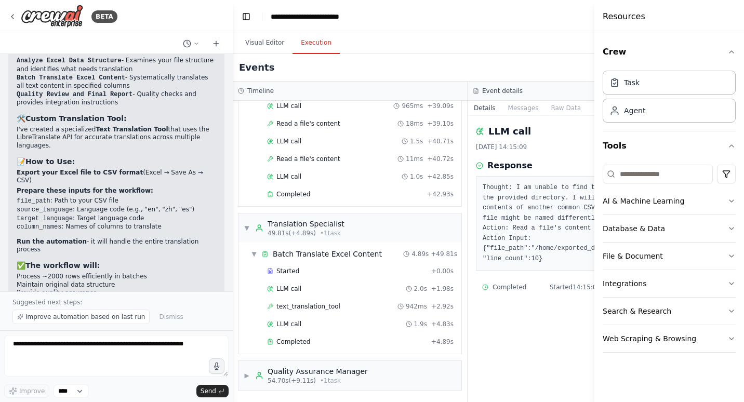
click at [316, 50] on button "Execution" at bounding box center [316, 43] width 47 height 22
click at [250, 371] on div "▶ Quality Assurance Manager 54.70s (+9.11s) • 1 task" at bounding box center [306, 376] width 124 height 19
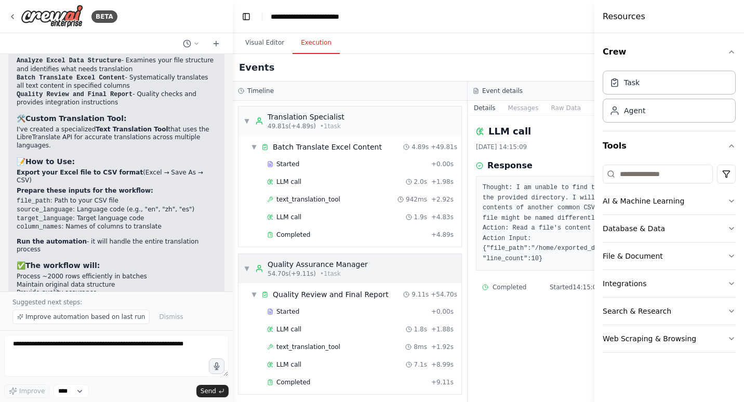
scroll to position [1000, 0]
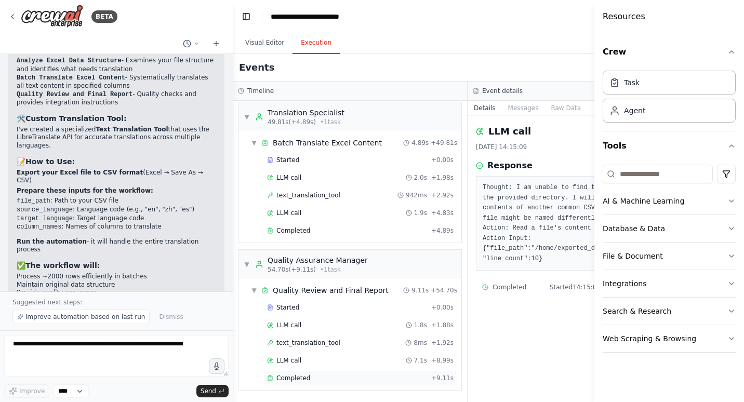
click at [303, 384] on div "Completed + 9.11s" at bounding box center [361, 379] width 194 height 16
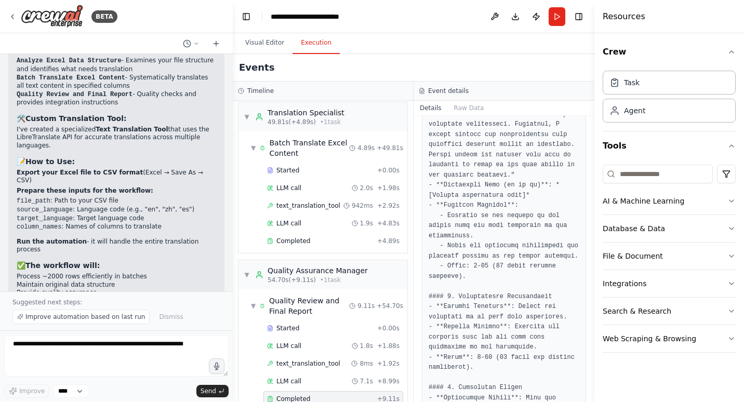
scroll to position [0, 0]
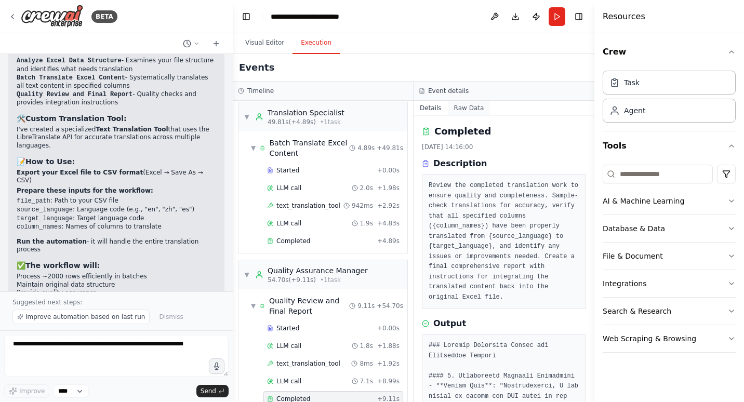
click at [457, 108] on button "Raw Data" at bounding box center [469, 108] width 43 height 15
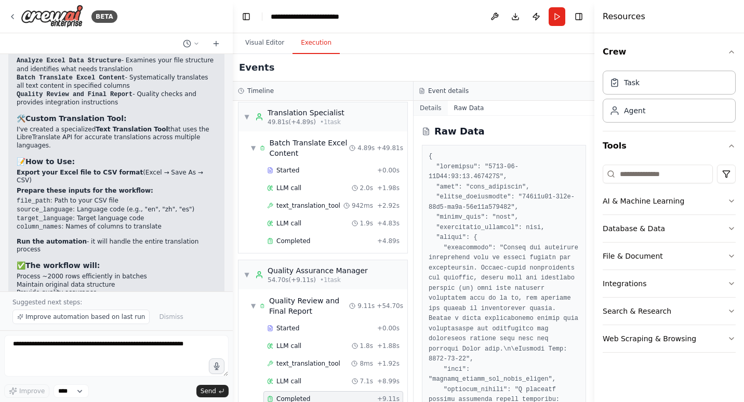
click at [431, 113] on button "Details" at bounding box center [431, 108] width 34 height 15
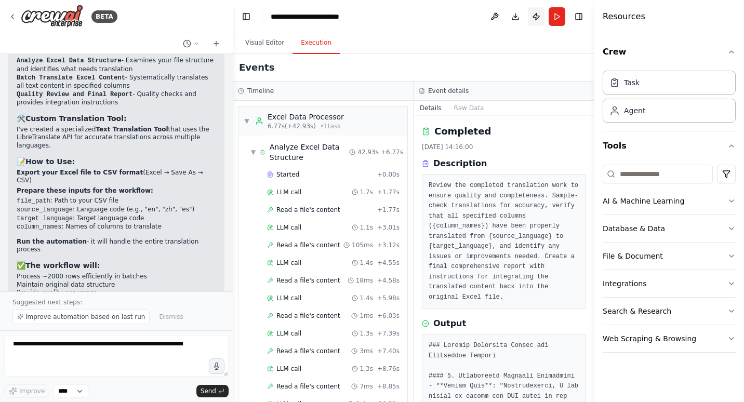
click at [537, 15] on button "Publish" at bounding box center [536, 16] width 17 height 19
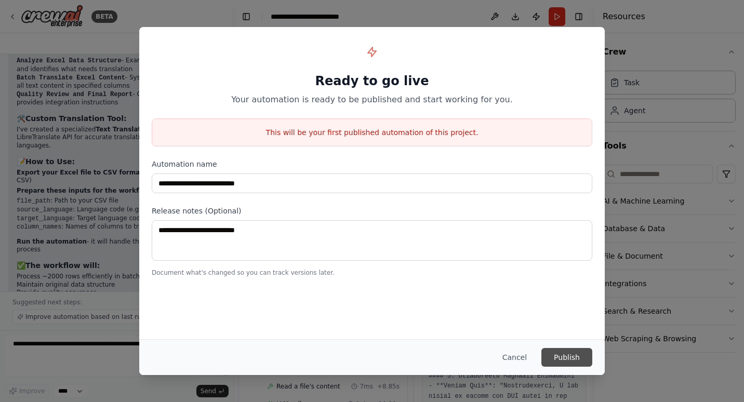
click at [568, 352] on button "Publish" at bounding box center [567, 357] width 51 height 19
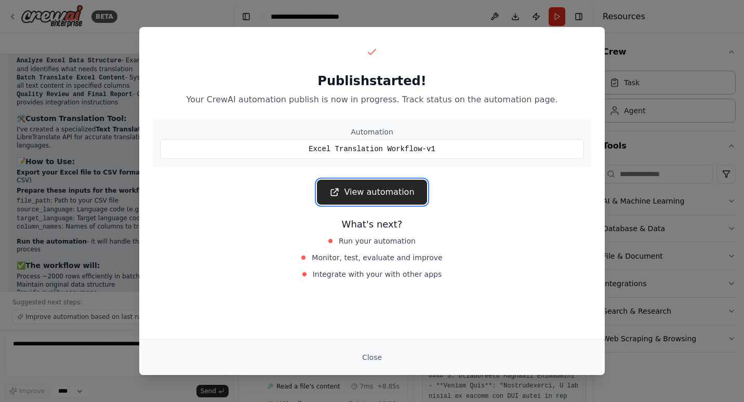
click at [374, 200] on link "View automation" at bounding box center [372, 192] width 110 height 25
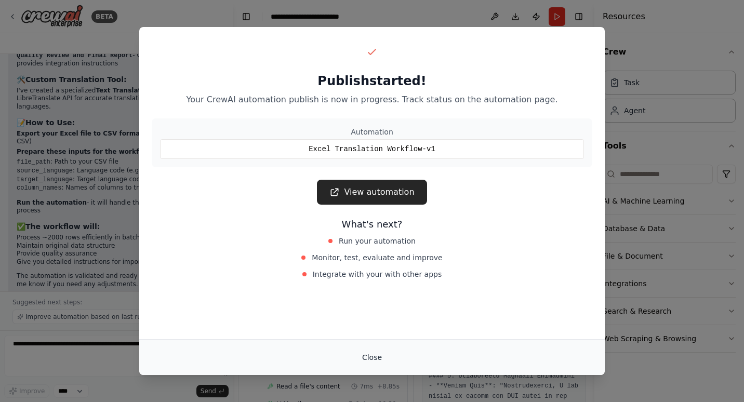
click at [370, 350] on button "Close" at bounding box center [372, 357] width 36 height 19
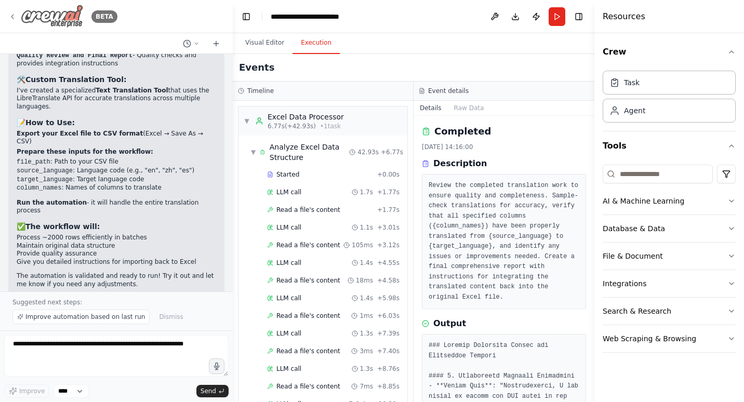
click at [64, 24] on img at bounding box center [52, 16] width 62 height 23
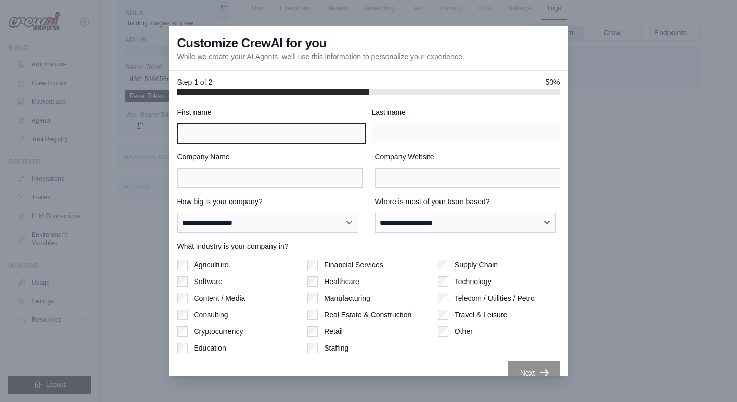
click at [316, 129] on input "First name" at bounding box center [271, 134] width 188 height 20
type input "*****"
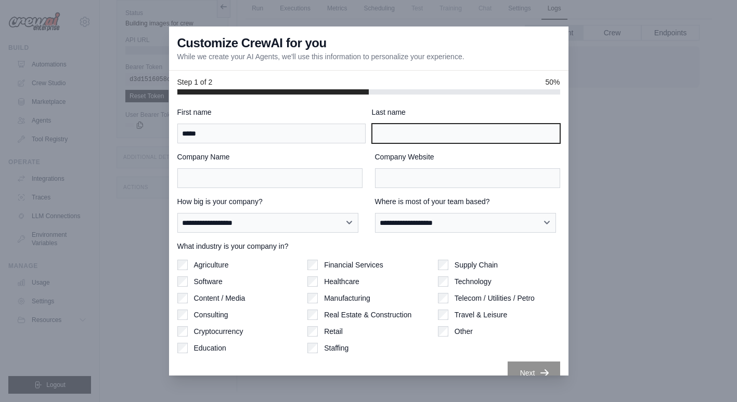
type input "******"
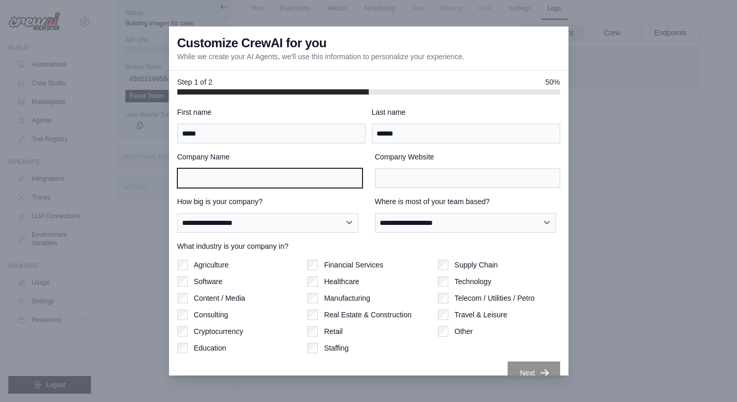
click at [295, 173] on input "Company Name" at bounding box center [269, 178] width 185 height 20
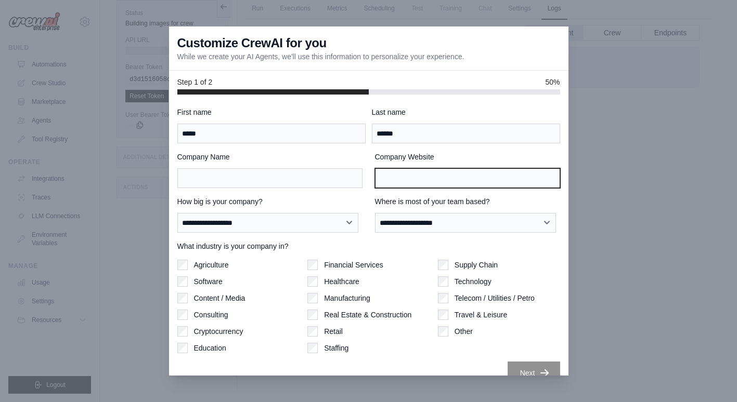
click at [433, 187] on input "Company Website" at bounding box center [467, 178] width 185 height 20
type input "**********"
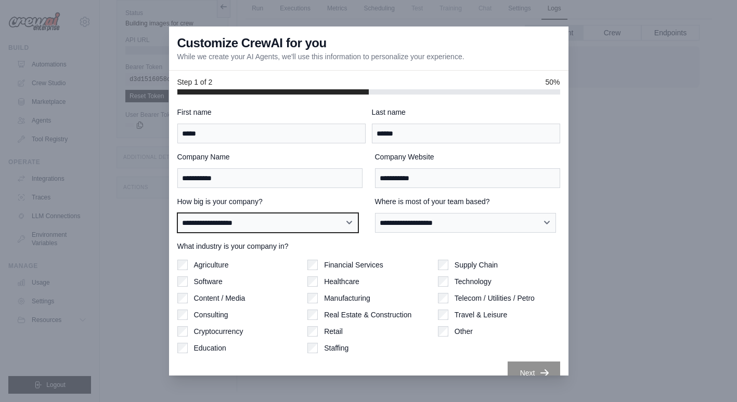
click at [323, 222] on select "**********" at bounding box center [267, 223] width 181 height 20
select select "**********"
click at [177, 213] on select "**********" at bounding box center [267, 223] width 181 height 20
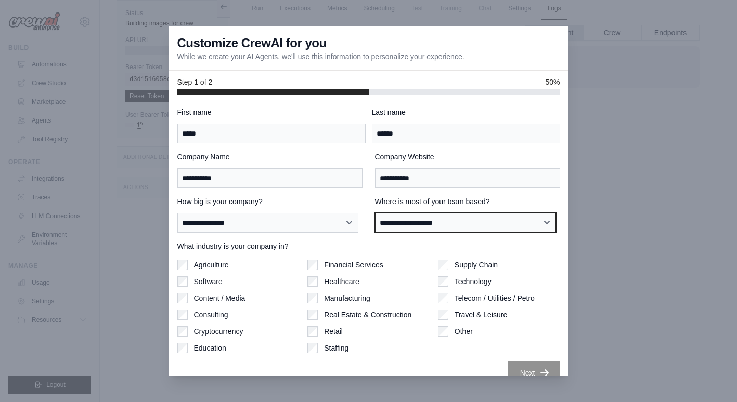
click at [438, 226] on select "**********" at bounding box center [465, 223] width 181 height 20
select select "**********"
click at [375, 213] on select "**********" at bounding box center [465, 223] width 181 height 20
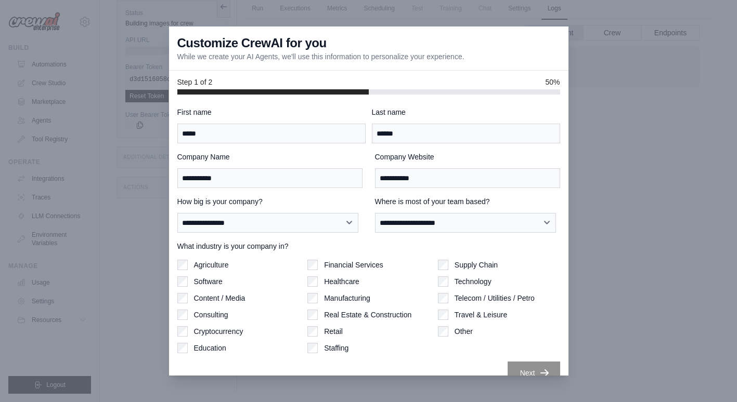
click at [455, 281] on label "Technology" at bounding box center [472, 282] width 37 height 10
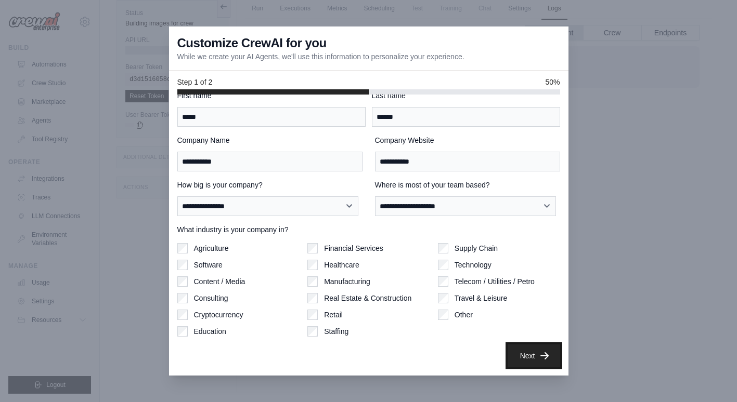
click at [526, 349] on button "Next" at bounding box center [533, 356] width 53 height 23
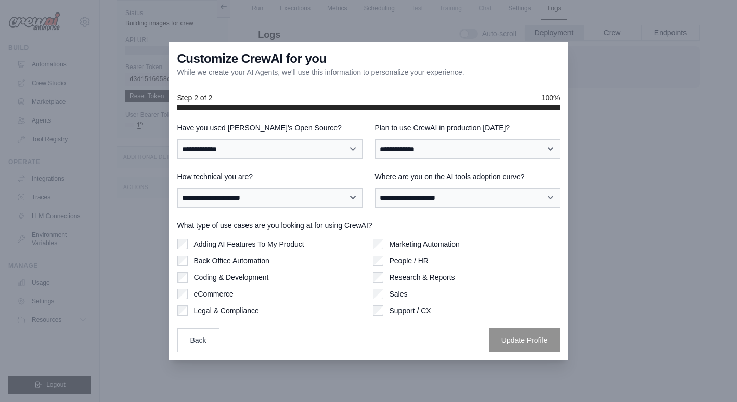
scroll to position [0, 0]
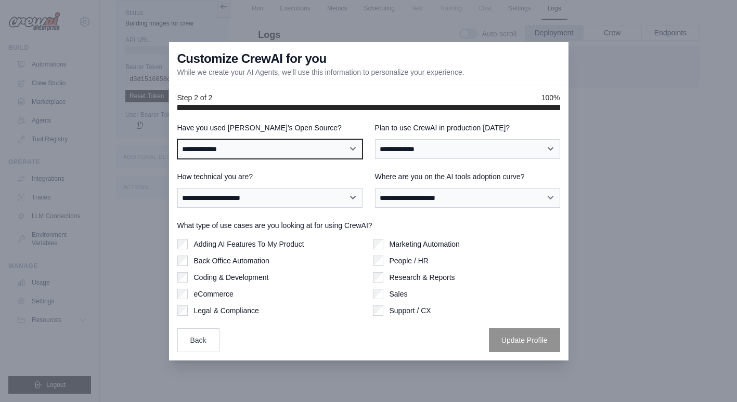
click at [347, 142] on select "**********" at bounding box center [269, 149] width 185 height 20
select select "**"
click at [177, 139] on select "**********" at bounding box center [269, 149] width 185 height 20
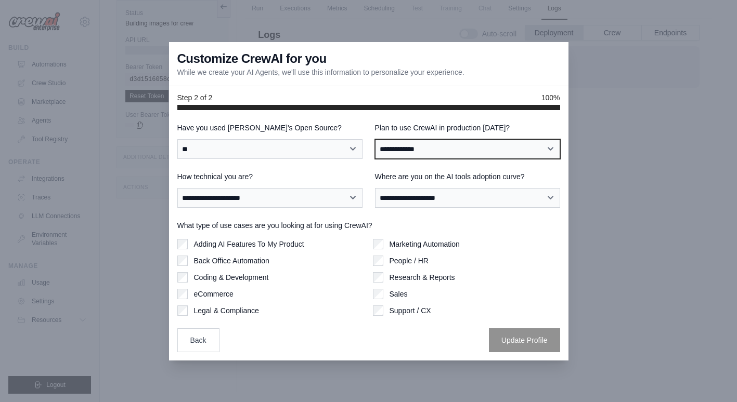
click at [432, 151] on select "**********" at bounding box center [467, 149] width 185 height 20
select select "****"
click at [375, 139] on select "**********" at bounding box center [467, 149] width 185 height 20
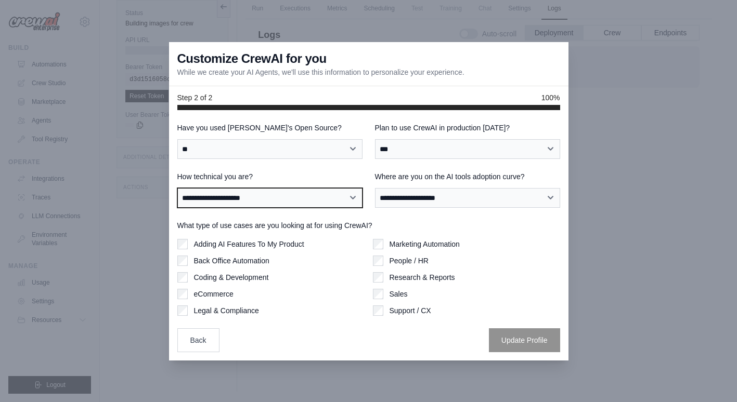
click at [352, 198] on select "**********" at bounding box center [269, 198] width 185 height 20
select select "**********"
click at [177, 188] on select "**********" at bounding box center [269, 198] width 185 height 20
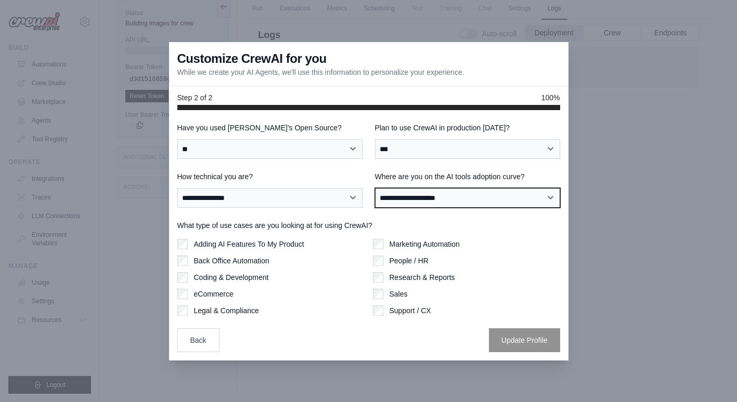
click at [486, 202] on select "**********" at bounding box center [467, 198] width 185 height 20
select select "**********"
click at [375, 188] on select "**********" at bounding box center [467, 198] width 185 height 20
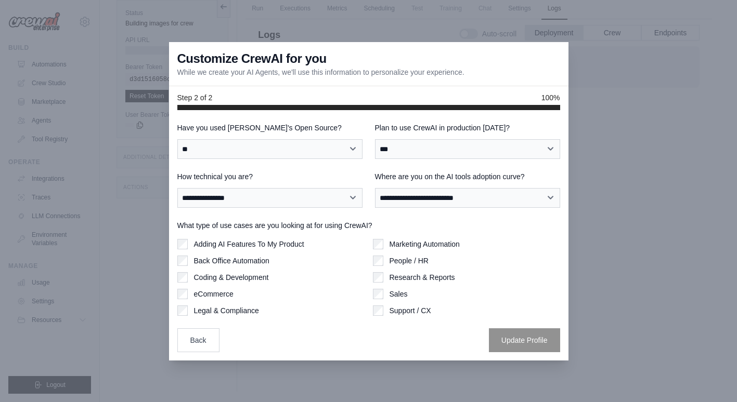
click at [253, 250] on div "Adding AI Features To My Product Back Office Automation Coding & Development eC…" at bounding box center [270, 277] width 187 height 77
click at [188, 239] on div "Adding AI Features To My Product" at bounding box center [270, 244] width 187 height 10
click at [512, 339] on button "Update Profile" at bounding box center [524, 340] width 71 height 24
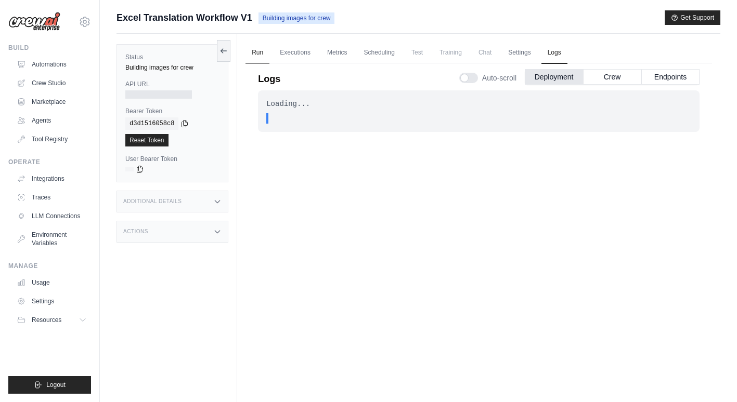
click at [260, 55] on link "Run" at bounding box center [257, 53] width 24 height 22
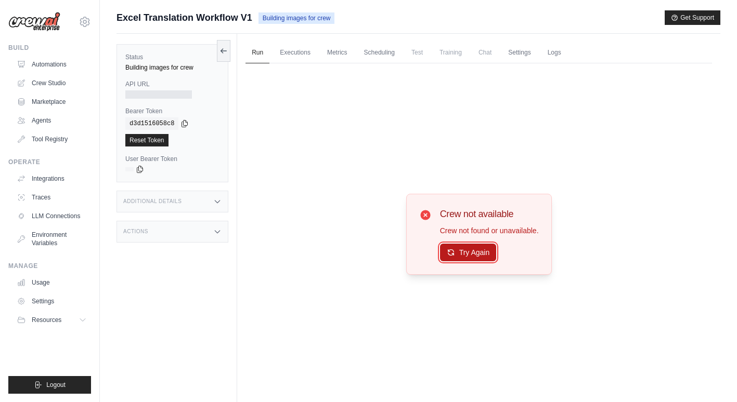
click at [476, 255] on button "Try Again" at bounding box center [468, 253] width 57 height 18
click at [565, 58] on link "Logs" at bounding box center [554, 53] width 26 height 22
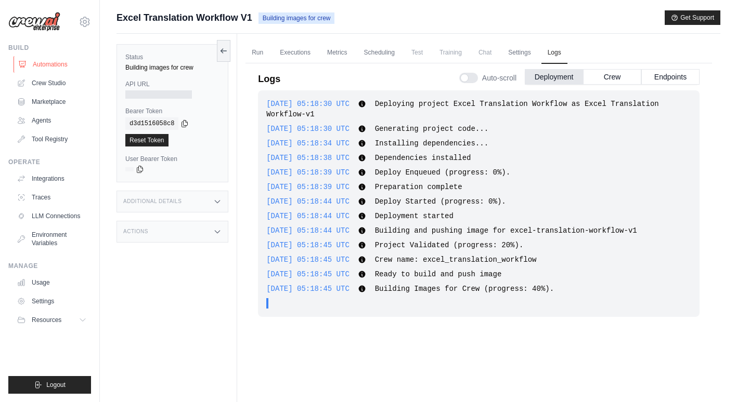
click at [66, 71] on link "Automations" at bounding box center [53, 64] width 79 height 17
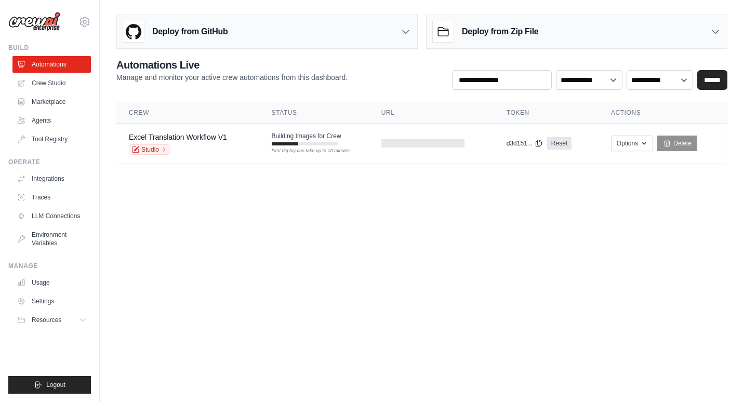
click at [66, 71] on link "Automations" at bounding box center [51, 64] width 79 height 17
click at [55, 90] on link "Crew Studio" at bounding box center [53, 83] width 79 height 17
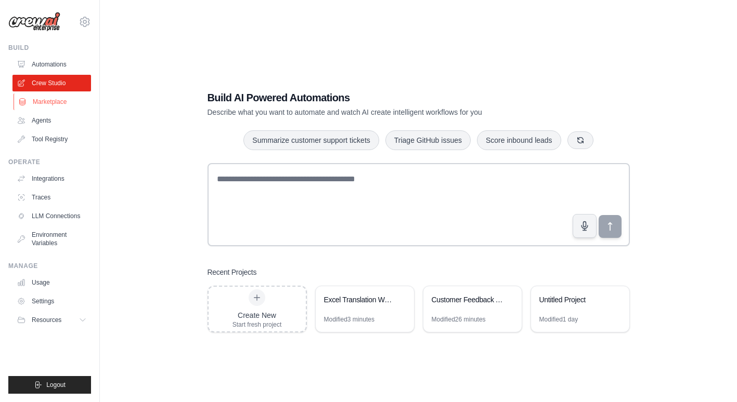
click at [58, 105] on link "Marketplace" at bounding box center [53, 102] width 79 height 17
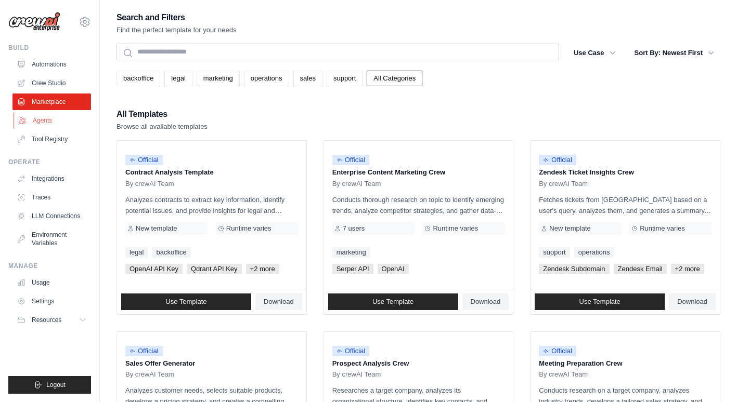
click at [50, 127] on link "Agents" at bounding box center [53, 120] width 79 height 17
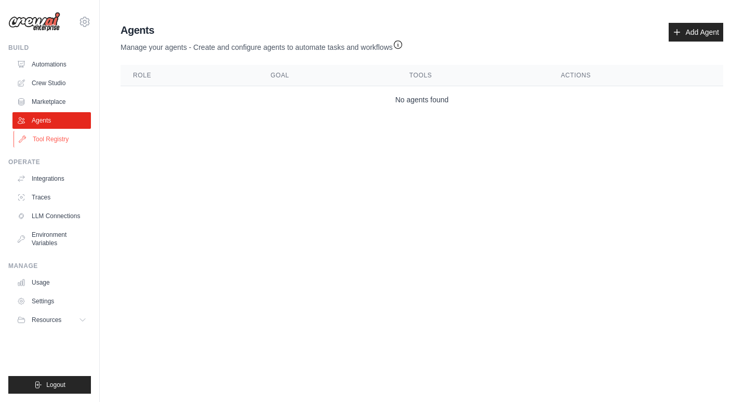
click at [54, 142] on link "Tool Registry" at bounding box center [53, 139] width 79 height 17
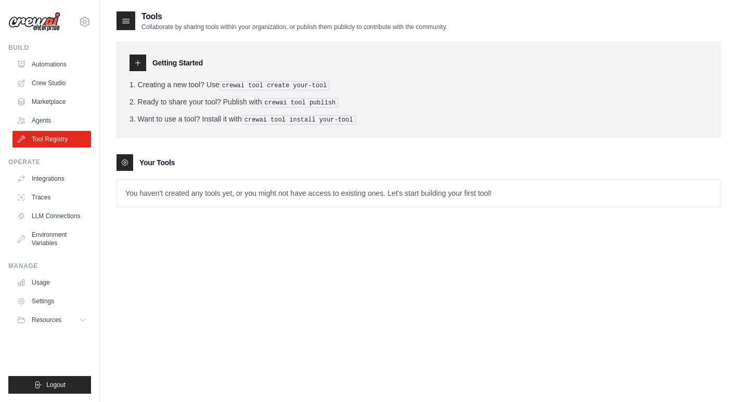
click at [164, 198] on p "You haven't created any tools yet, or you might not have access to existing one…" at bounding box center [418, 193] width 603 height 27
click at [58, 180] on link "Integrations" at bounding box center [53, 179] width 79 height 17
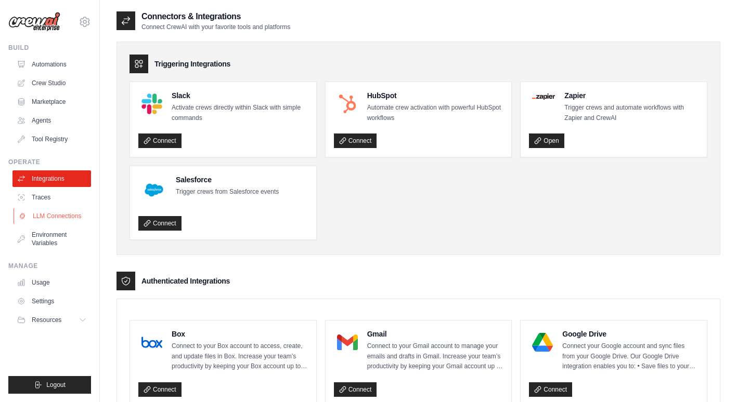
click at [57, 210] on link "LLM Connections" at bounding box center [53, 216] width 79 height 17
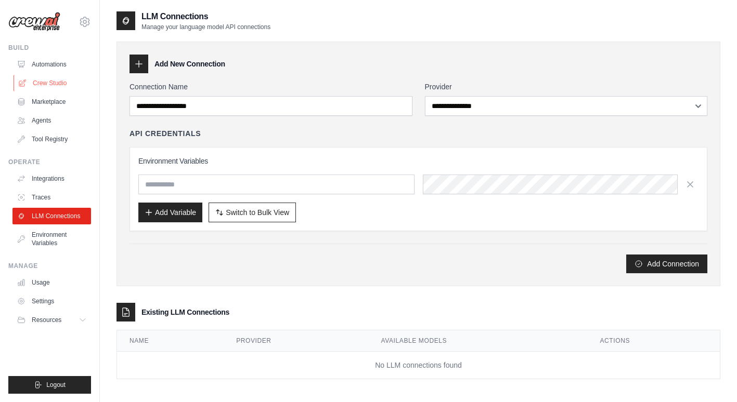
click at [49, 84] on link "Crew Studio" at bounding box center [53, 83] width 79 height 17
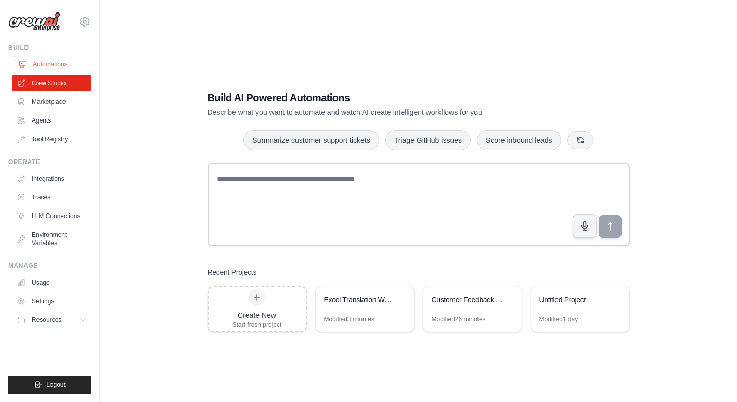
click at [55, 64] on link "Automations" at bounding box center [53, 64] width 79 height 17
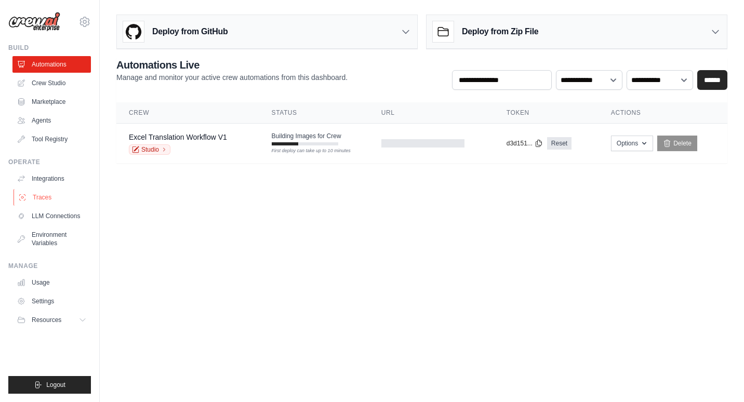
click at [50, 196] on link "Traces" at bounding box center [53, 197] width 79 height 17
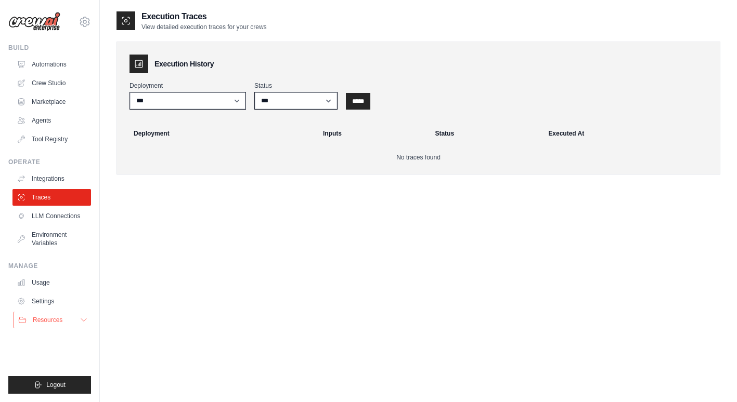
click at [75, 321] on button "Resources" at bounding box center [53, 320] width 79 height 17
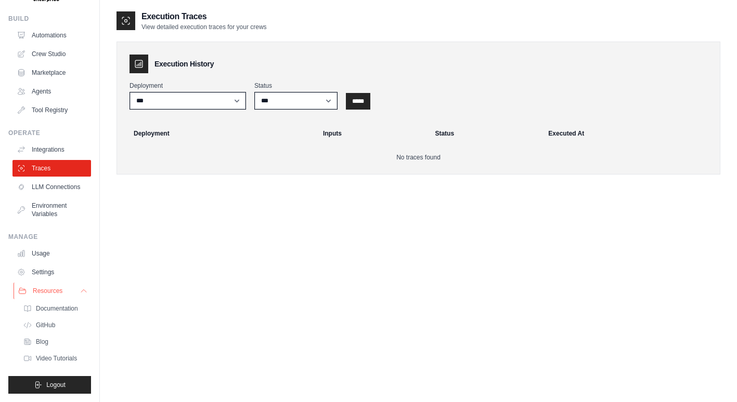
click at [80, 287] on icon at bounding box center [84, 291] width 8 height 8
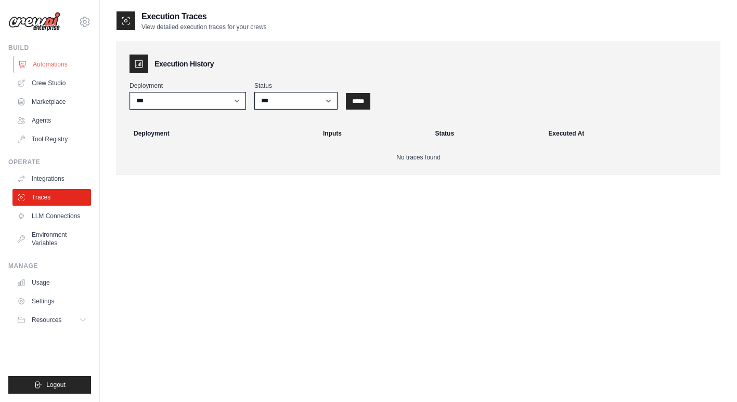
click at [58, 68] on link "Automations" at bounding box center [53, 64] width 79 height 17
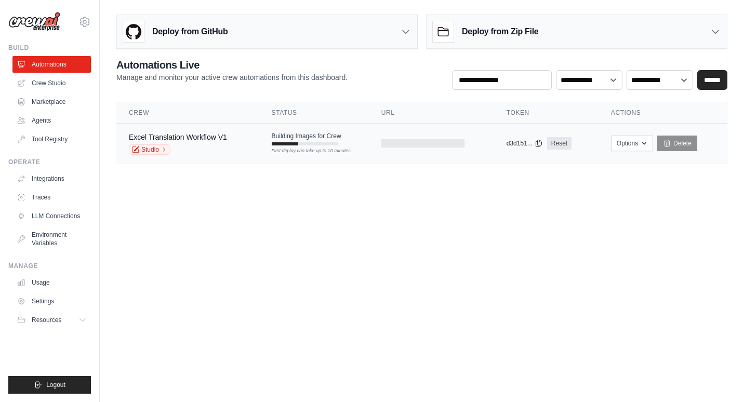
click at [203, 150] on div "Studio" at bounding box center [178, 150] width 98 height 10
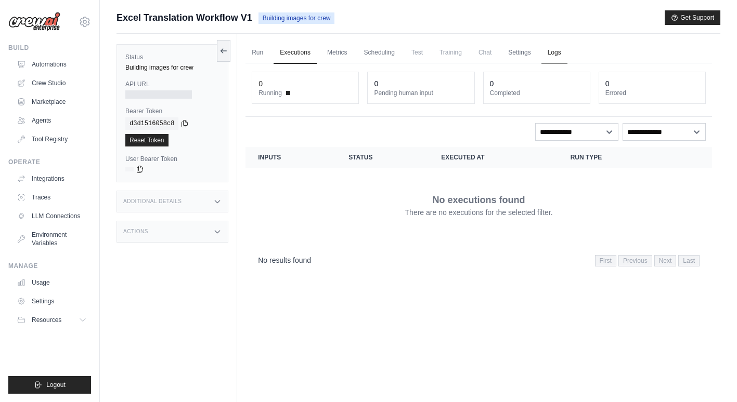
click at [561, 55] on link "Logs" at bounding box center [554, 53] width 26 height 22
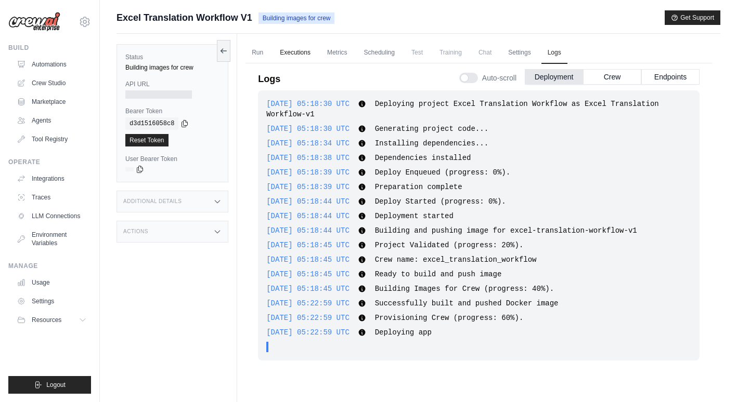
click at [287, 51] on link "Executions" at bounding box center [294, 53] width 43 height 22
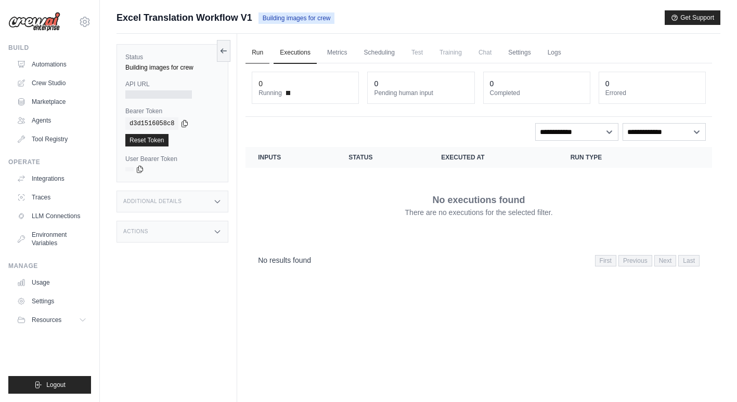
click at [263, 56] on link "Run" at bounding box center [257, 53] width 24 height 22
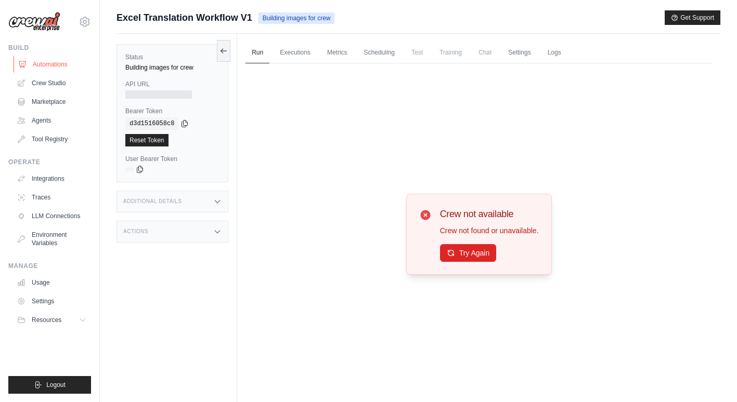
click at [55, 59] on link "Automations" at bounding box center [53, 64] width 79 height 17
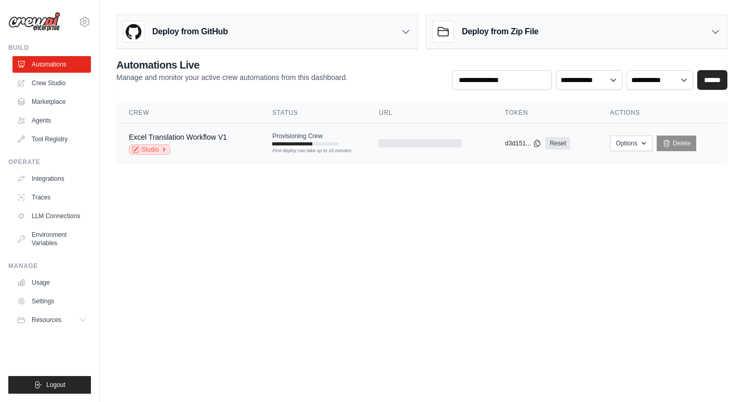
click at [159, 148] on link "Studio" at bounding box center [150, 150] width 42 height 10
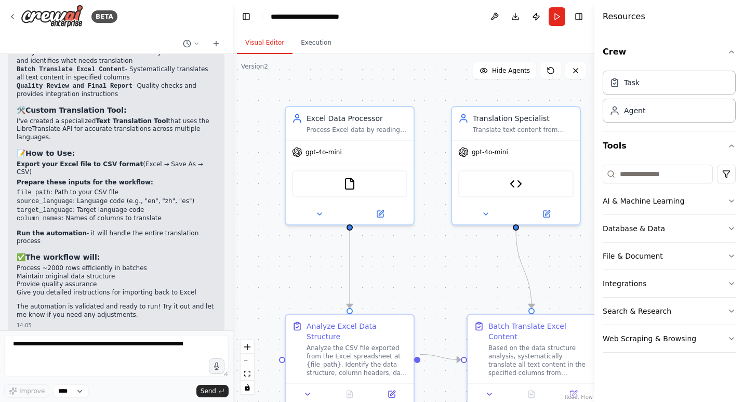
scroll to position [1718, 0]
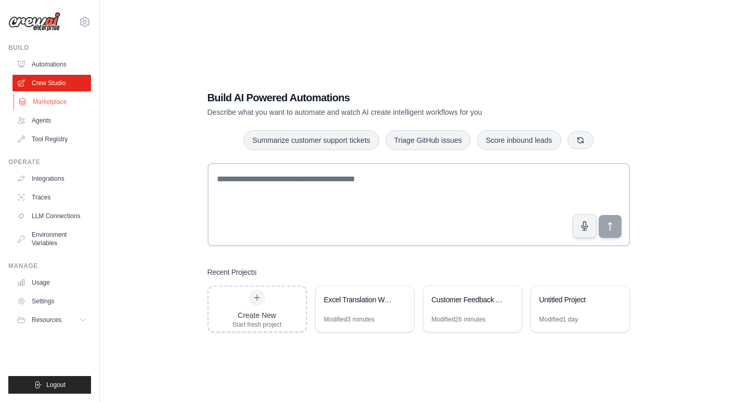
click at [56, 108] on link "Marketplace" at bounding box center [53, 102] width 79 height 17
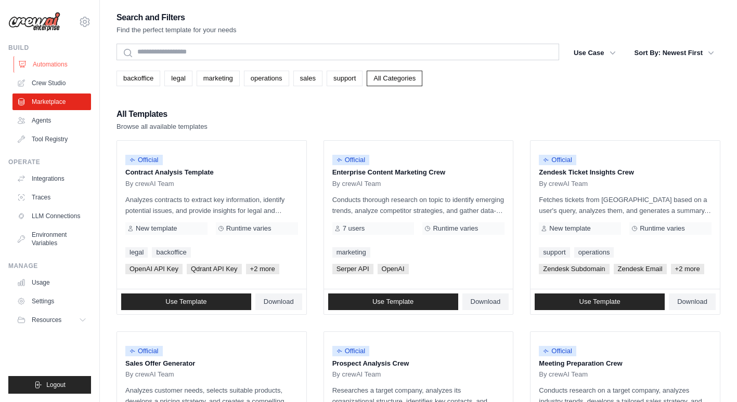
click at [59, 69] on link "Automations" at bounding box center [53, 64] width 79 height 17
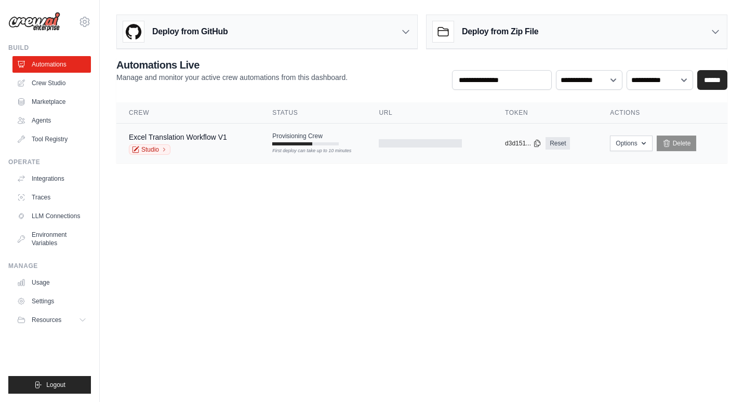
click at [328, 141] on div "Provisioning Crew First deploy can take up to 10 minutes" at bounding box center [305, 139] width 67 height 14
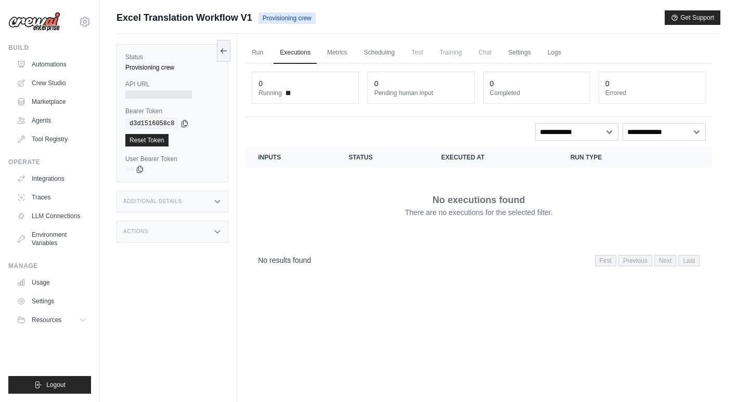
click at [491, 54] on span "Chat" at bounding box center [484, 52] width 25 height 21
click at [380, 53] on link "Scheduling" at bounding box center [379, 53] width 43 height 22
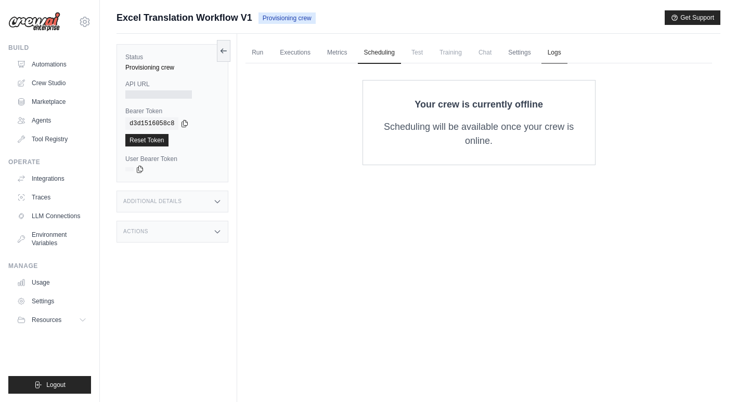
click at [567, 51] on link "Logs" at bounding box center [554, 53] width 26 height 22
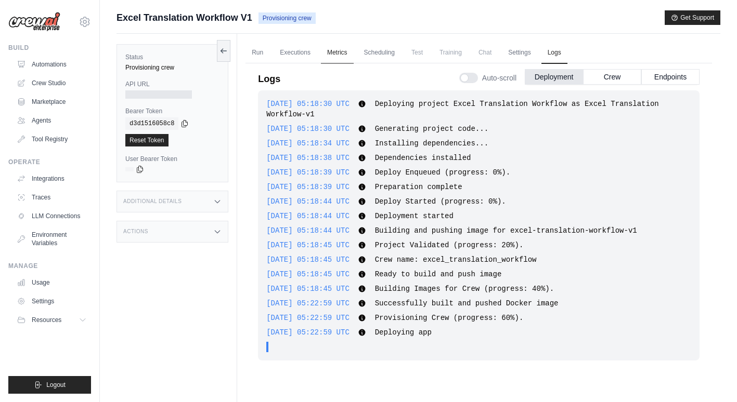
click at [336, 49] on link "Metrics" at bounding box center [337, 53] width 33 height 22
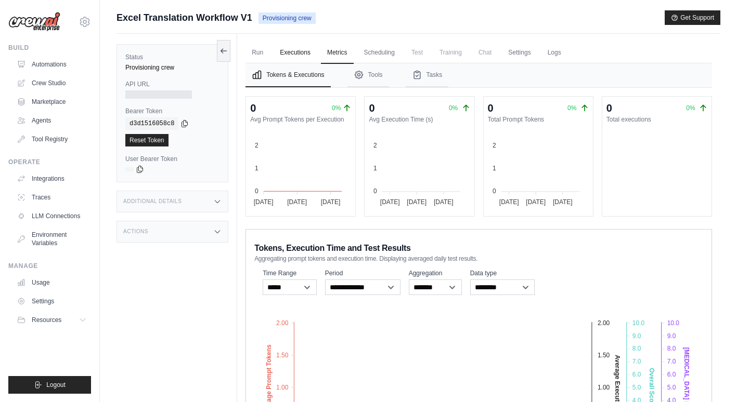
click at [291, 48] on link "Executions" at bounding box center [294, 53] width 43 height 22
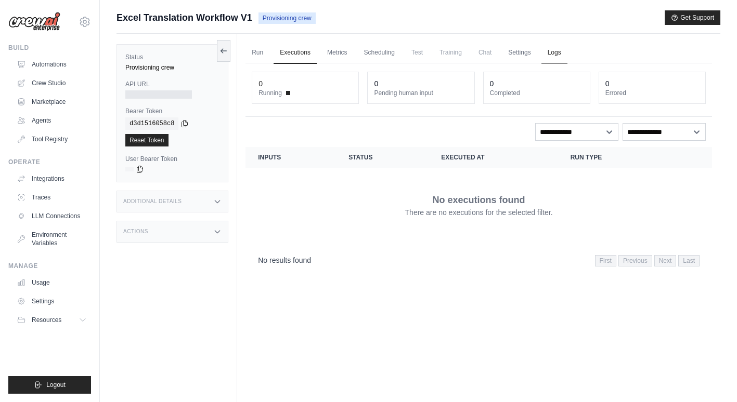
click at [566, 48] on link "Logs" at bounding box center [554, 53] width 26 height 22
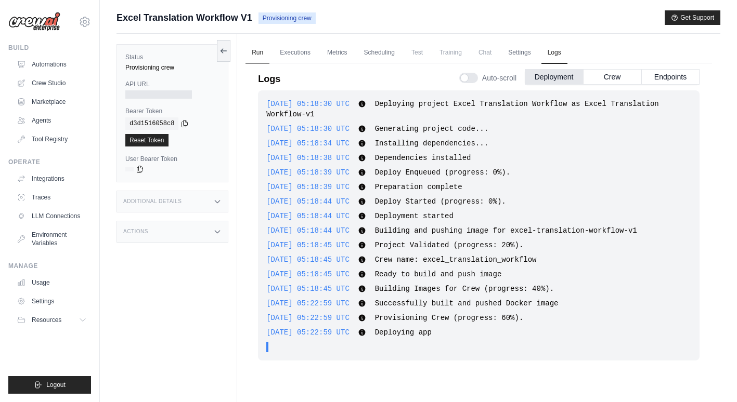
click at [263, 51] on link "Run" at bounding box center [257, 53] width 24 height 22
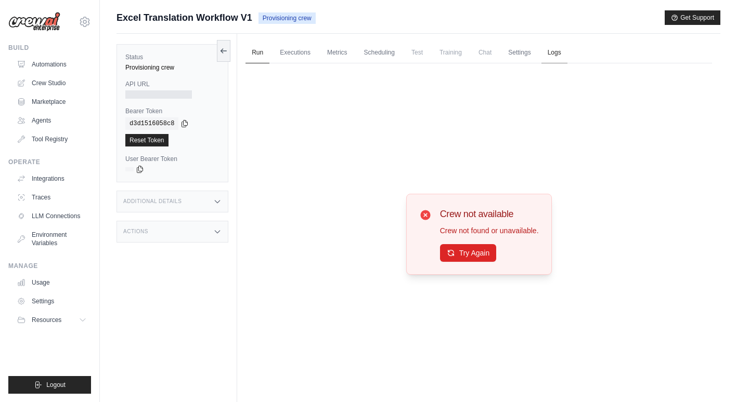
click at [567, 50] on link "Logs" at bounding box center [554, 53] width 26 height 22
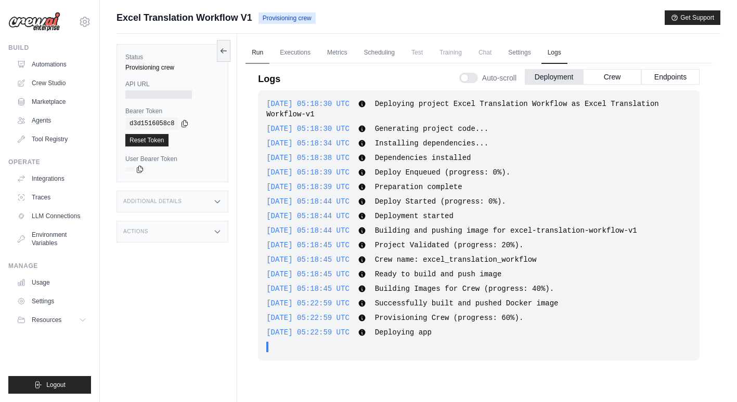
click at [256, 51] on link "Run" at bounding box center [257, 53] width 24 height 22
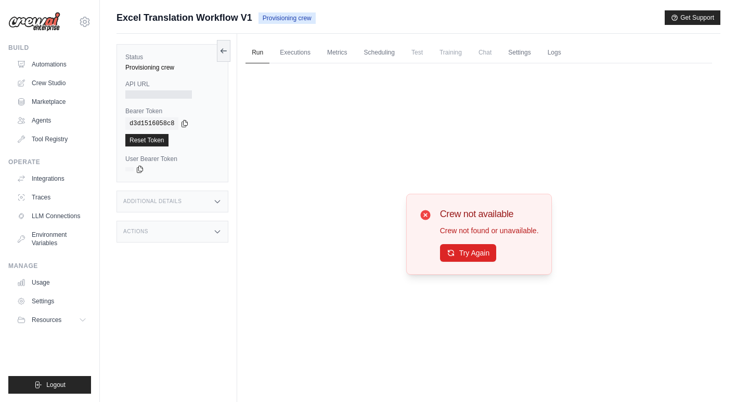
click at [287, 20] on span "Provisioning crew" at bounding box center [286, 17] width 57 height 11
click at [220, 51] on icon at bounding box center [223, 50] width 8 height 8
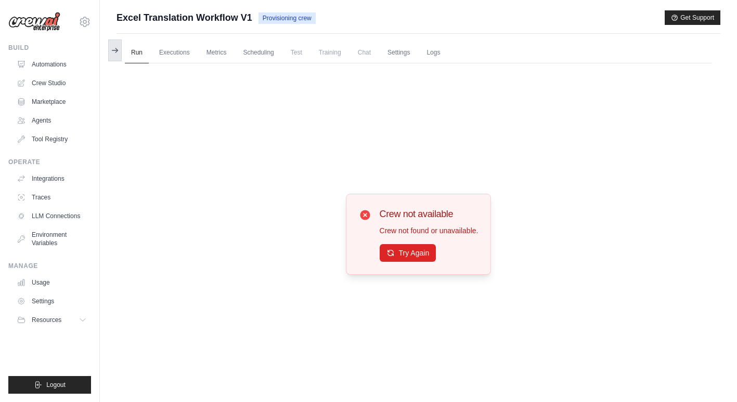
click at [111, 55] on button at bounding box center [115, 51] width 14 height 22
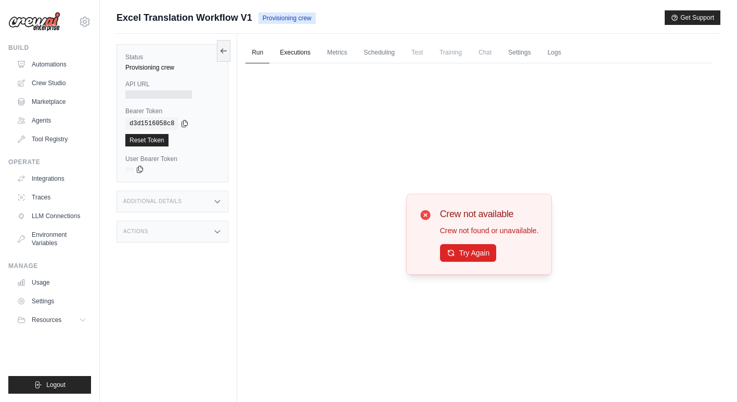
click at [308, 54] on link "Executions" at bounding box center [294, 53] width 43 height 22
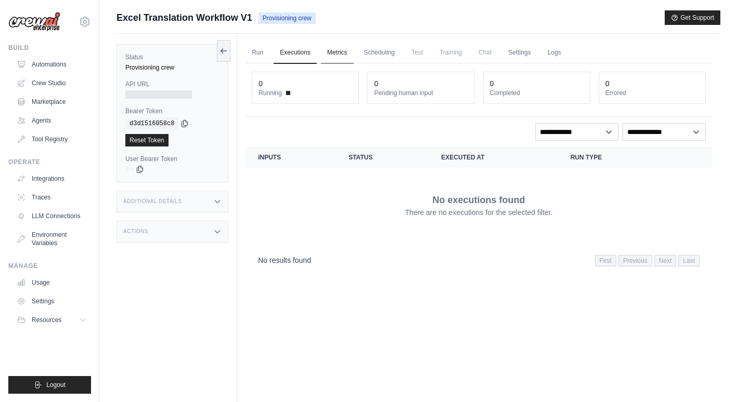
click at [335, 53] on link "Metrics" at bounding box center [337, 53] width 33 height 22
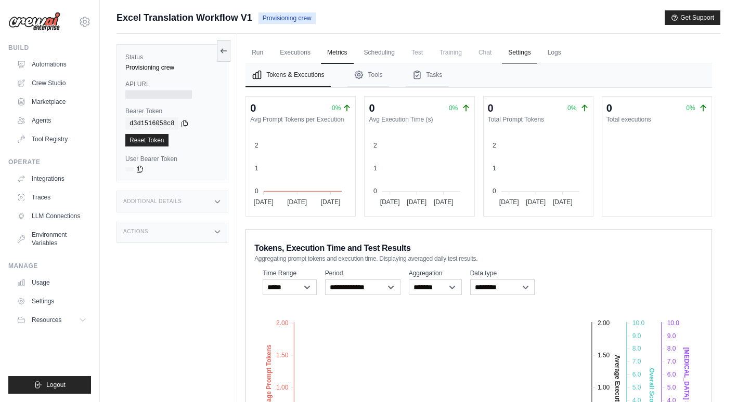
click at [526, 53] on link "Settings" at bounding box center [519, 53] width 35 height 22
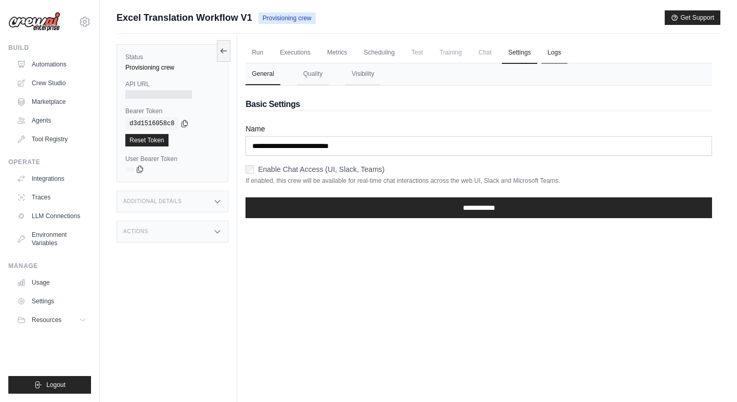
click at [562, 59] on link "Logs" at bounding box center [554, 53] width 26 height 22
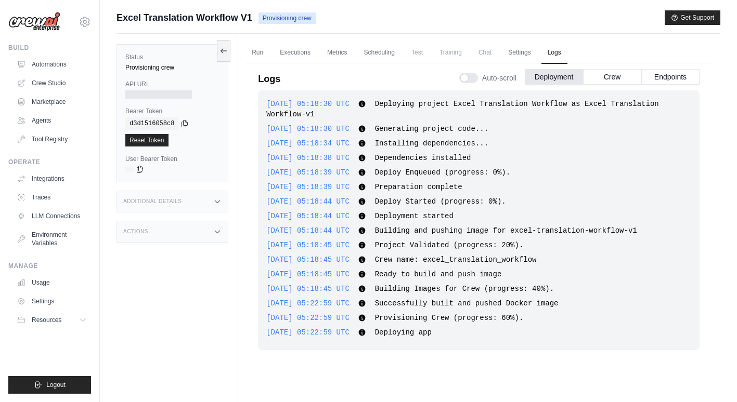
click at [365, 331] on icon at bounding box center [362, 333] width 7 height 7
click at [529, 55] on link "Settings" at bounding box center [519, 53] width 35 height 22
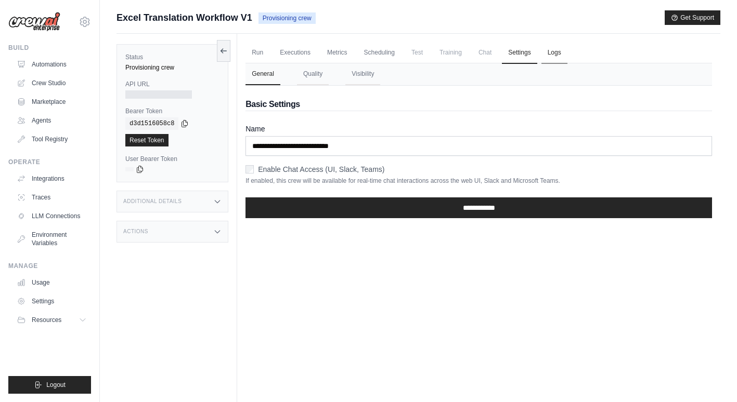
click at [567, 53] on link "Logs" at bounding box center [554, 53] width 26 height 22
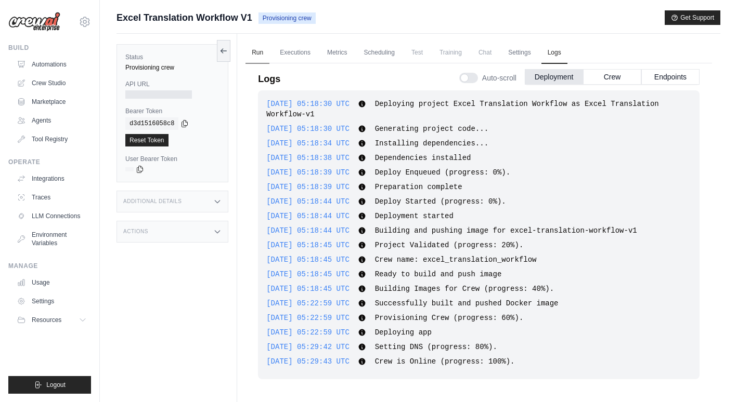
click at [256, 49] on link "Run" at bounding box center [257, 53] width 24 height 22
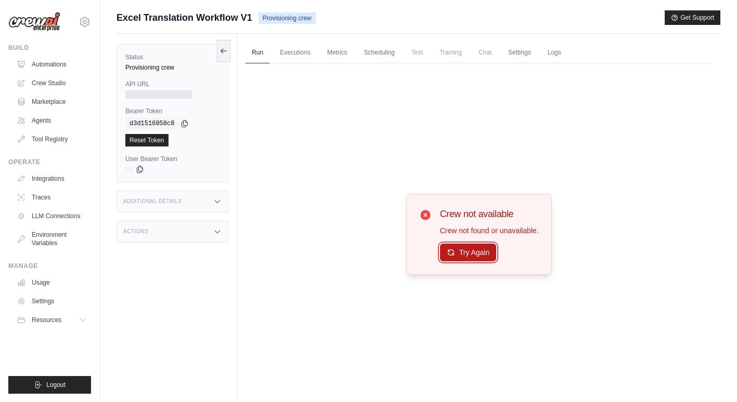
click at [470, 254] on button "Try Again" at bounding box center [468, 253] width 57 height 18
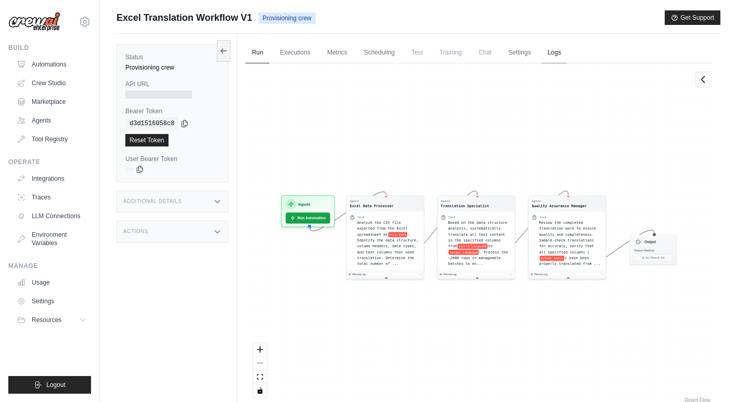
click at [559, 57] on link "Logs" at bounding box center [554, 53] width 26 height 22
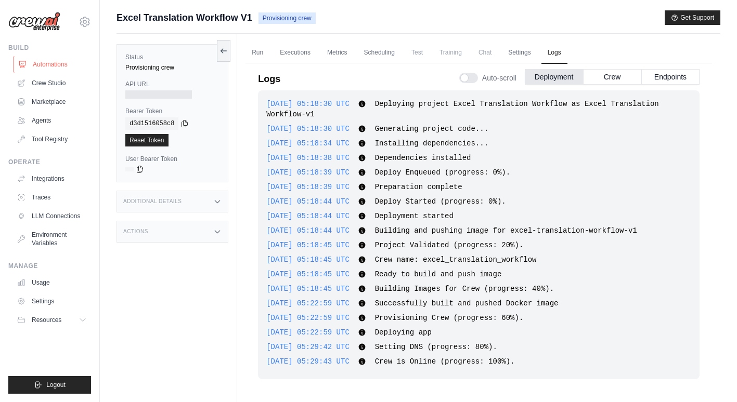
click at [63, 67] on link "Automations" at bounding box center [53, 64] width 79 height 17
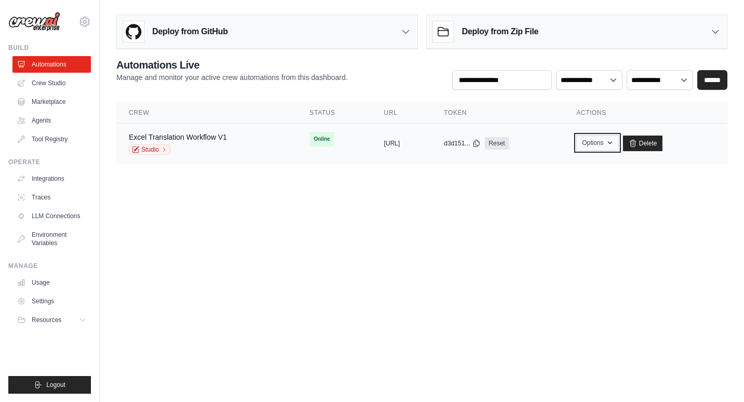
click at [614, 143] on icon "button" at bounding box center [610, 143] width 8 height 8
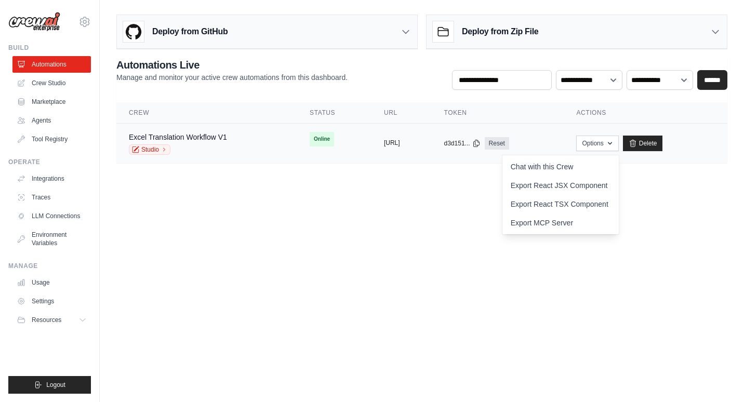
click at [384, 142] on button "https://excel-translation-workflow-" at bounding box center [392, 143] width 16 height 8
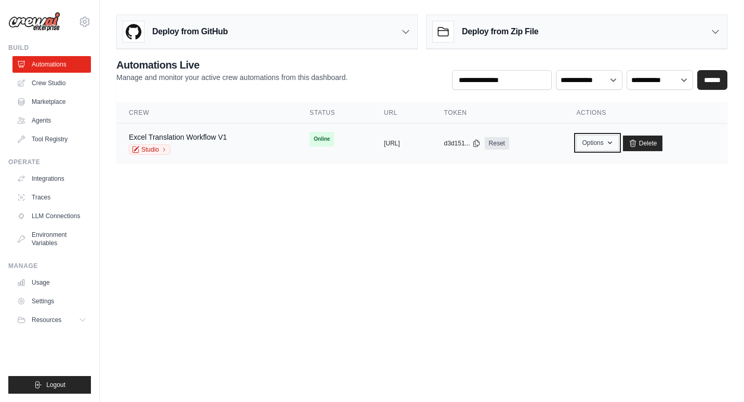
click at [619, 146] on button "Options" at bounding box center [598, 143] width 42 height 16
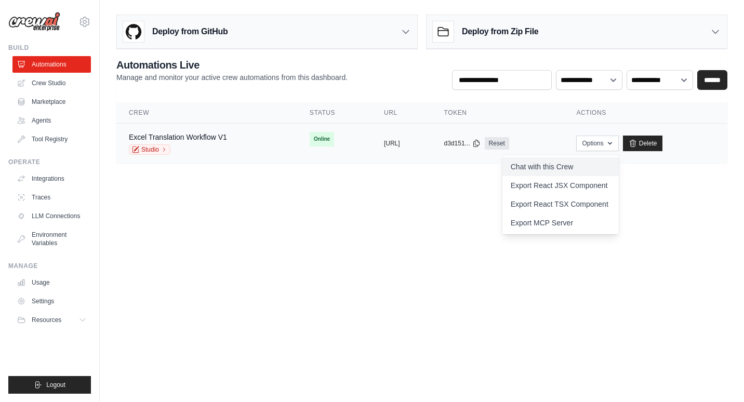
click at [594, 167] on link "Chat with this Crew" at bounding box center [561, 167] width 116 height 19
click at [588, 165] on link "Chat with this Crew" at bounding box center [561, 167] width 116 height 19
click at [210, 254] on body "fanheran854@gmail.com Settings Build Automations Crew Studio" at bounding box center [372, 201] width 744 height 402
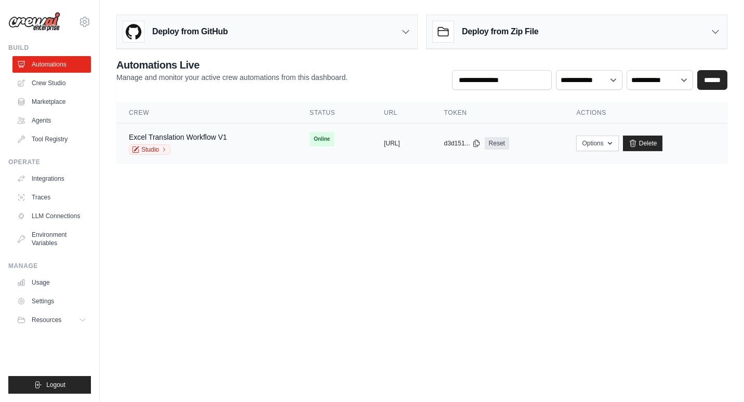
click at [310, 138] on span "Online" at bounding box center [322, 139] width 24 height 15
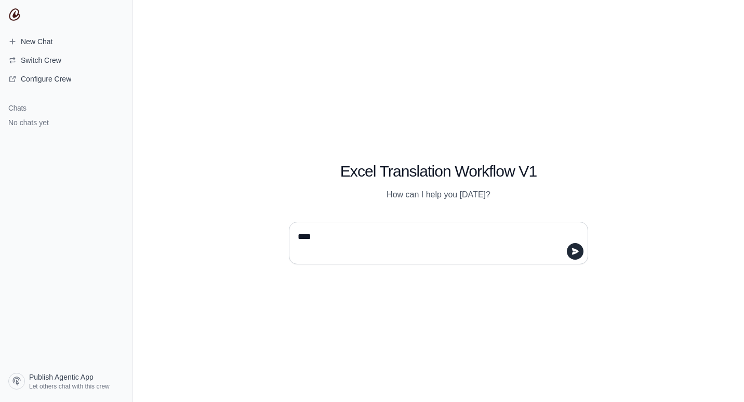
type textarea "**"
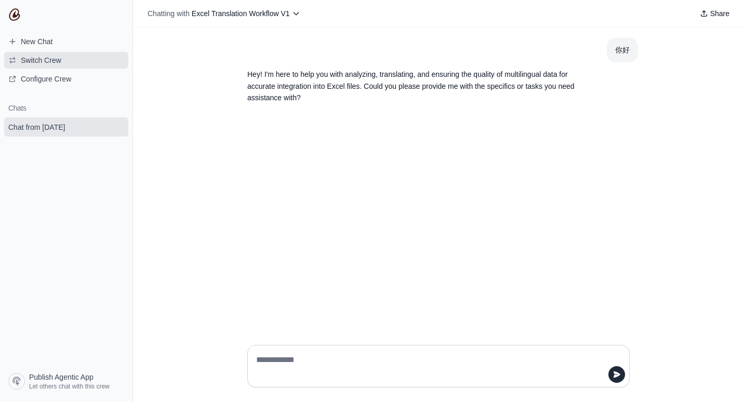
click at [51, 57] on span "Switch Crew" at bounding box center [41, 60] width 41 height 10
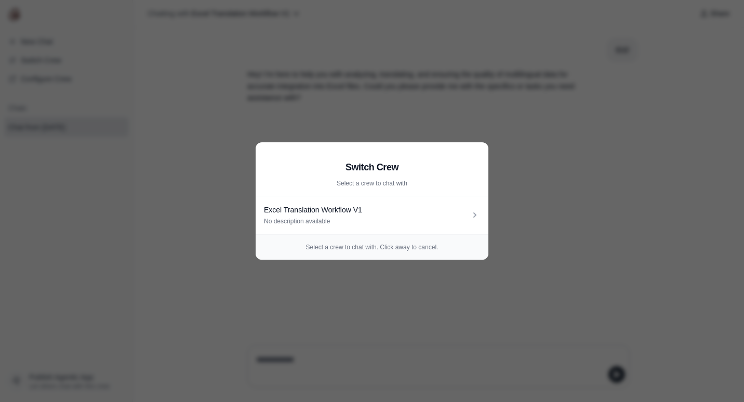
click at [219, 227] on aside "Switch Crew Select a crew to chat with Excel Translation Workflow V1 No descrip…" at bounding box center [372, 201] width 744 height 402
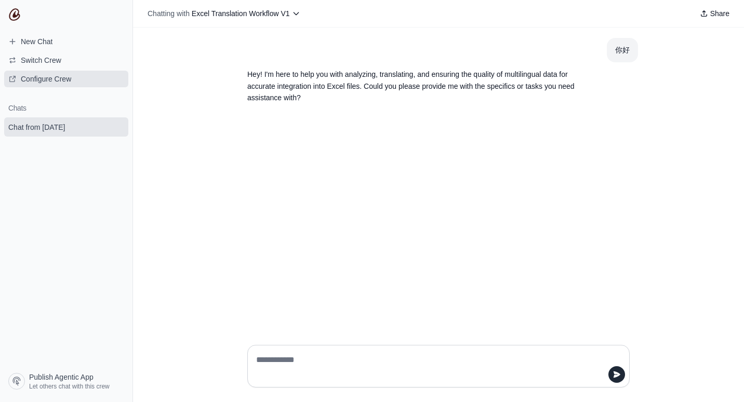
click at [71, 78] on span "Configure Crew" at bounding box center [46, 79] width 50 height 10
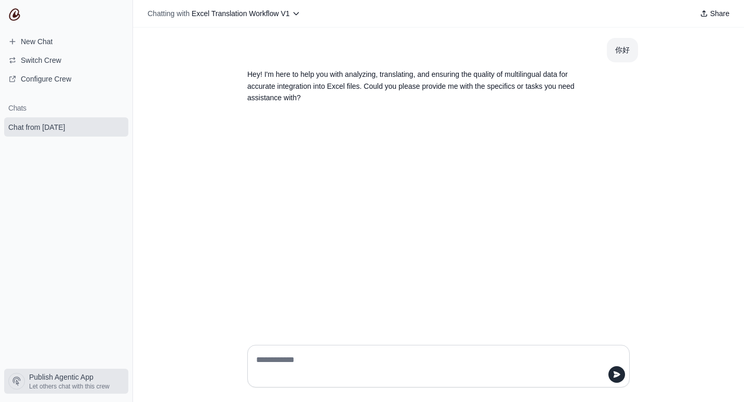
click at [61, 385] on span "Let others chat with this crew" at bounding box center [69, 387] width 81 height 8
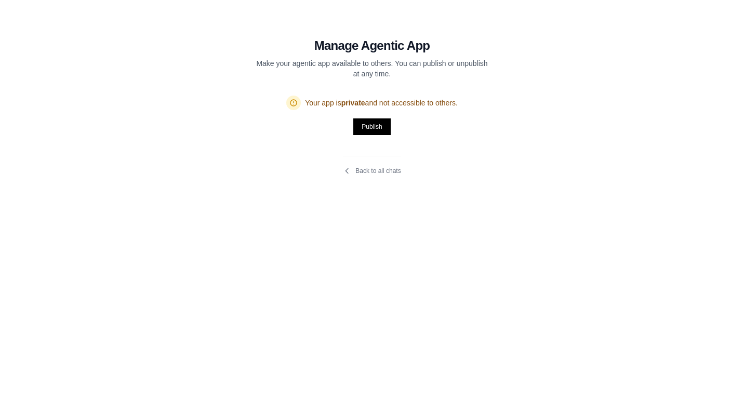
click at [354, 176] on section "Manage Agentic App Make your agentic app available to others. You can publish o…" at bounding box center [372, 100] width 349 height 200
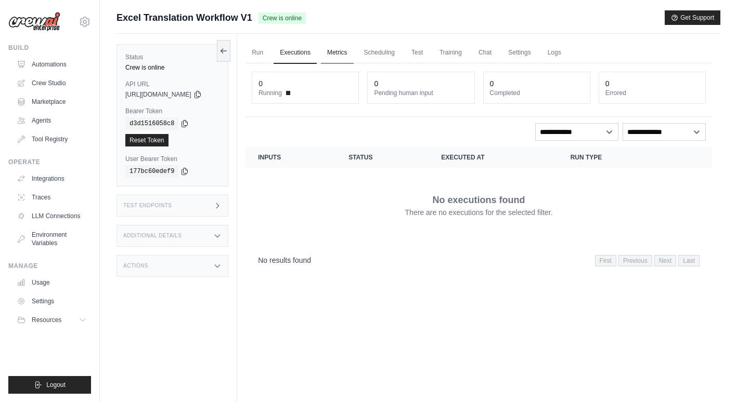
click at [352, 58] on link "Metrics" at bounding box center [337, 53] width 33 height 22
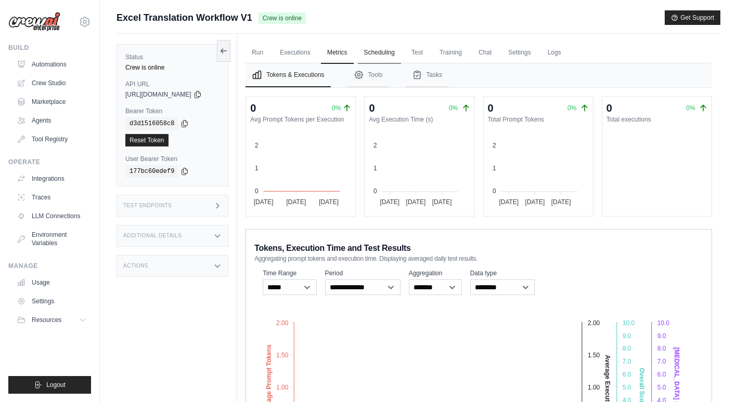
click at [396, 46] on link "Scheduling" at bounding box center [379, 53] width 43 height 22
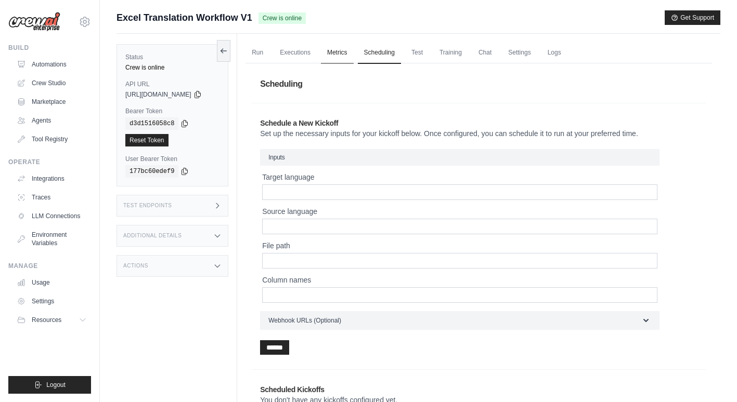
click at [354, 51] on link "Metrics" at bounding box center [337, 53] width 33 height 22
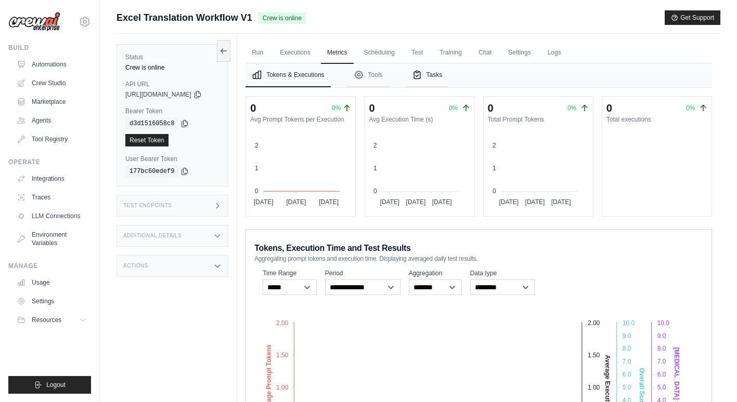
click at [449, 80] on button "Tasks" at bounding box center [427, 75] width 43 height 24
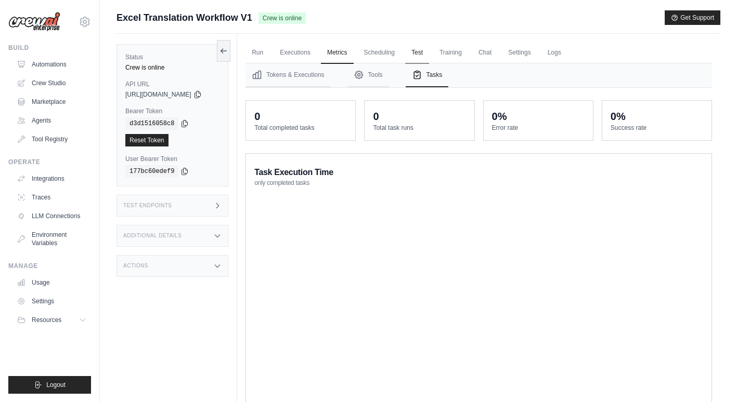
click at [425, 57] on link "Test" at bounding box center [417, 53] width 24 height 22
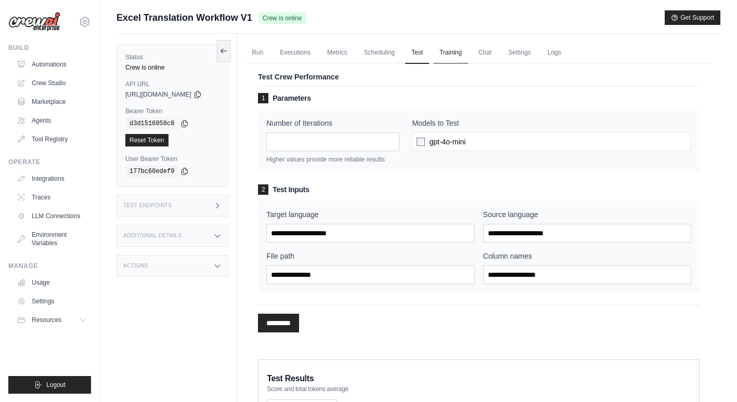
click at [468, 57] on link "Training" at bounding box center [450, 53] width 35 height 22
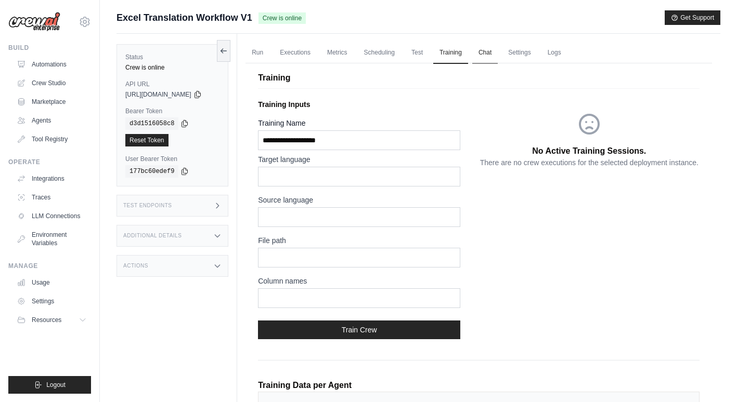
click at [498, 56] on link "Chat" at bounding box center [484, 53] width 25 height 22
click at [537, 60] on link "Settings" at bounding box center [519, 53] width 35 height 22
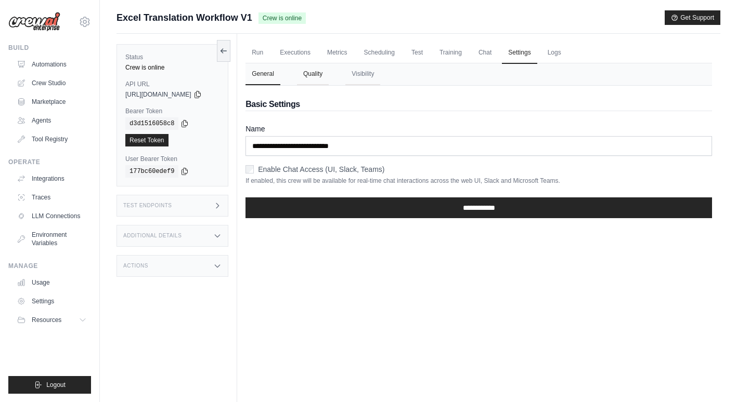
click at [324, 76] on button "Quality" at bounding box center [313, 74] width 32 height 22
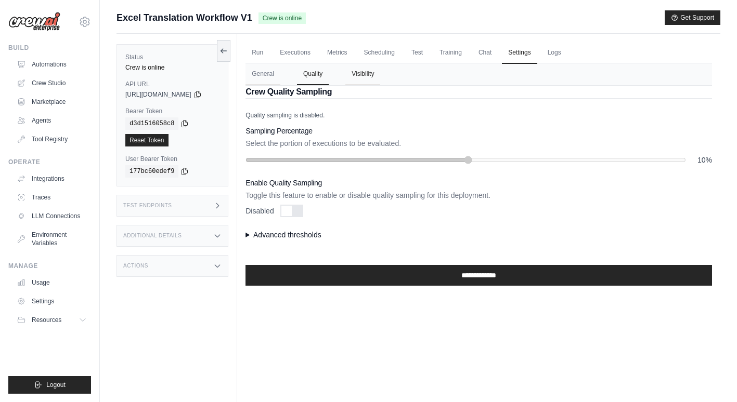
click at [375, 79] on button "Visibility" at bounding box center [362, 74] width 35 height 22
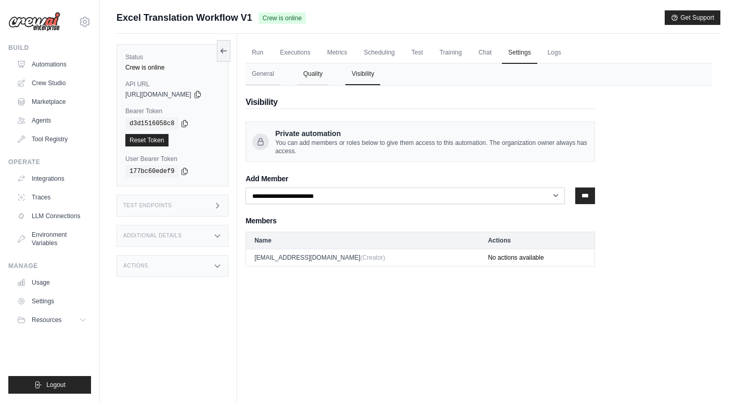
click at [324, 76] on button "Quality" at bounding box center [313, 74] width 32 height 22
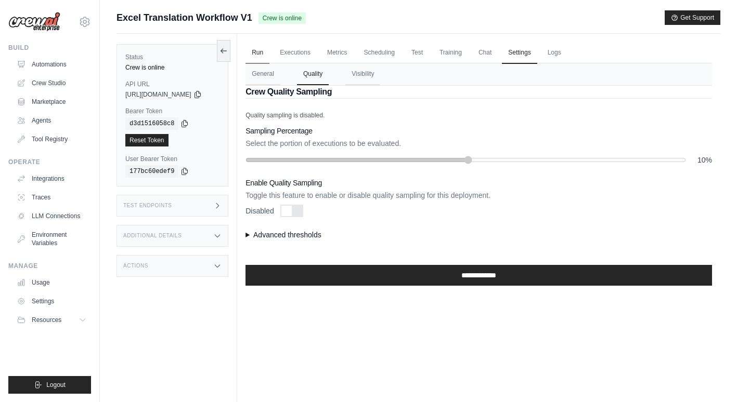
click at [269, 55] on link "Run" at bounding box center [257, 53] width 24 height 22
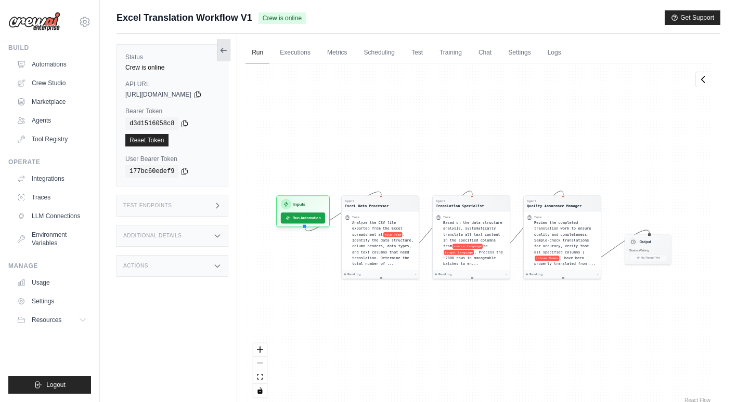
click at [230, 52] on button at bounding box center [224, 51] width 14 height 22
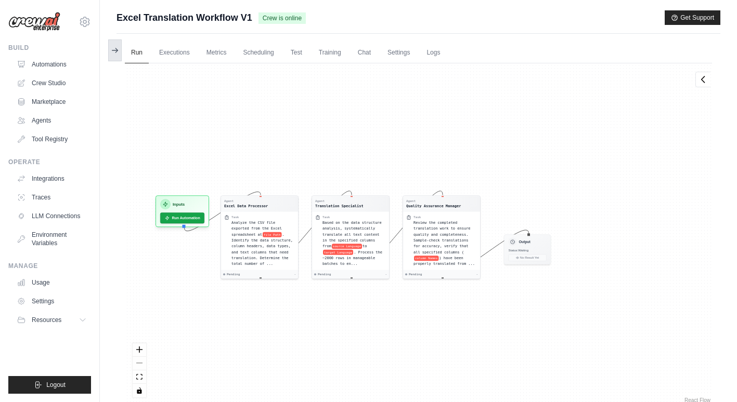
click at [112, 51] on icon at bounding box center [115, 50] width 8 height 8
